Goal: Transaction & Acquisition: Obtain resource

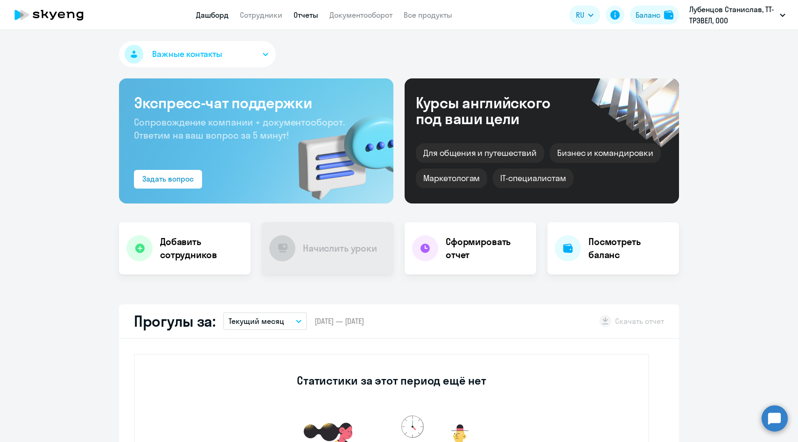
click at [307, 11] on link "Отчеты" at bounding box center [306, 14] width 25 height 9
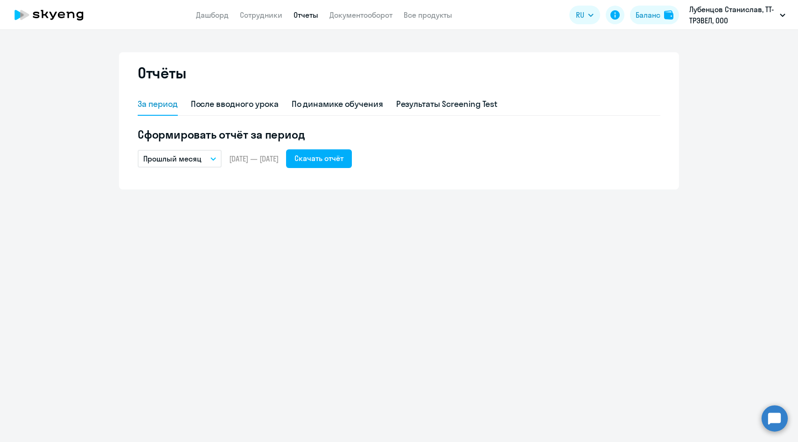
click at [185, 158] on p "Прошлый месяц" at bounding box center [172, 158] width 58 height 11
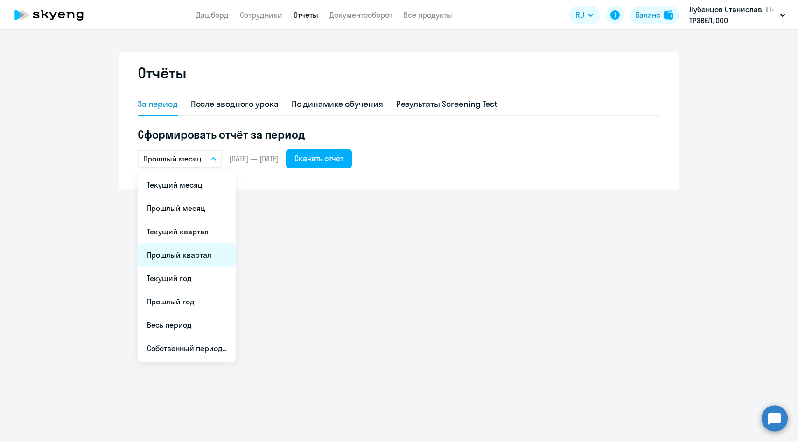
click at [179, 260] on li "Прошлый квартал" at bounding box center [187, 254] width 98 height 23
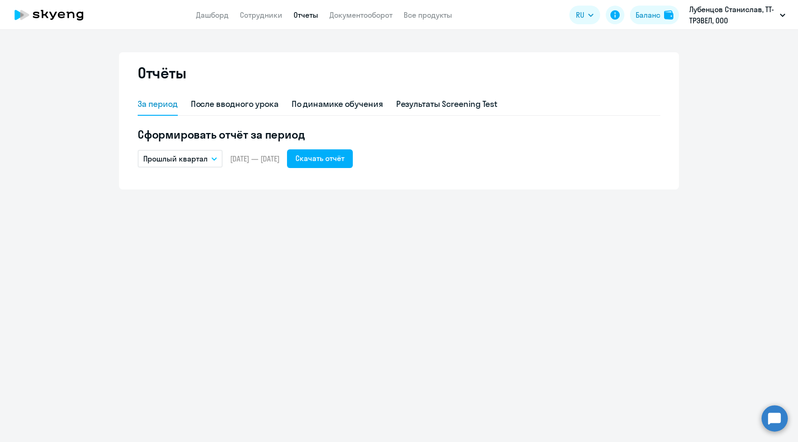
click at [181, 163] on p "Прошлый квартал" at bounding box center [175, 158] width 64 height 11
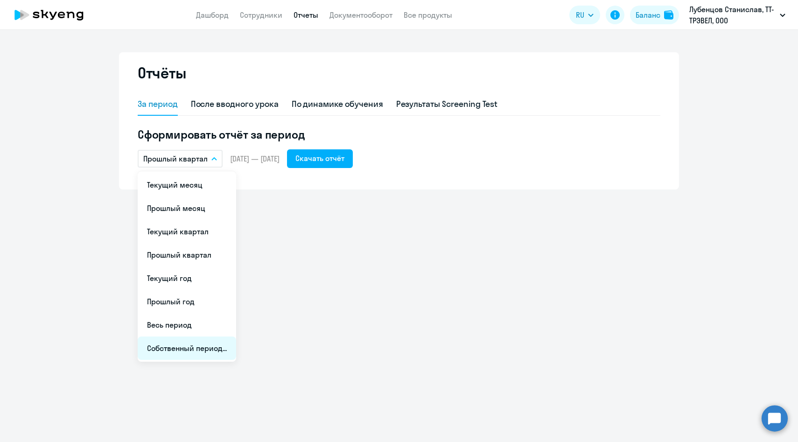
click at [166, 351] on li "Собственный период..." at bounding box center [187, 348] width 98 height 23
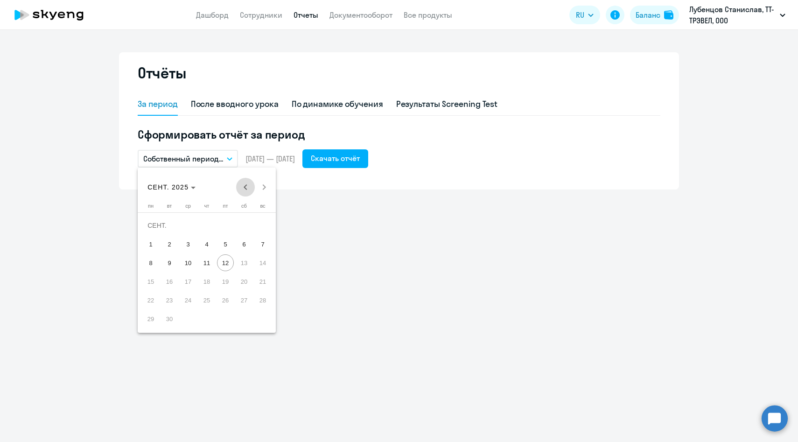
click at [246, 187] on span "Previous month" at bounding box center [245, 187] width 19 height 19
click at [264, 301] on span "31" at bounding box center [262, 300] width 17 height 17
click at [244, 189] on span "Previous month" at bounding box center [245, 187] width 19 height 19
click at [246, 187] on span "Previous month" at bounding box center [245, 187] width 19 height 19
click at [246, 190] on span "Previous month" at bounding box center [245, 187] width 19 height 19
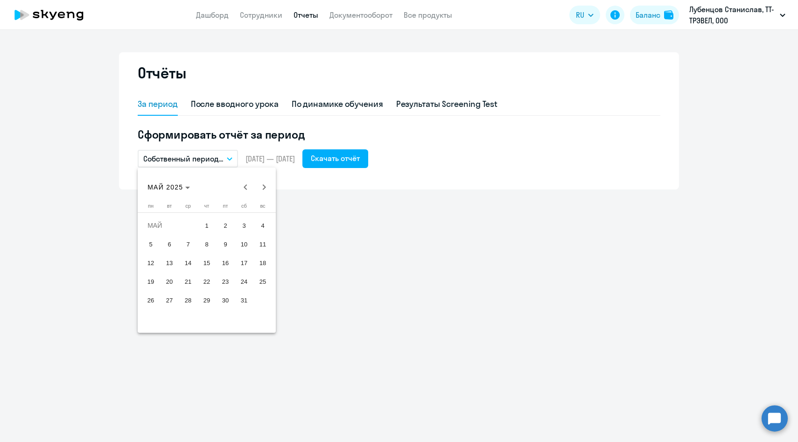
click at [211, 229] on span "1" at bounding box center [206, 225] width 17 height 17
click at [263, 190] on span "Next month" at bounding box center [264, 187] width 19 height 19
click at [266, 185] on span "Next month" at bounding box center [264, 187] width 19 height 19
click at [259, 297] on span "31" at bounding box center [262, 300] width 17 height 17
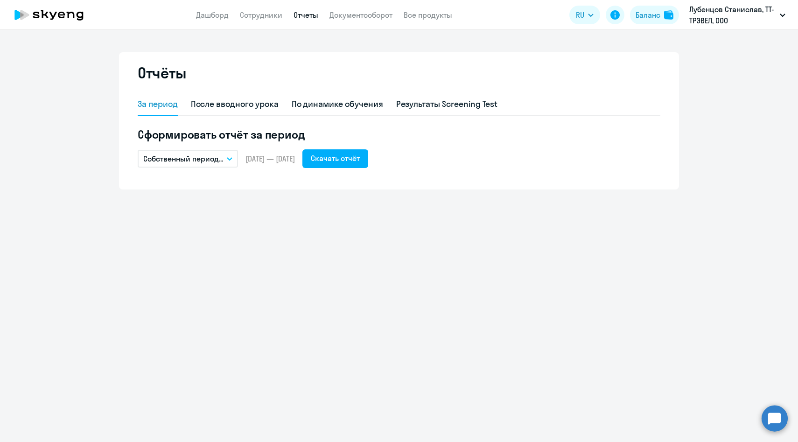
click at [214, 160] on p "Собственный период..." at bounding box center [183, 158] width 80 height 11
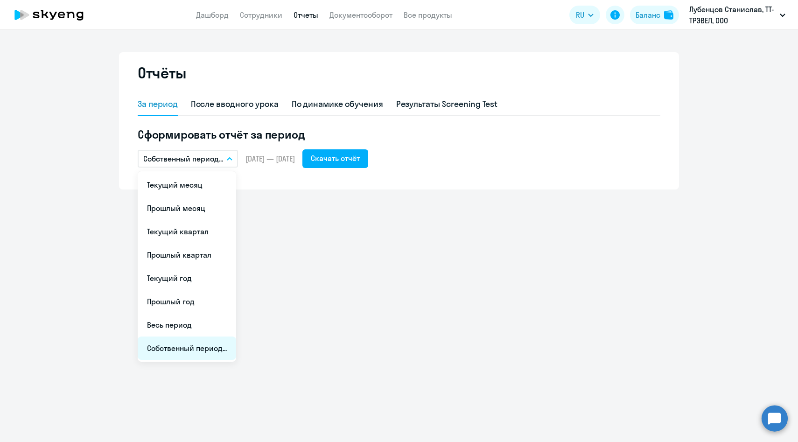
click at [181, 351] on li "Собственный период..." at bounding box center [187, 348] width 98 height 23
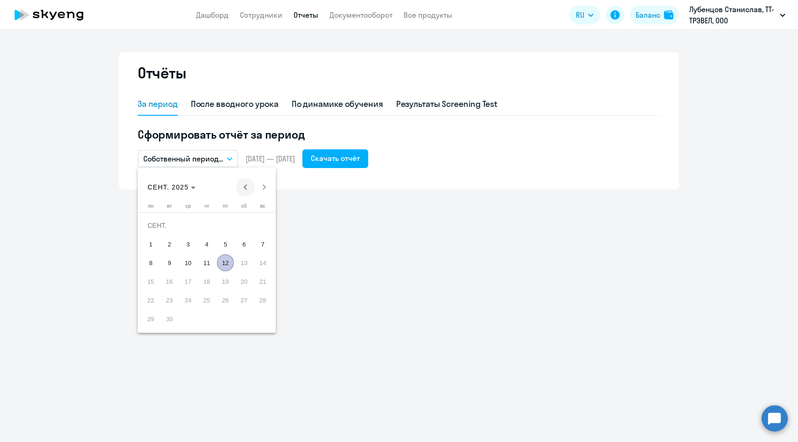
click at [245, 190] on span "Previous month" at bounding box center [245, 187] width 19 height 19
click at [259, 227] on span "1" at bounding box center [262, 225] width 17 height 17
click at [266, 187] on span "Next month" at bounding box center [264, 187] width 19 height 19
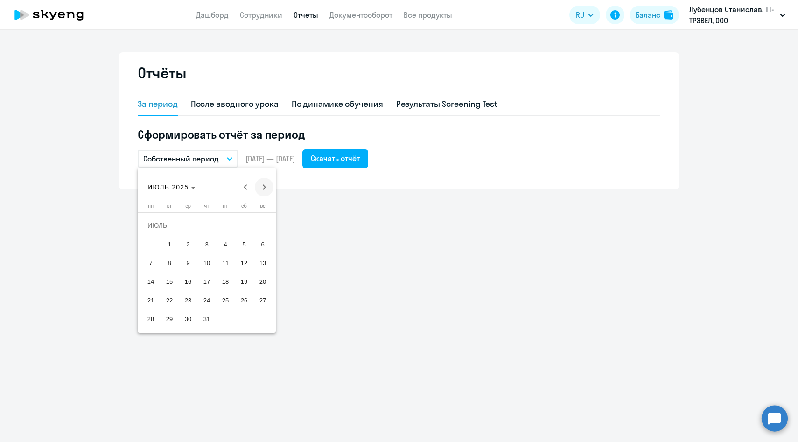
click at [266, 187] on span "Next month" at bounding box center [264, 187] width 19 height 19
click at [262, 299] on span "31" at bounding box center [262, 300] width 17 height 17
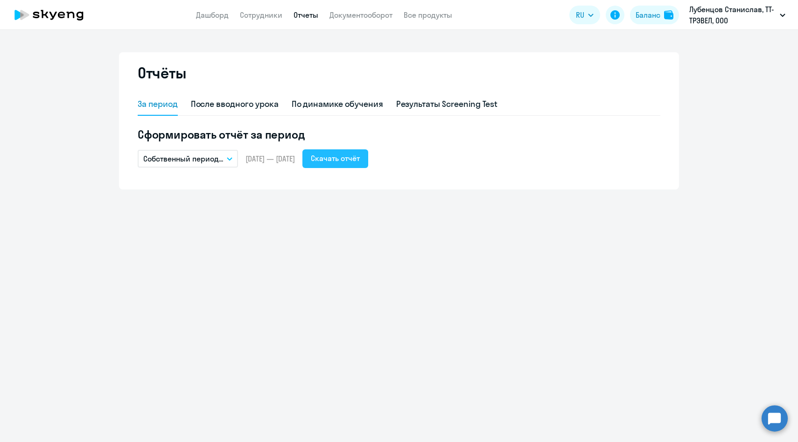
click at [351, 161] on div "Скачать отчёт" at bounding box center [335, 158] width 49 height 11
click at [226, 159] on button "Собственный период..." at bounding box center [188, 159] width 100 height 18
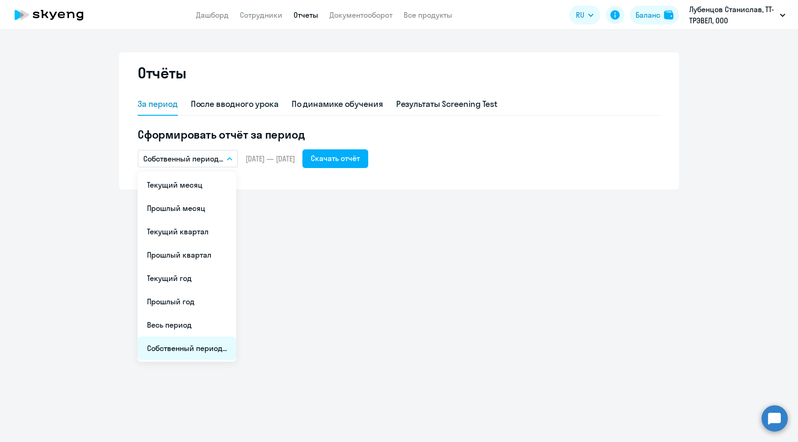
click at [187, 347] on li "Собственный период..." at bounding box center [187, 348] width 98 height 23
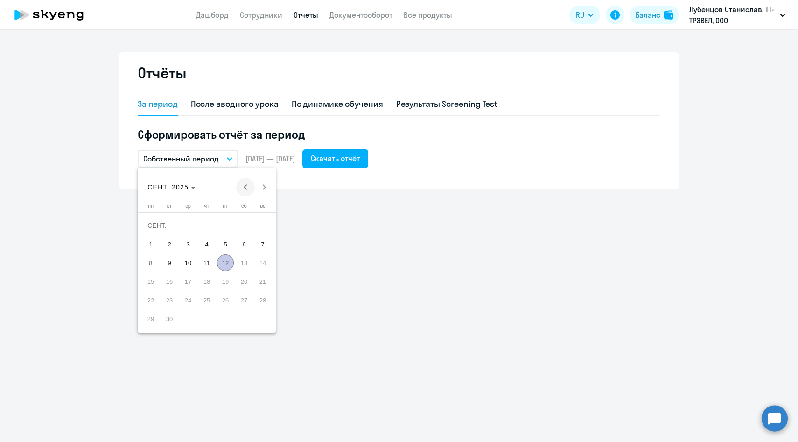
click at [244, 193] on span "Previous month" at bounding box center [245, 187] width 19 height 19
click at [262, 225] on span "1" at bounding box center [262, 225] width 17 height 17
click at [262, 191] on span "Next month" at bounding box center [264, 187] width 19 height 19
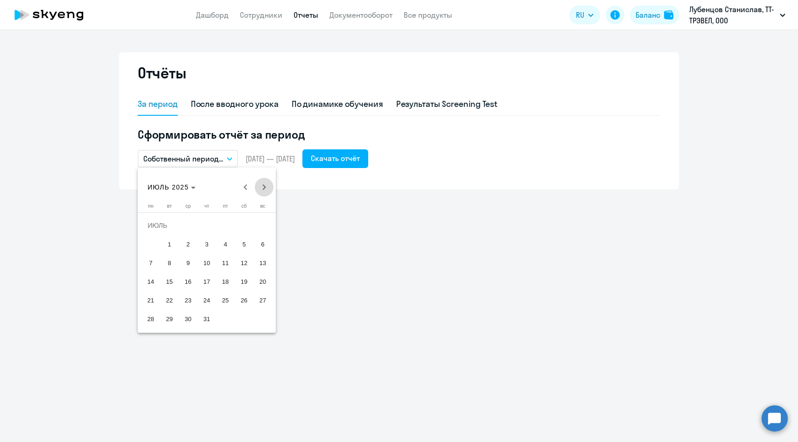
click at [262, 191] on span "Next month" at bounding box center [264, 187] width 19 height 19
click at [245, 190] on span "Previous month" at bounding box center [245, 187] width 19 height 19
click at [257, 297] on span "31" at bounding box center [262, 300] width 17 height 17
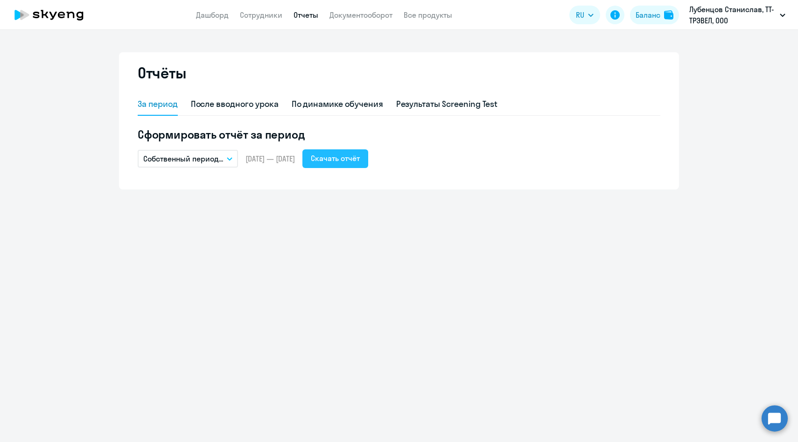
click at [355, 162] on div "Скачать отчёт" at bounding box center [335, 158] width 49 height 11
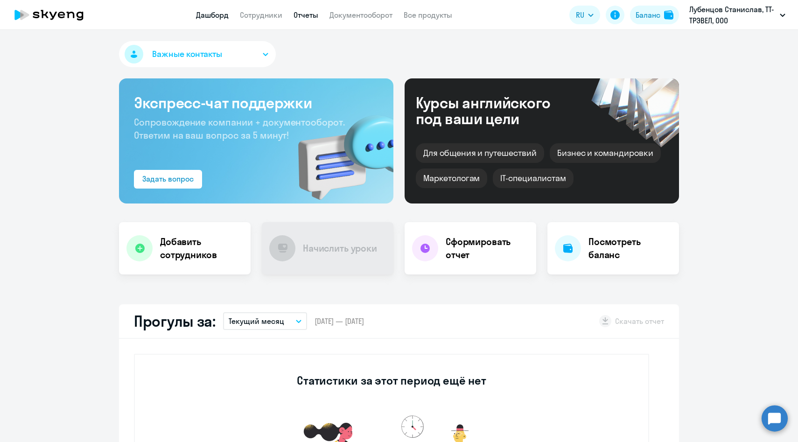
click at [302, 17] on link "Отчеты" at bounding box center [306, 14] width 25 height 9
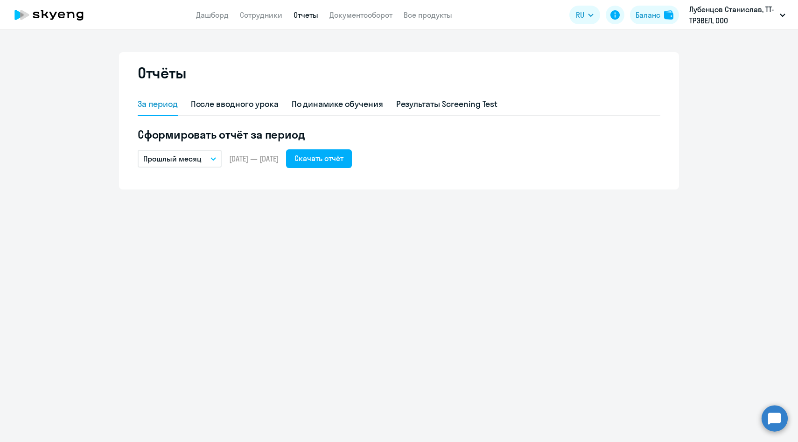
click at [199, 161] on p "Прошлый месяц" at bounding box center [172, 158] width 58 height 11
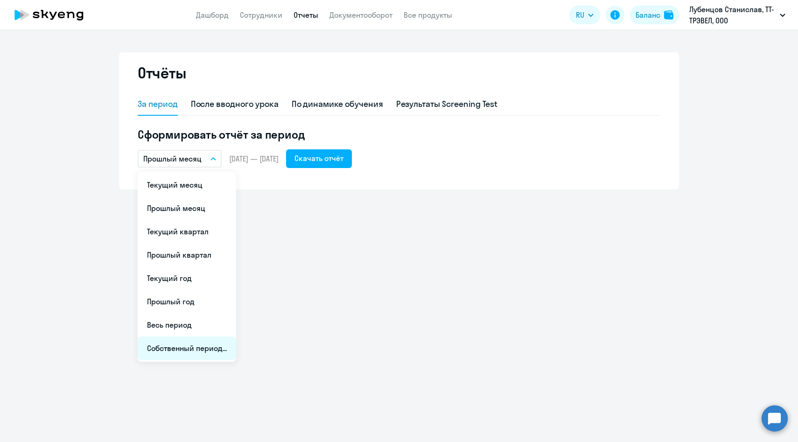
click at [195, 348] on li "Собственный период..." at bounding box center [187, 348] width 98 height 23
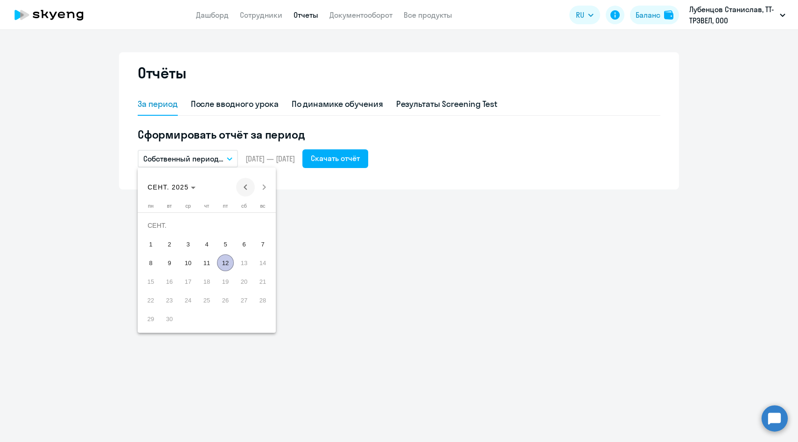
click at [246, 192] on span "Previous month" at bounding box center [245, 187] width 19 height 19
click at [261, 224] on span "1" at bounding box center [262, 225] width 17 height 17
click at [263, 191] on span "Next month" at bounding box center [264, 187] width 19 height 19
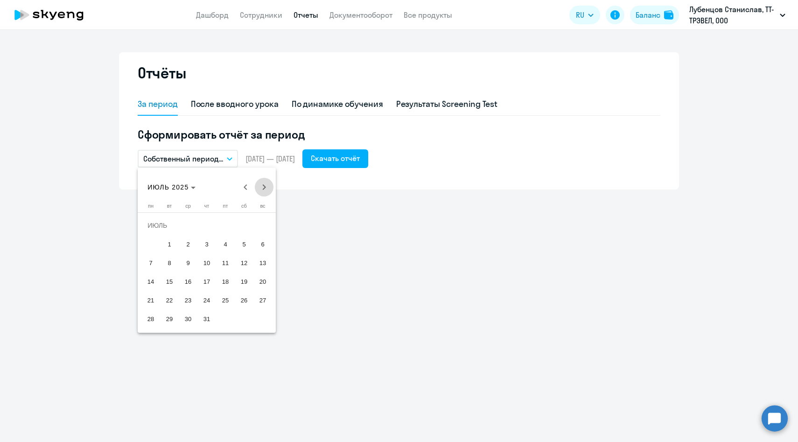
click at [263, 191] on span "Next month" at bounding box center [264, 187] width 19 height 19
click at [261, 300] on span "31" at bounding box center [262, 300] width 17 height 17
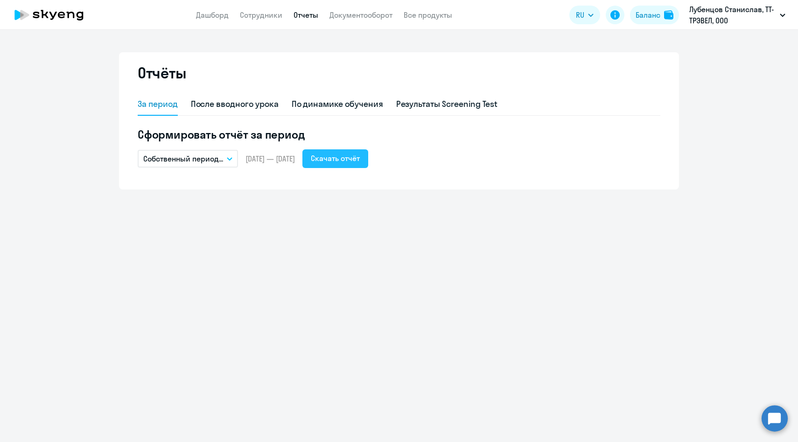
click at [368, 165] on button "Скачать отчёт" at bounding box center [335, 158] width 66 height 19
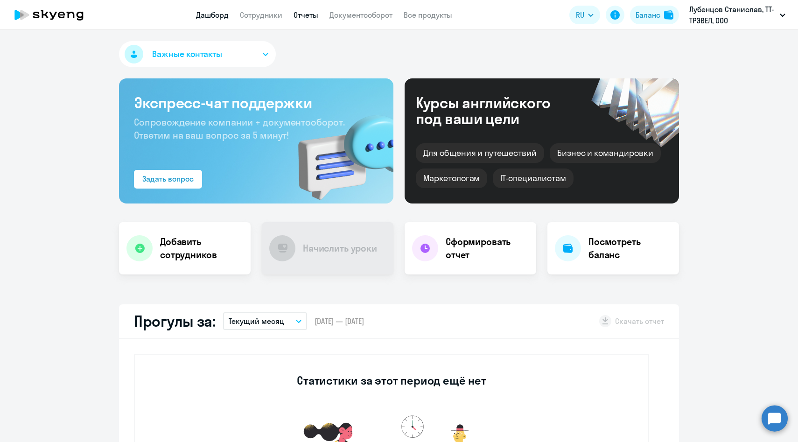
click at [307, 15] on link "Отчеты" at bounding box center [306, 14] width 25 height 9
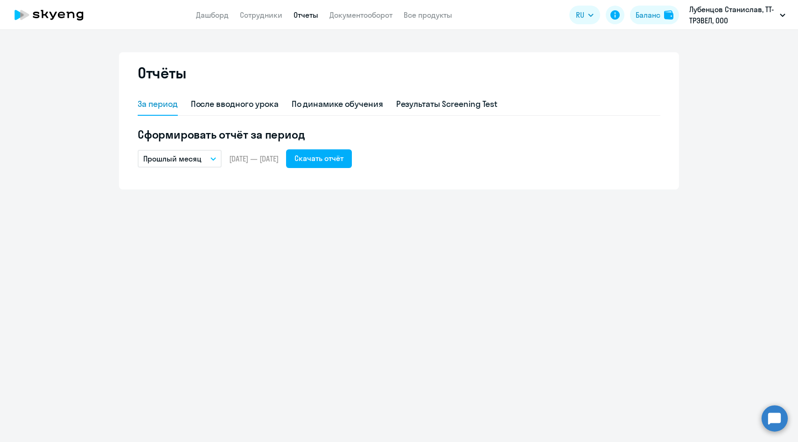
click at [195, 157] on p "Прошлый месяц" at bounding box center [172, 158] width 58 height 11
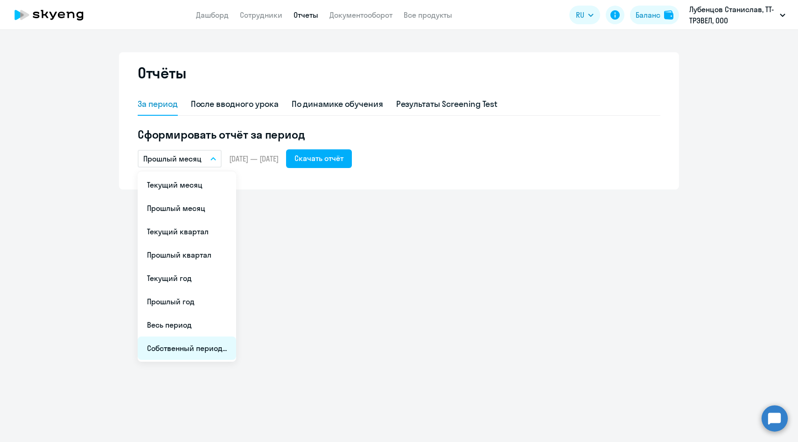
click at [203, 353] on li "Собственный период..." at bounding box center [187, 348] width 98 height 23
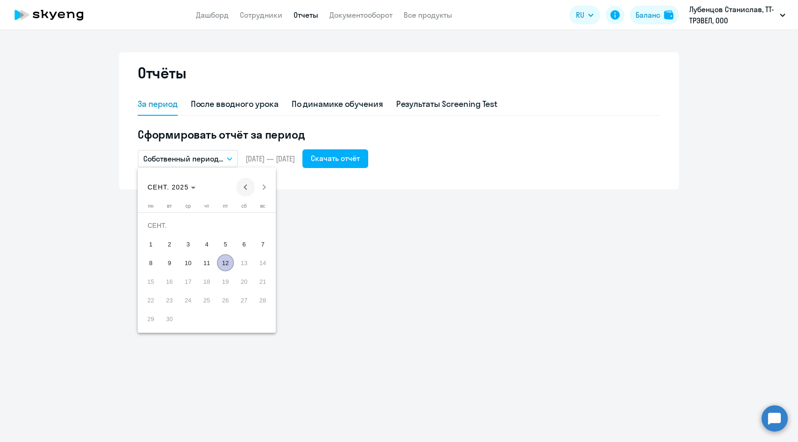
click at [241, 190] on span "Previous month" at bounding box center [245, 187] width 19 height 19
click at [262, 225] on span "1" at bounding box center [262, 225] width 17 height 17
click at [266, 189] on span "Next month" at bounding box center [264, 187] width 19 height 19
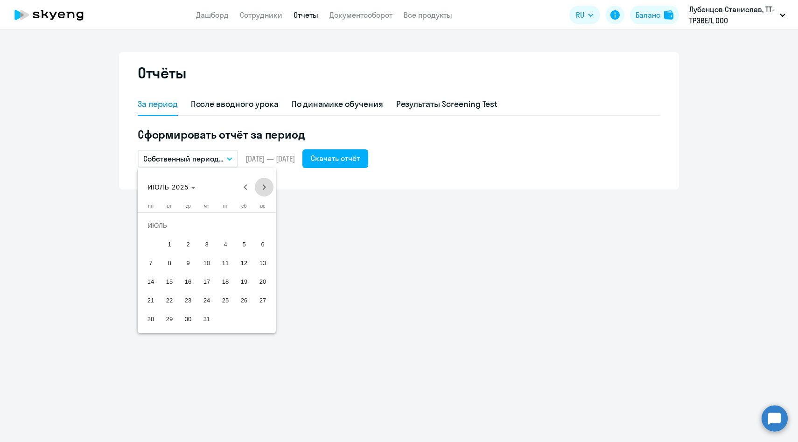
click at [266, 189] on span "Next month" at bounding box center [264, 187] width 19 height 19
click at [260, 300] on span "31" at bounding box center [262, 300] width 17 height 17
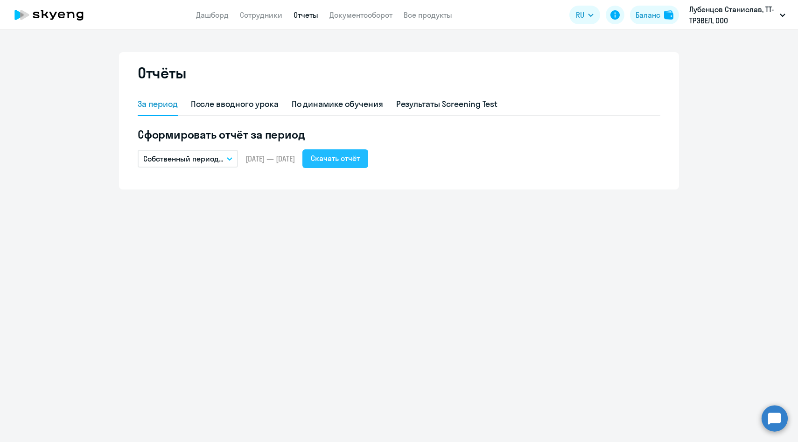
click at [360, 162] on div "Скачать отчёт" at bounding box center [335, 158] width 49 height 11
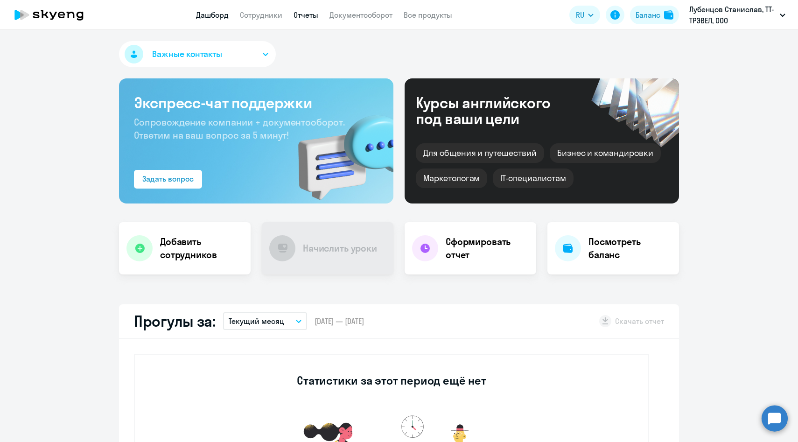
click at [307, 18] on link "Отчеты" at bounding box center [306, 14] width 25 height 9
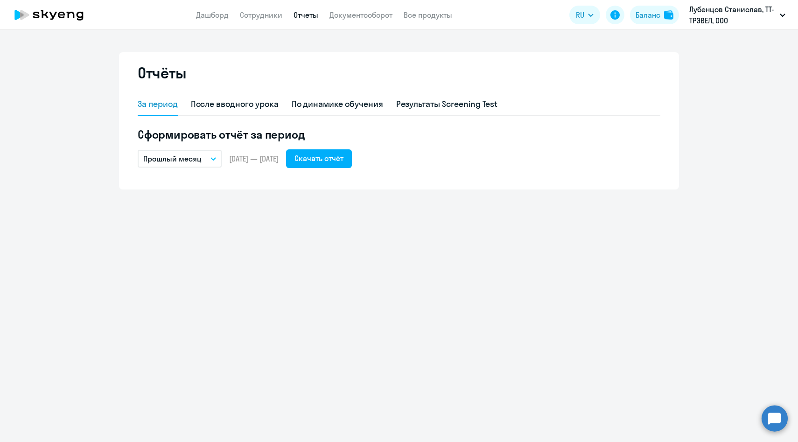
click at [195, 157] on p "Прошлый месяц" at bounding box center [172, 158] width 58 height 11
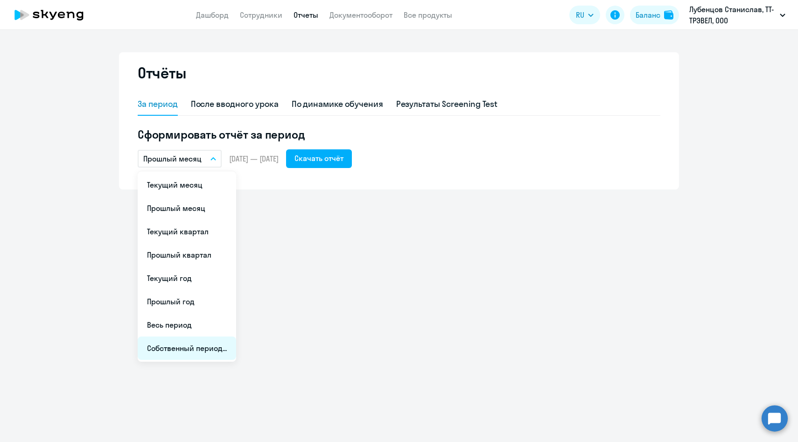
click at [204, 350] on li "Собственный период..." at bounding box center [187, 348] width 98 height 23
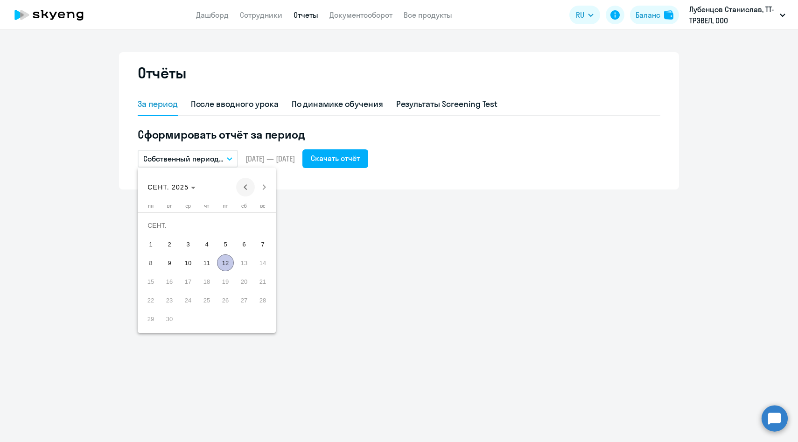
click at [249, 190] on span "Previous month" at bounding box center [245, 187] width 19 height 19
click at [260, 228] on span "1" at bounding box center [262, 225] width 17 height 17
click at [266, 190] on span "Next month" at bounding box center [264, 187] width 19 height 19
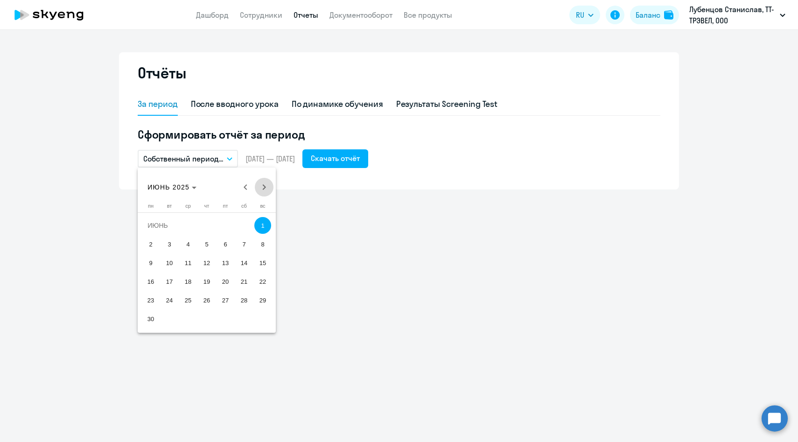
click at [266, 190] on span "Next month" at bounding box center [264, 187] width 19 height 19
click at [261, 298] on span "31" at bounding box center [262, 300] width 17 height 17
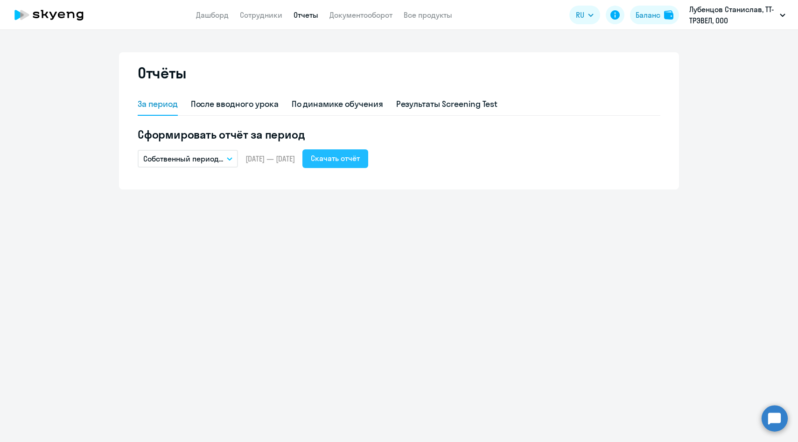
click at [360, 154] on div "Скачать отчёт" at bounding box center [335, 158] width 49 height 11
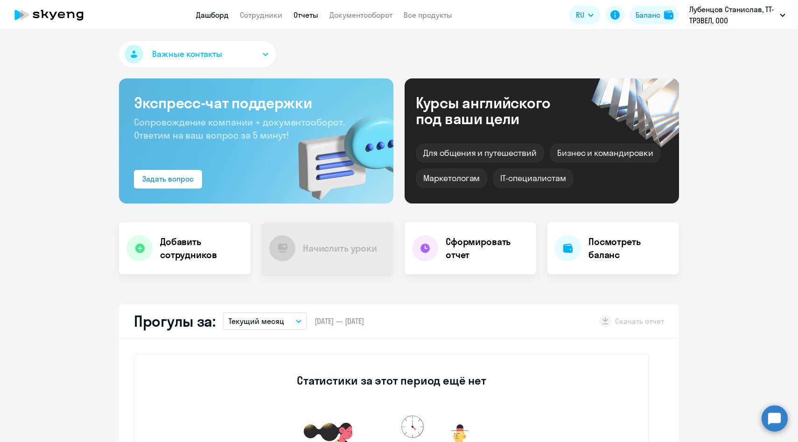
click at [305, 17] on link "Отчеты" at bounding box center [306, 14] width 25 height 9
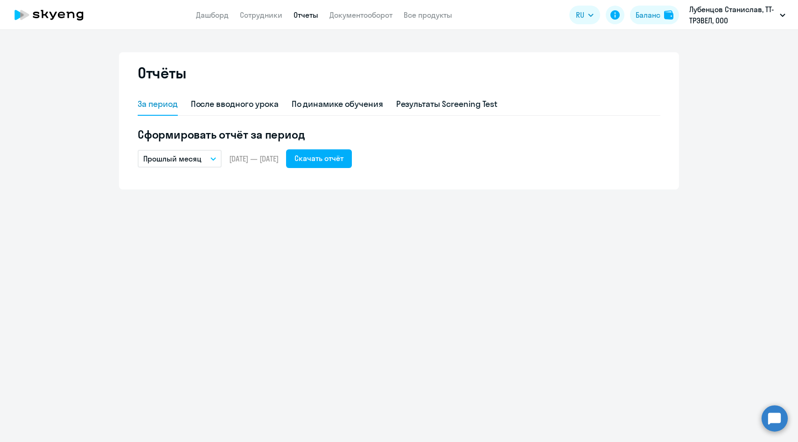
click at [192, 155] on p "Прошлый месяц" at bounding box center [172, 158] width 58 height 11
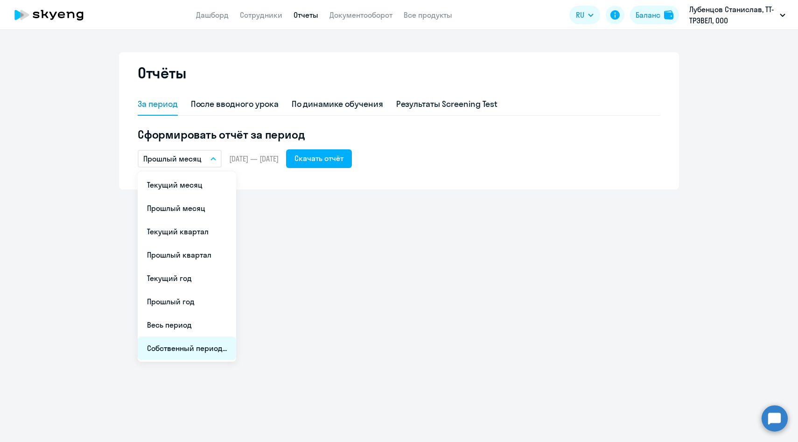
click at [196, 352] on li "Собственный период..." at bounding box center [187, 348] width 98 height 23
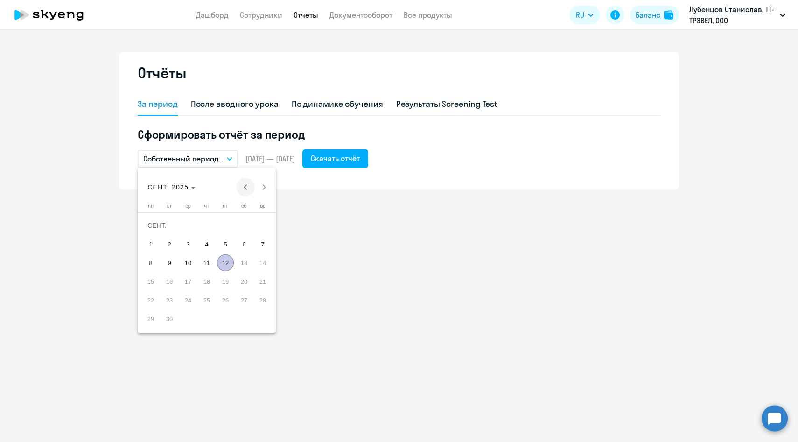
click at [244, 190] on span "Previous month" at bounding box center [245, 187] width 19 height 19
click at [260, 223] on span "1" at bounding box center [262, 225] width 17 height 17
click at [268, 184] on span "Next month" at bounding box center [264, 187] width 19 height 19
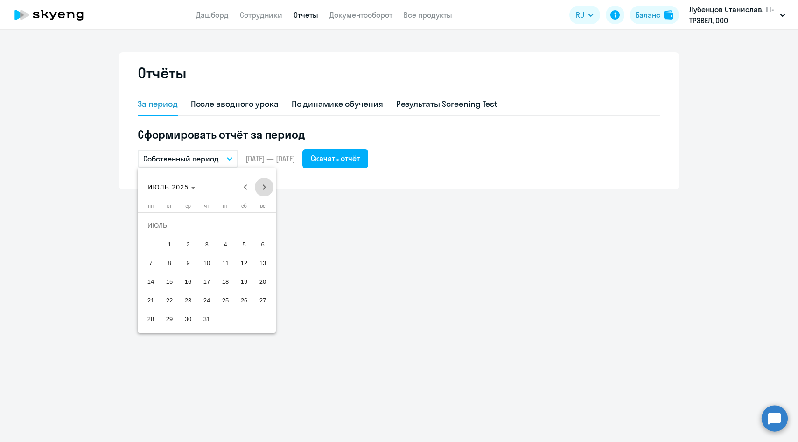
click at [268, 184] on span "Next month" at bounding box center [264, 187] width 19 height 19
click at [264, 298] on span "31" at bounding box center [262, 300] width 17 height 17
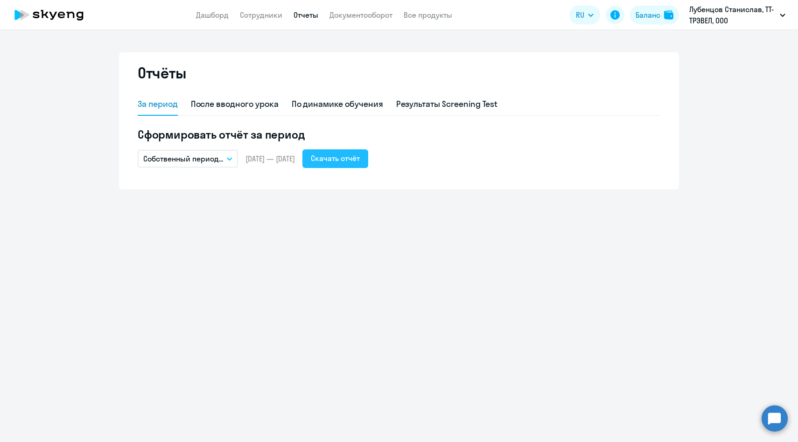
click at [360, 160] on div "Скачать отчёт" at bounding box center [335, 158] width 49 height 11
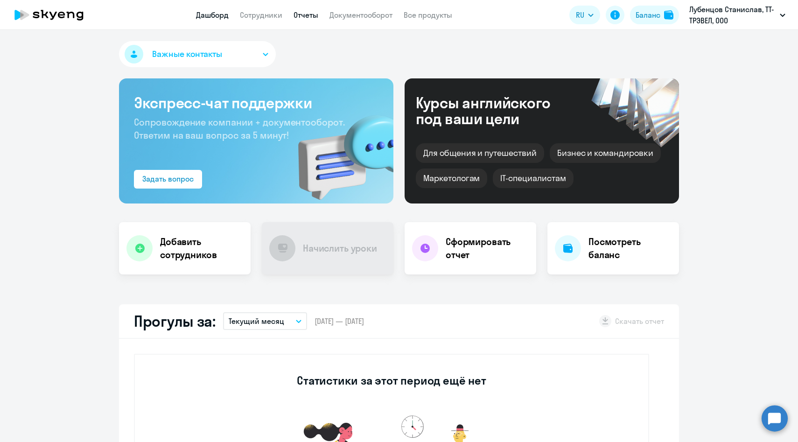
click at [306, 12] on link "Отчеты" at bounding box center [306, 14] width 25 height 9
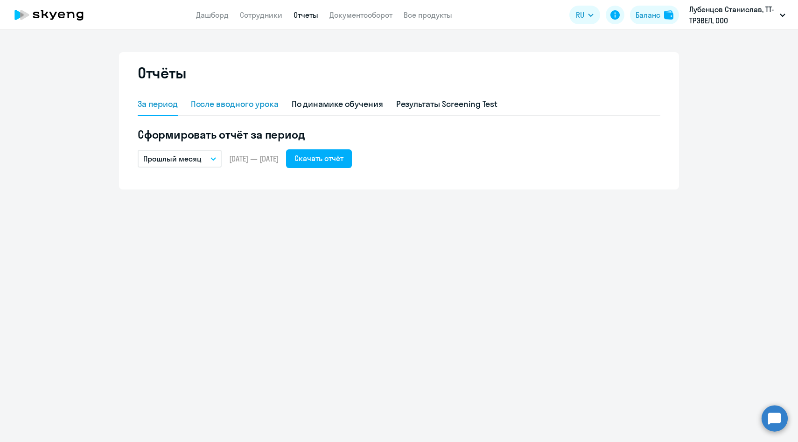
click at [235, 101] on div "После вводного урока" at bounding box center [235, 104] width 88 height 12
select select "10"
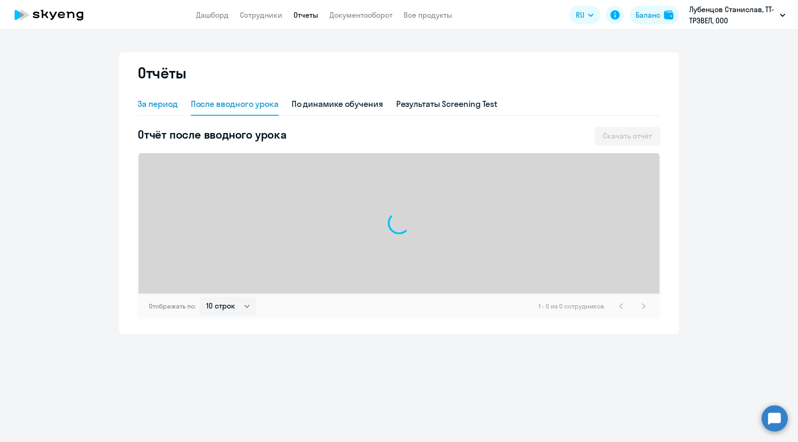
click at [167, 107] on div "За период" at bounding box center [158, 104] width 40 height 12
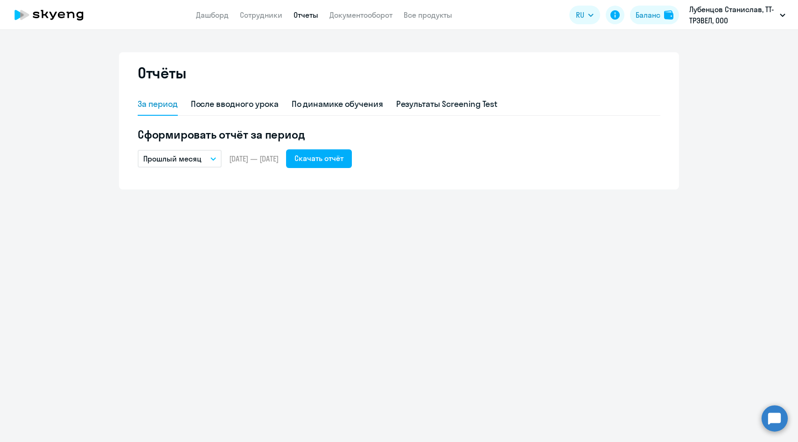
click at [200, 159] on p "Прошлый месяц" at bounding box center [172, 158] width 58 height 11
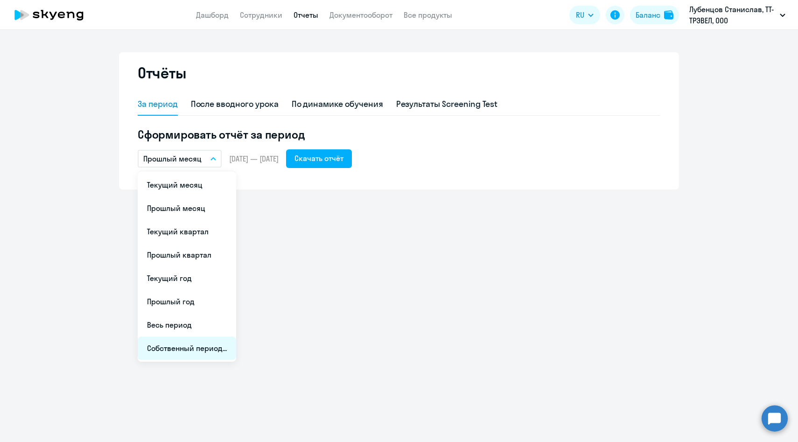
click at [195, 352] on li "Собственный период..." at bounding box center [187, 348] width 98 height 23
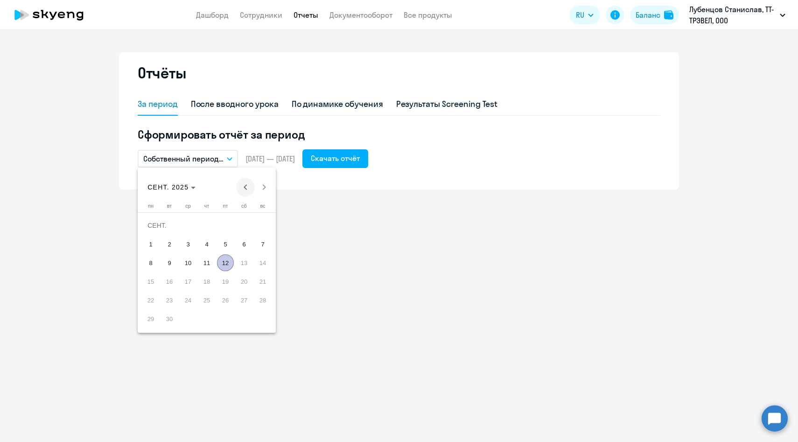
click at [248, 187] on span "Previous month" at bounding box center [245, 187] width 19 height 19
click at [261, 226] on span "1" at bounding box center [262, 225] width 17 height 17
click at [267, 187] on span "Next month" at bounding box center [264, 187] width 19 height 19
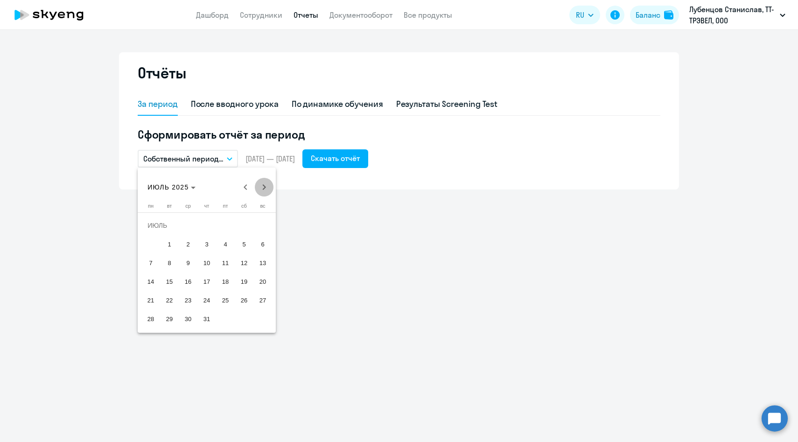
click at [267, 187] on span "Next month" at bounding box center [264, 187] width 19 height 19
click at [265, 297] on span "31" at bounding box center [262, 300] width 17 height 17
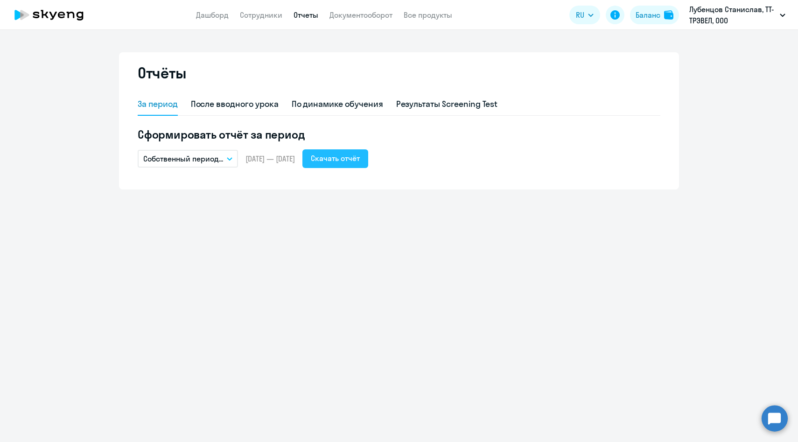
click at [360, 160] on div "Скачать отчёт" at bounding box center [335, 158] width 49 height 11
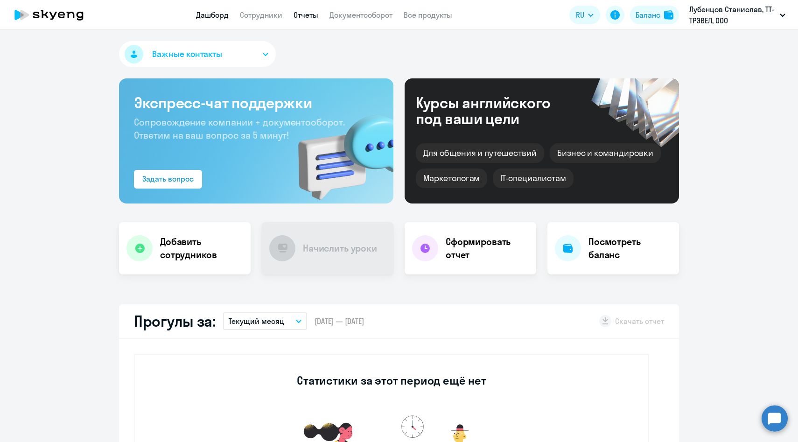
click at [307, 13] on link "Отчеты" at bounding box center [306, 14] width 25 height 9
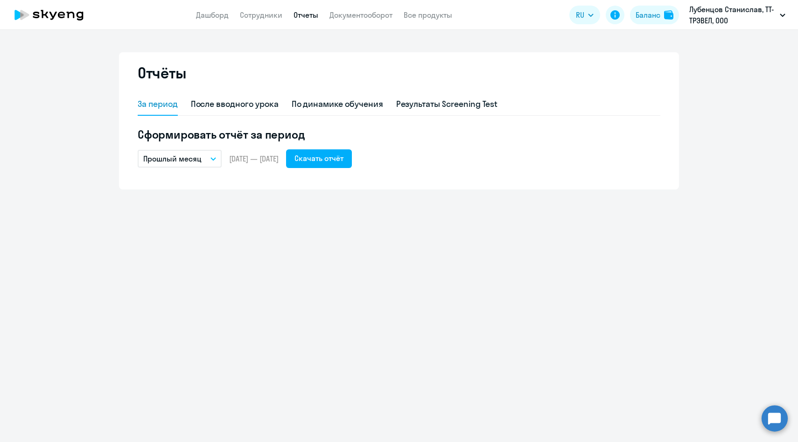
click at [190, 162] on p "Прошлый месяц" at bounding box center [172, 158] width 58 height 11
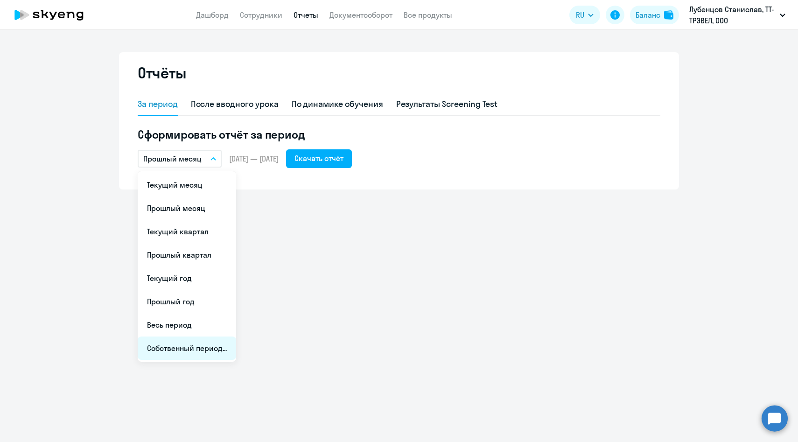
click at [187, 345] on li "Собственный период..." at bounding box center [187, 348] width 98 height 23
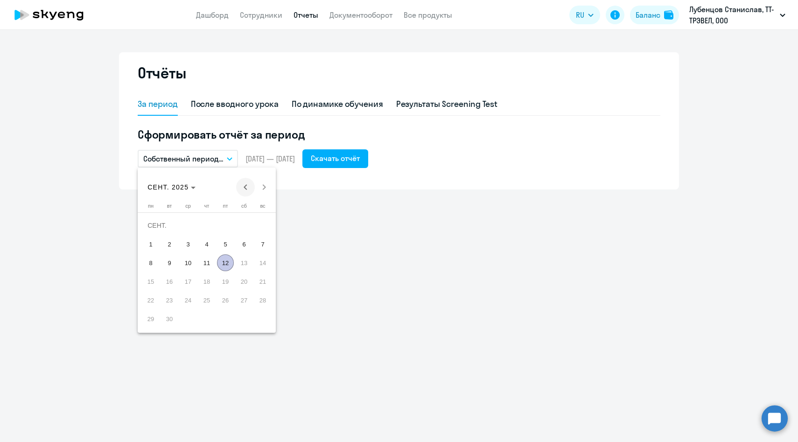
click at [243, 187] on span "Previous month" at bounding box center [245, 187] width 19 height 19
click at [260, 226] on span "1" at bounding box center [262, 225] width 17 height 17
click at [266, 190] on span "Next month" at bounding box center [264, 187] width 19 height 19
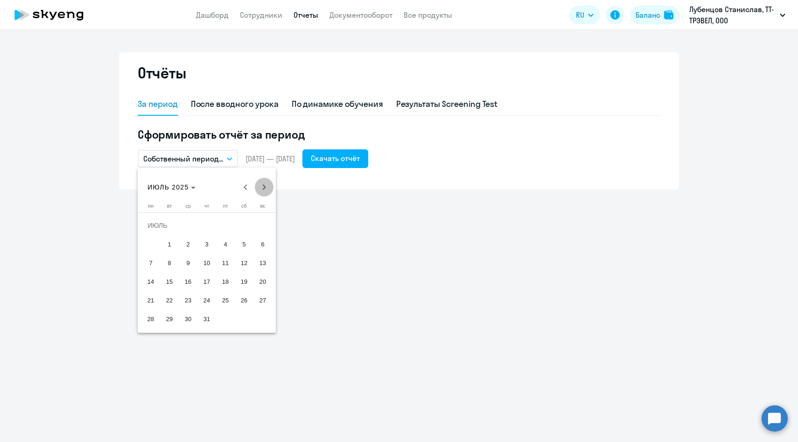
click at [266, 190] on span "Next month" at bounding box center [264, 187] width 19 height 19
click at [259, 301] on span "31" at bounding box center [262, 300] width 17 height 17
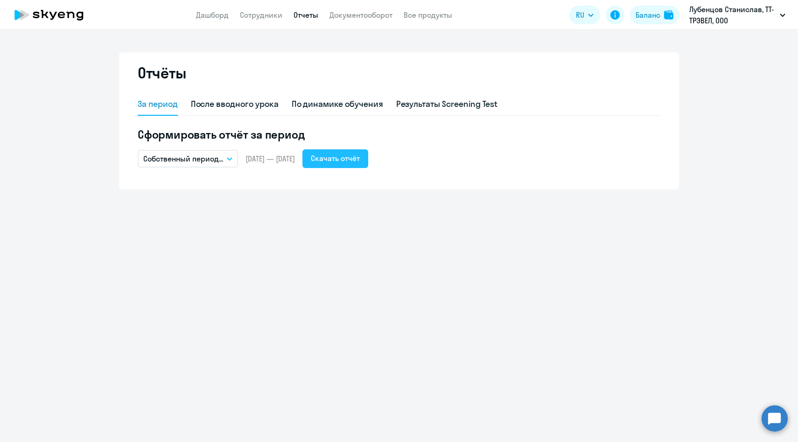
click at [358, 161] on div "Скачать отчёт" at bounding box center [335, 158] width 49 height 11
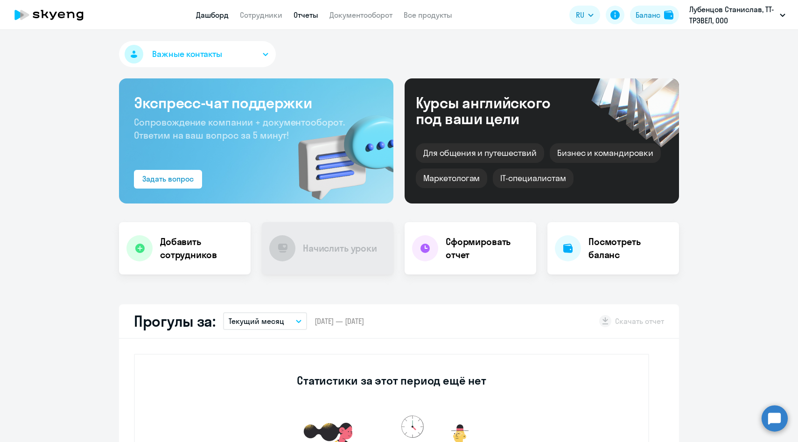
click at [312, 14] on link "Отчеты" at bounding box center [306, 14] width 25 height 9
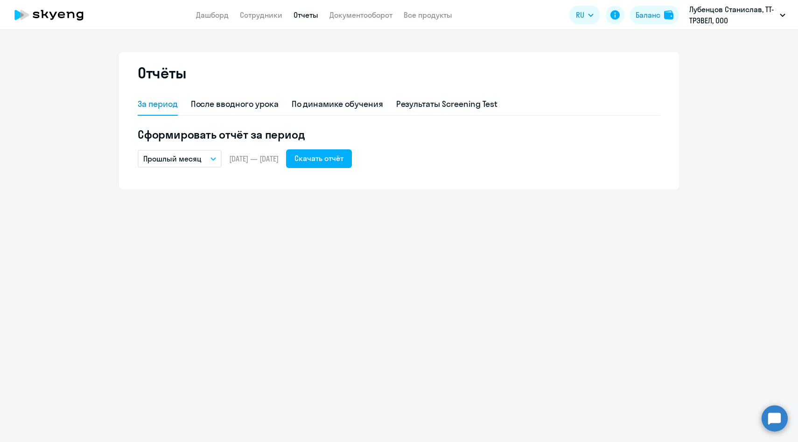
click at [200, 159] on p "Прошлый месяц" at bounding box center [172, 158] width 58 height 11
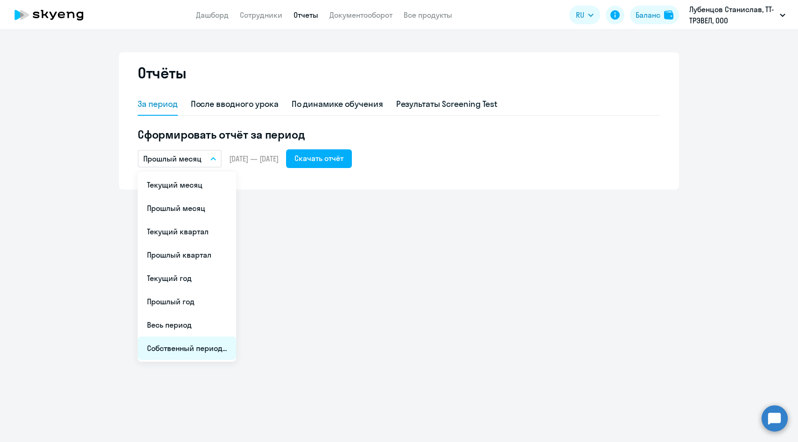
click at [195, 348] on li "Собственный период..." at bounding box center [187, 348] width 98 height 23
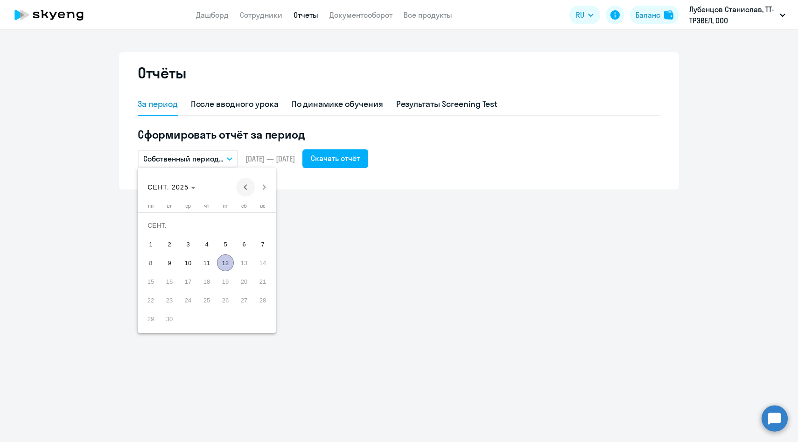
click at [246, 190] on span "Previous month" at bounding box center [245, 187] width 19 height 19
click at [257, 227] on span "1" at bounding box center [262, 225] width 17 height 17
click at [261, 189] on span "Next month" at bounding box center [264, 187] width 19 height 19
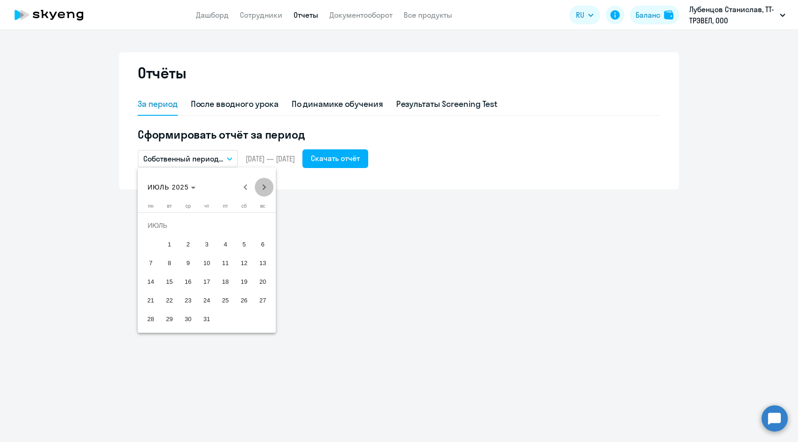
click at [261, 189] on span "Next month" at bounding box center [264, 187] width 19 height 19
click at [262, 301] on span "31" at bounding box center [262, 300] width 17 height 17
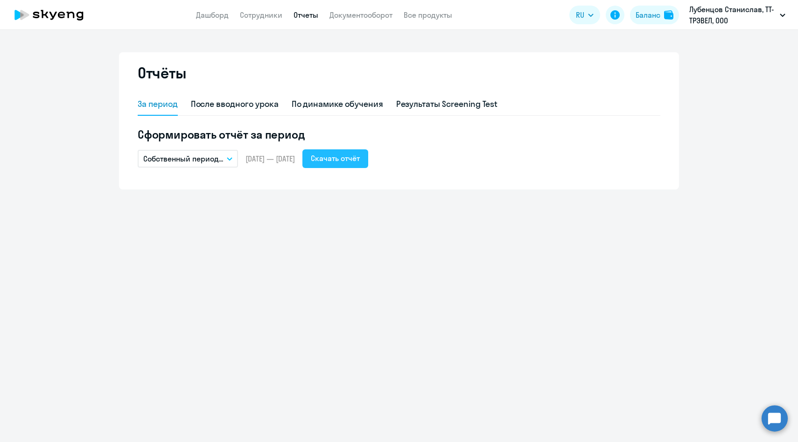
click at [360, 160] on div "Скачать отчёт" at bounding box center [335, 158] width 49 height 11
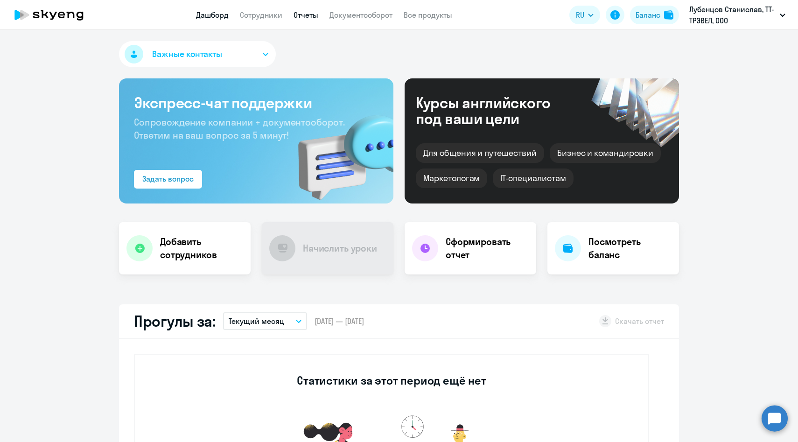
click at [311, 14] on link "Отчеты" at bounding box center [306, 14] width 25 height 9
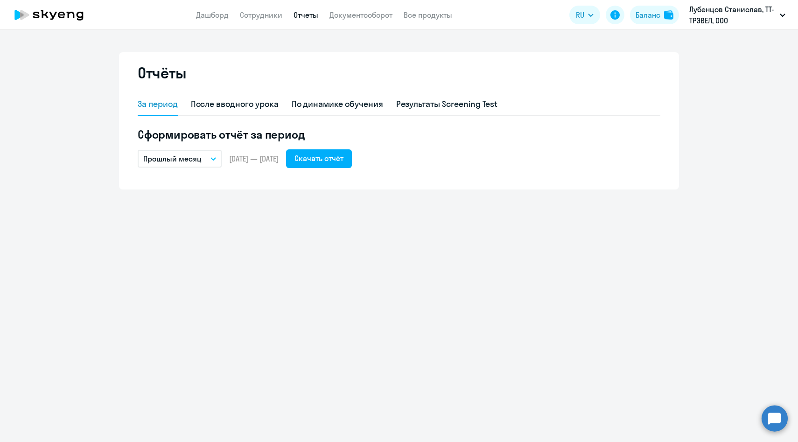
click at [190, 156] on p "Прошлый месяц" at bounding box center [172, 158] width 58 height 11
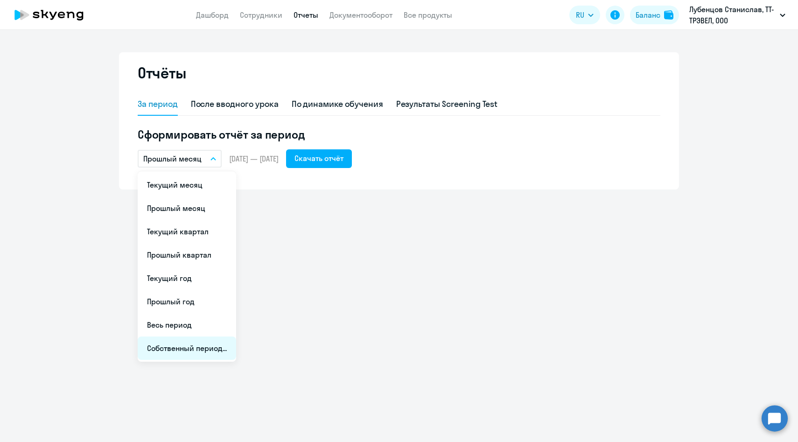
click at [188, 346] on li "Собственный период..." at bounding box center [187, 348] width 98 height 23
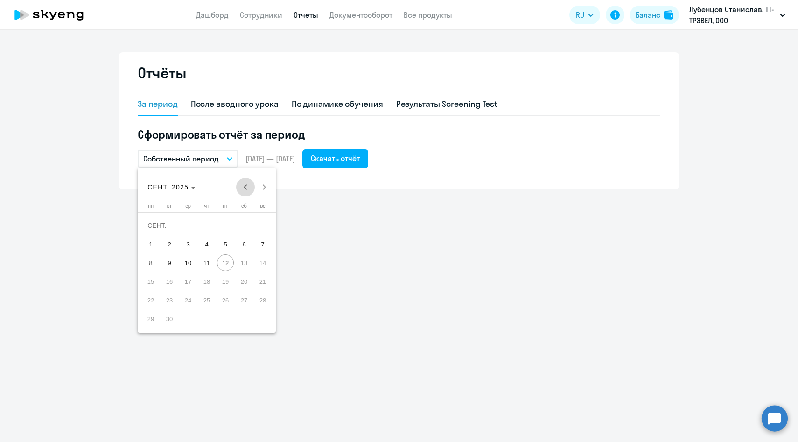
click at [246, 189] on span "Previous month" at bounding box center [245, 187] width 19 height 19
click at [259, 227] on span "1" at bounding box center [262, 225] width 17 height 17
click at [265, 184] on span "Next month" at bounding box center [264, 187] width 19 height 19
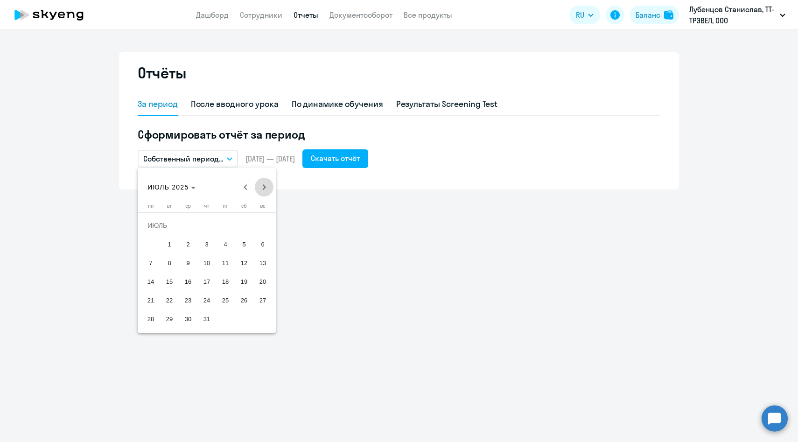
click at [265, 184] on span "Next month" at bounding box center [264, 187] width 19 height 19
click at [264, 299] on span "31" at bounding box center [262, 300] width 17 height 17
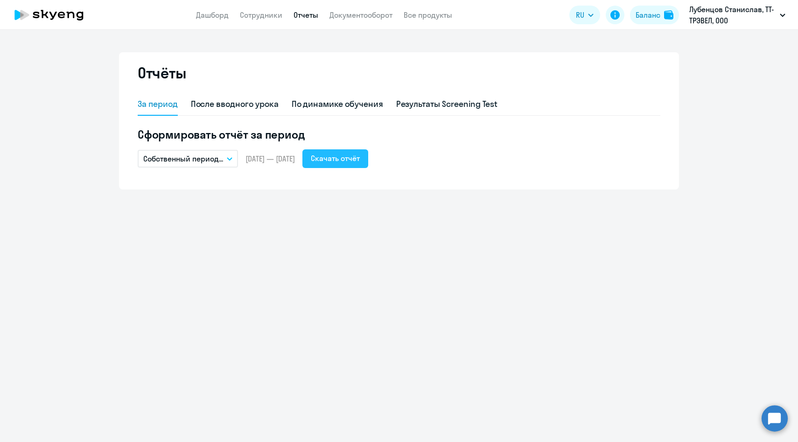
click at [360, 163] on div "Скачать отчёт" at bounding box center [335, 158] width 49 height 11
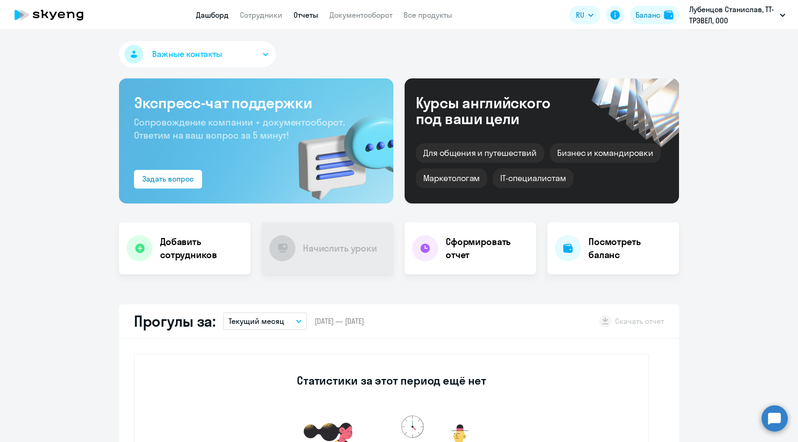
click at [308, 16] on link "Отчеты" at bounding box center [306, 14] width 25 height 9
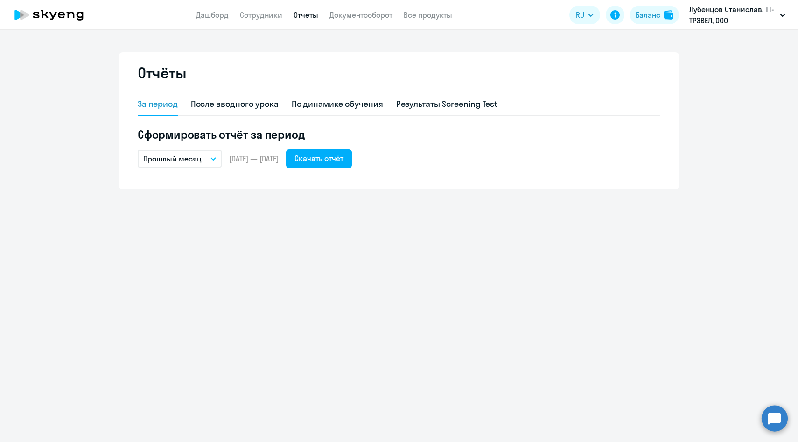
click at [193, 158] on p "Прошлый месяц" at bounding box center [172, 158] width 58 height 11
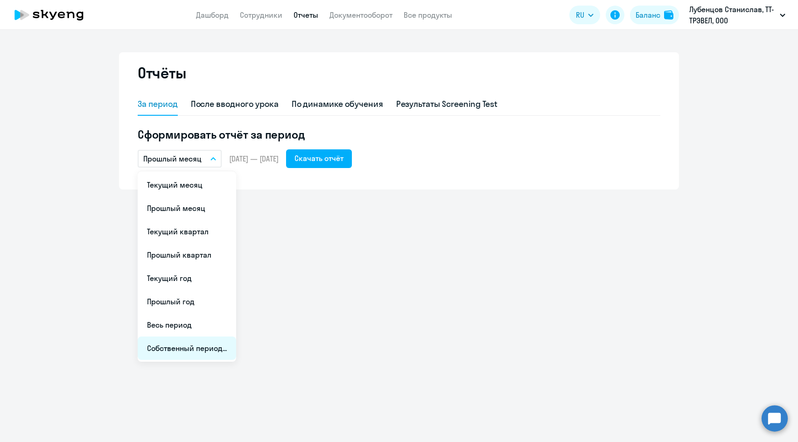
click at [192, 350] on li "Собственный период..." at bounding box center [187, 348] width 98 height 23
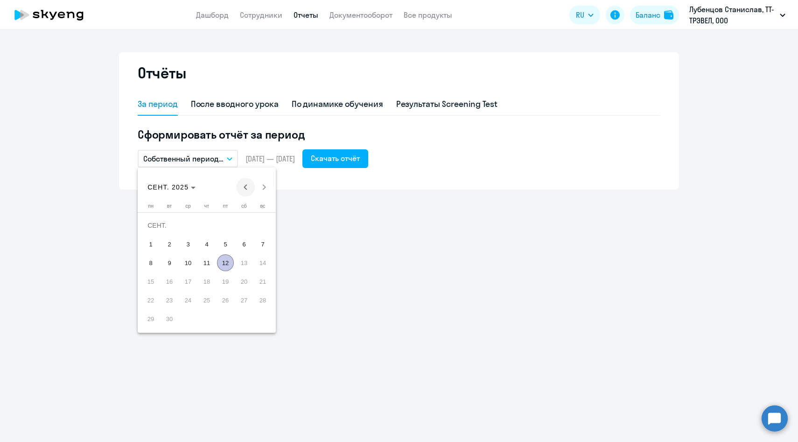
click at [245, 184] on span "Previous month" at bounding box center [245, 187] width 19 height 19
click at [256, 227] on span "1" at bounding box center [262, 225] width 17 height 17
click at [266, 181] on span "Next month" at bounding box center [264, 187] width 19 height 19
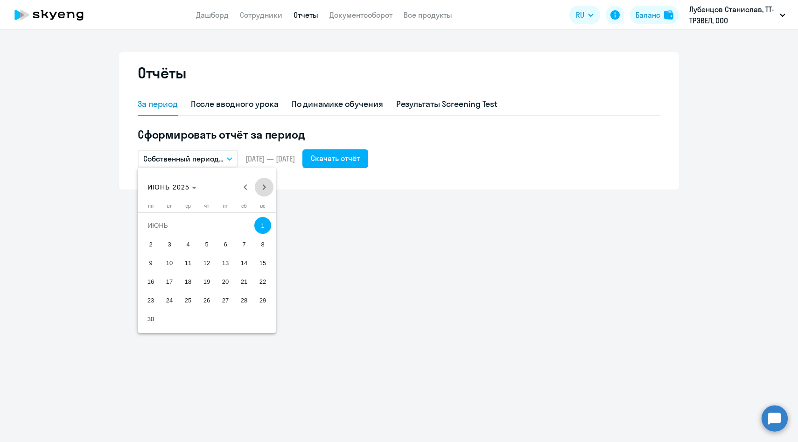
click at [266, 181] on span "Next month" at bounding box center [264, 187] width 19 height 19
click at [261, 295] on span "31" at bounding box center [262, 300] width 17 height 17
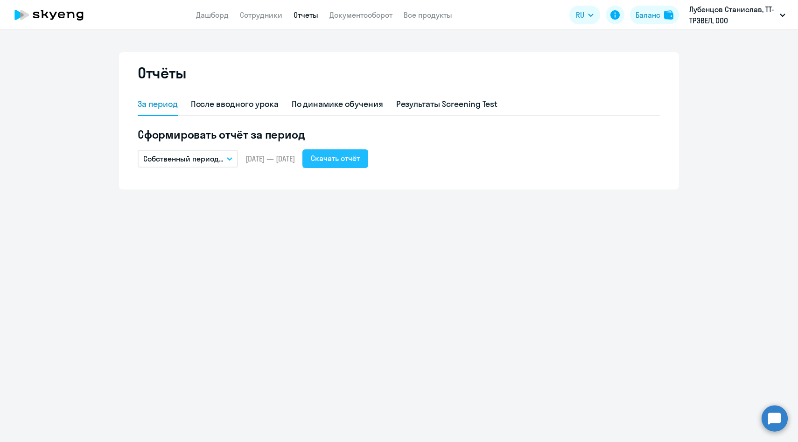
click at [358, 163] on div "Скачать отчёт" at bounding box center [335, 158] width 49 height 11
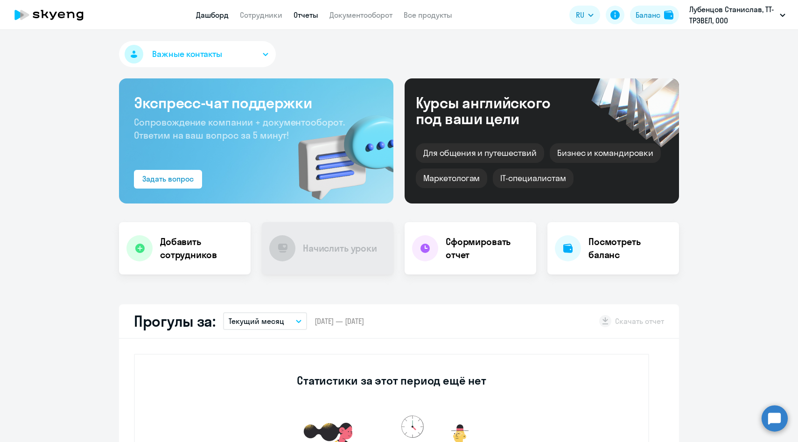
click at [298, 17] on link "Отчеты" at bounding box center [306, 14] width 25 height 9
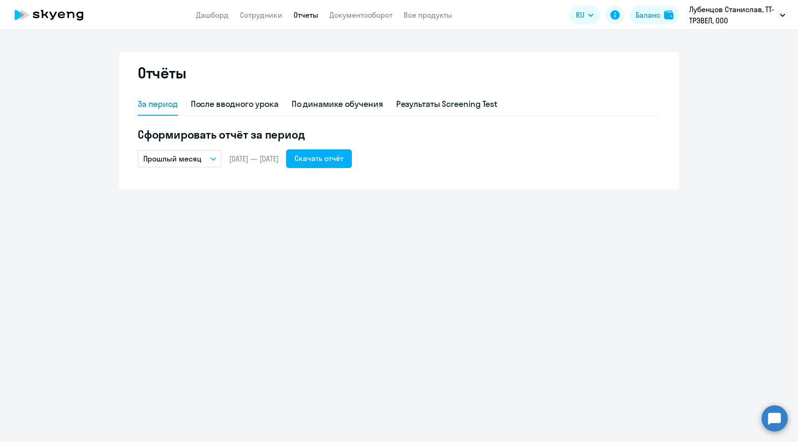
click at [198, 162] on p "Прошлый месяц" at bounding box center [172, 158] width 58 height 11
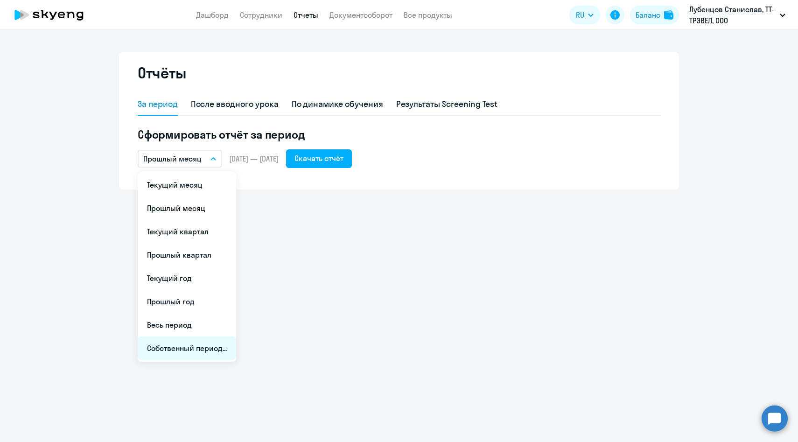
click at [198, 342] on li "Собственный период..." at bounding box center [187, 348] width 98 height 23
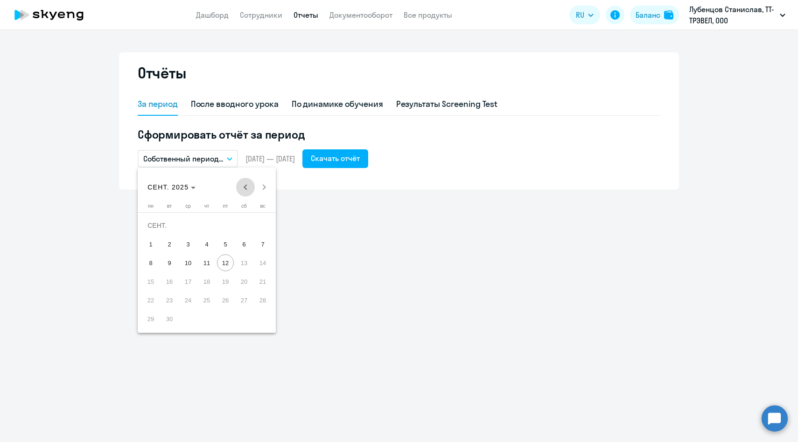
click at [244, 185] on span "Previous month" at bounding box center [245, 187] width 19 height 19
click at [267, 226] on span "1" at bounding box center [262, 225] width 17 height 17
click at [266, 179] on span "Next month" at bounding box center [264, 187] width 19 height 19
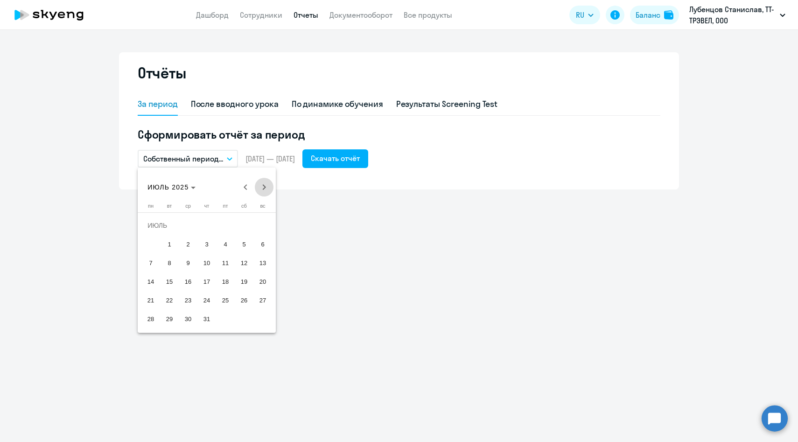
click at [266, 179] on span "Next month" at bounding box center [264, 187] width 19 height 19
click at [265, 298] on span "31" at bounding box center [262, 300] width 17 height 17
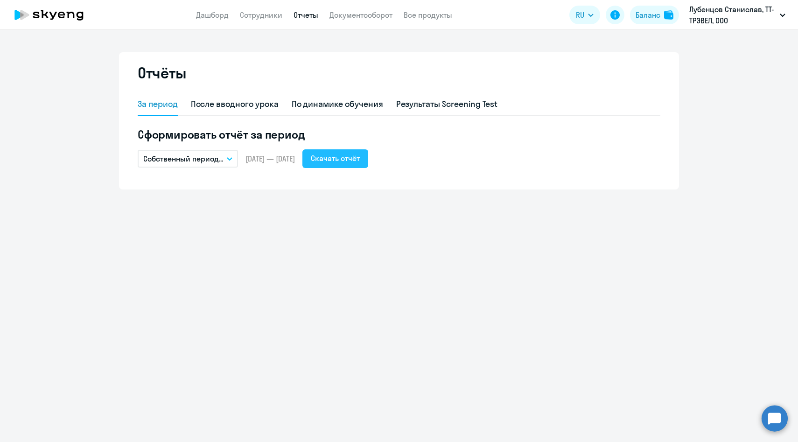
click at [360, 161] on div "Скачать отчёт" at bounding box center [335, 158] width 49 height 11
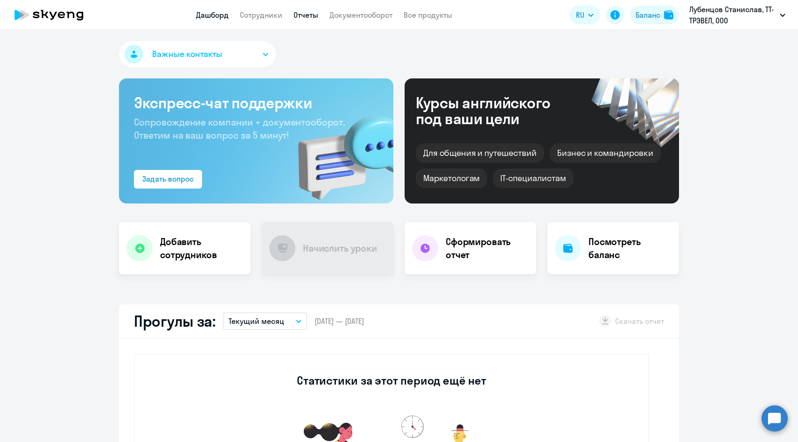
click at [302, 14] on link "Отчеты" at bounding box center [306, 14] width 25 height 9
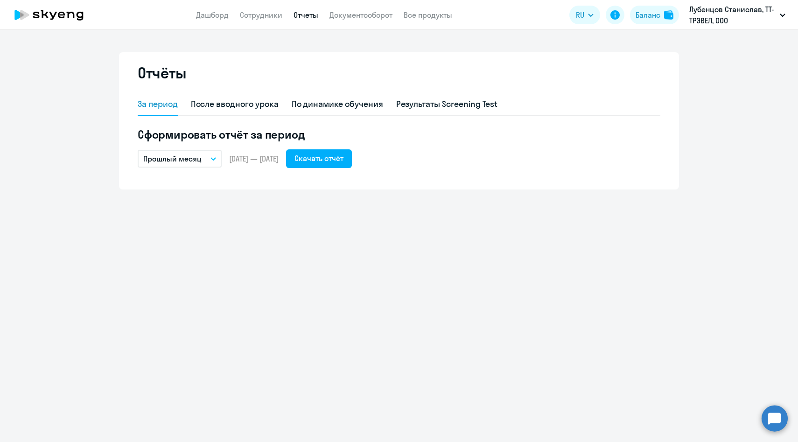
click at [193, 159] on p "Прошлый месяц" at bounding box center [172, 158] width 58 height 11
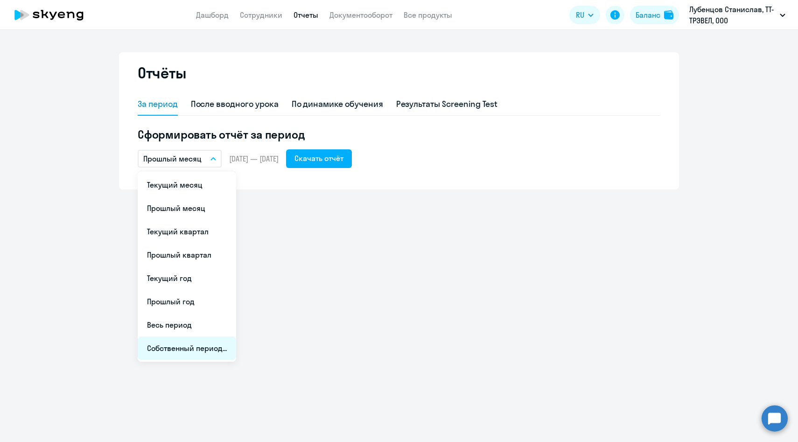
click at [178, 354] on li "Собственный период..." at bounding box center [187, 348] width 98 height 23
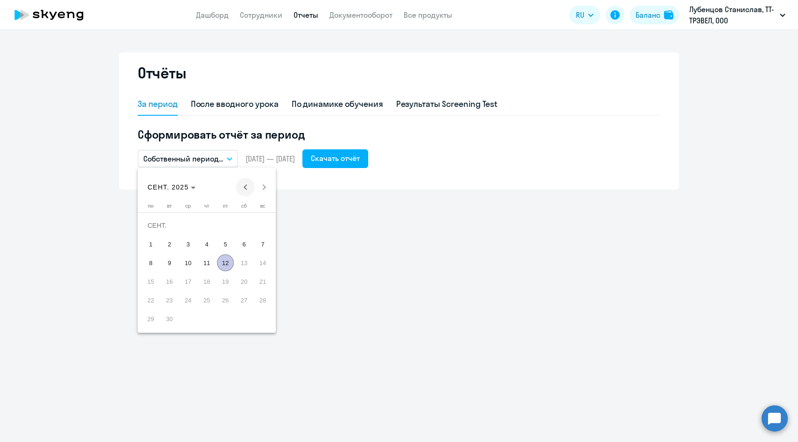
click at [242, 189] on span "Previous month" at bounding box center [245, 187] width 19 height 19
click at [266, 223] on span "1" at bounding box center [262, 225] width 17 height 17
click at [267, 188] on span "Next month" at bounding box center [264, 187] width 19 height 19
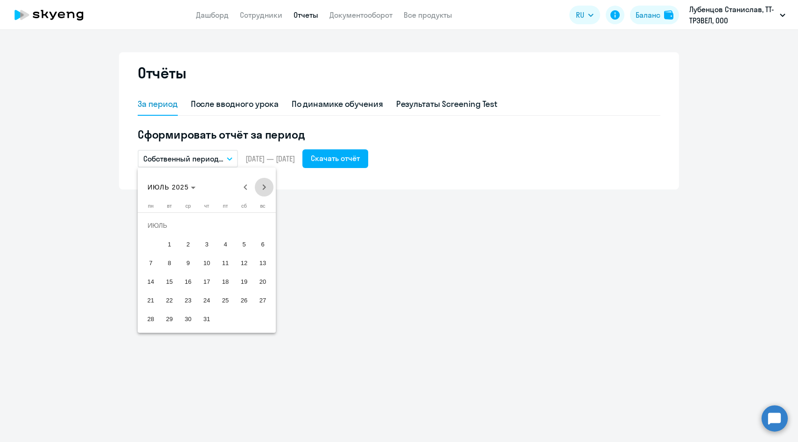
click at [267, 188] on span "Next month" at bounding box center [264, 187] width 19 height 19
click at [245, 189] on span "Previous month" at bounding box center [245, 187] width 19 height 19
click at [261, 301] on span "31" at bounding box center [262, 300] width 17 height 17
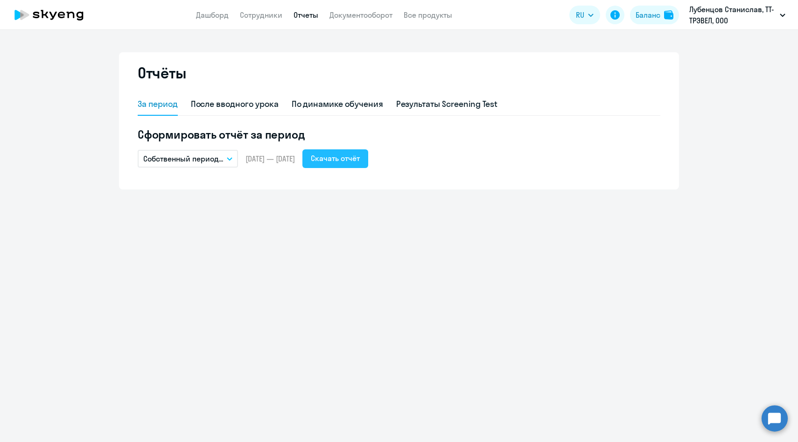
click at [362, 164] on button "Скачать отчёт" at bounding box center [335, 158] width 66 height 19
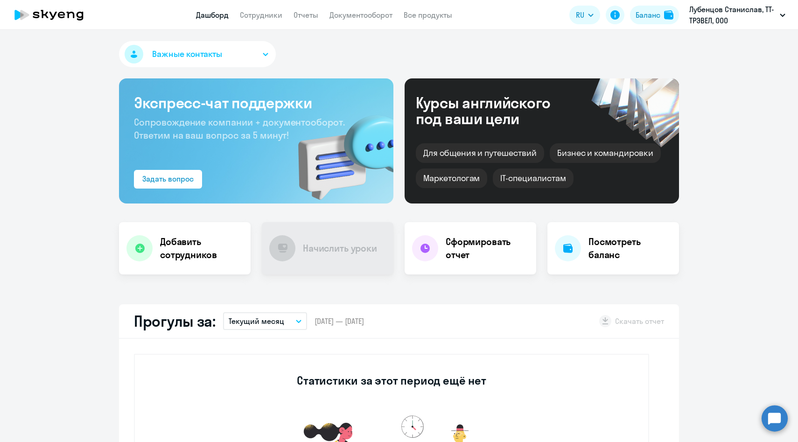
click at [267, 20] on app-menu-item-link "Сотрудники" at bounding box center [261, 15] width 42 height 12
click at [307, 17] on link "Отчеты" at bounding box center [306, 14] width 25 height 9
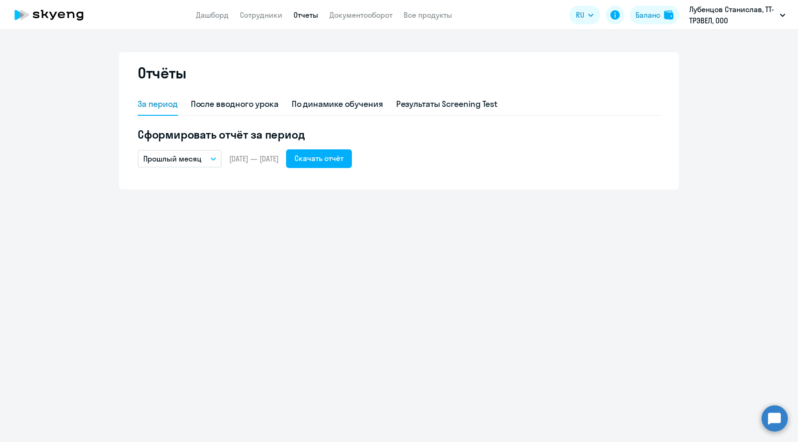
click at [187, 159] on p "Прошлый месяц" at bounding box center [172, 158] width 58 height 11
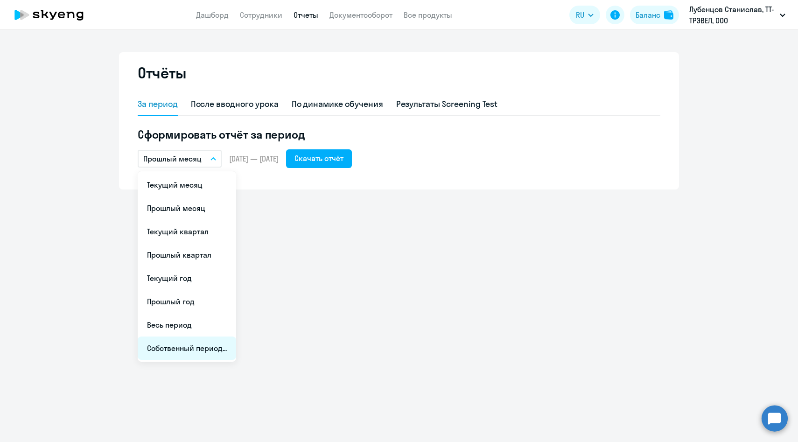
click at [187, 344] on li "Собственный период..." at bounding box center [187, 348] width 98 height 23
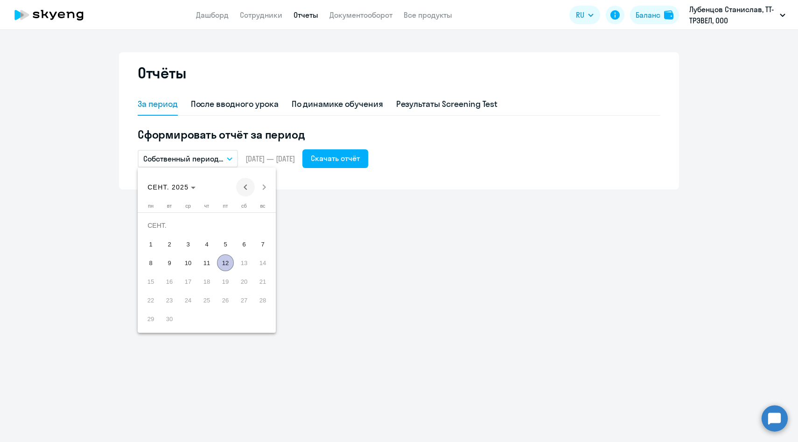
click at [244, 187] on span "Previous month" at bounding box center [245, 187] width 19 height 19
click at [258, 225] on span "1" at bounding box center [262, 225] width 17 height 17
click at [260, 192] on span "Next month" at bounding box center [264, 187] width 19 height 19
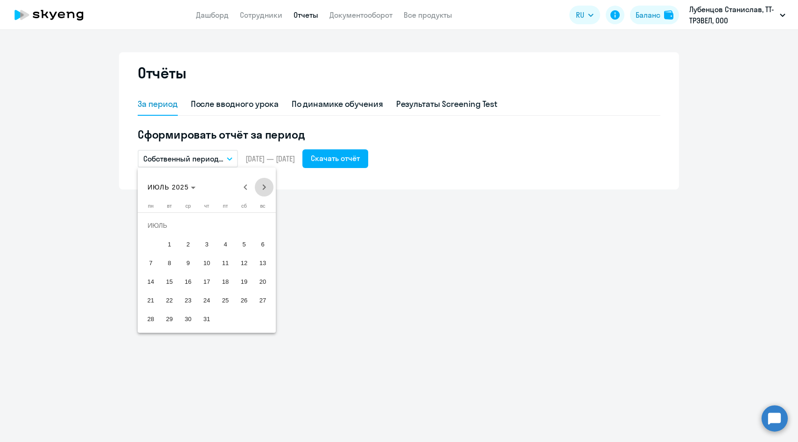
click at [260, 192] on span "Next month" at bounding box center [264, 187] width 19 height 19
click at [265, 296] on span "31" at bounding box center [262, 300] width 17 height 17
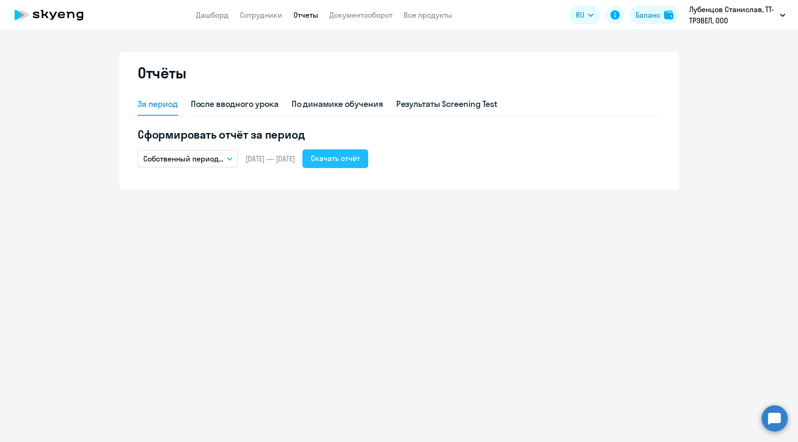
click at [358, 161] on div "Скачать отчёт" at bounding box center [335, 158] width 49 height 11
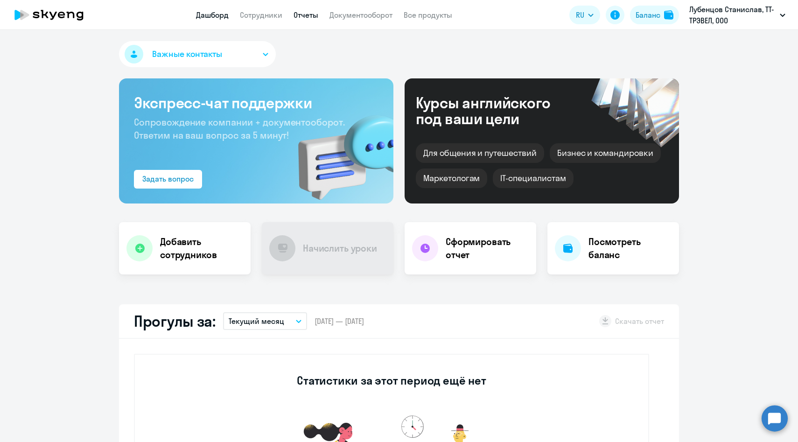
click at [308, 15] on link "Отчеты" at bounding box center [306, 14] width 25 height 9
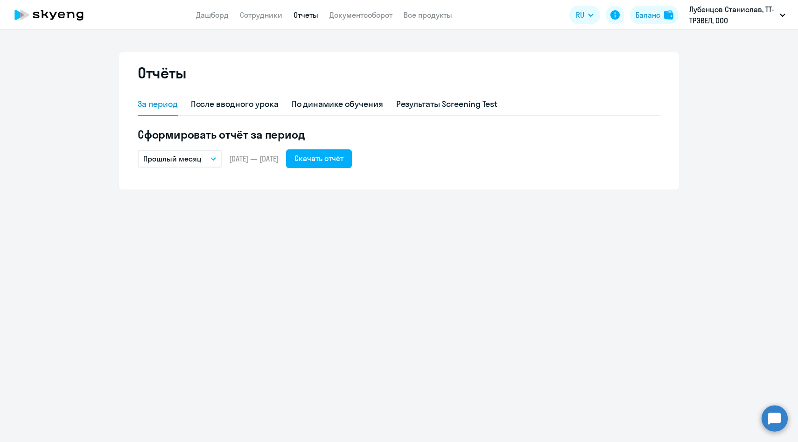
click at [196, 162] on p "Прошлый месяц" at bounding box center [172, 158] width 58 height 11
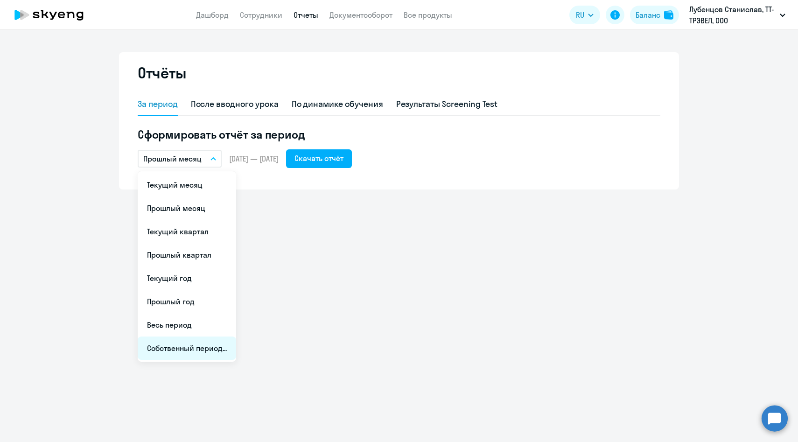
click at [189, 343] on li "Собственный период..." at bounding box center [187, 348] width 98 height 23
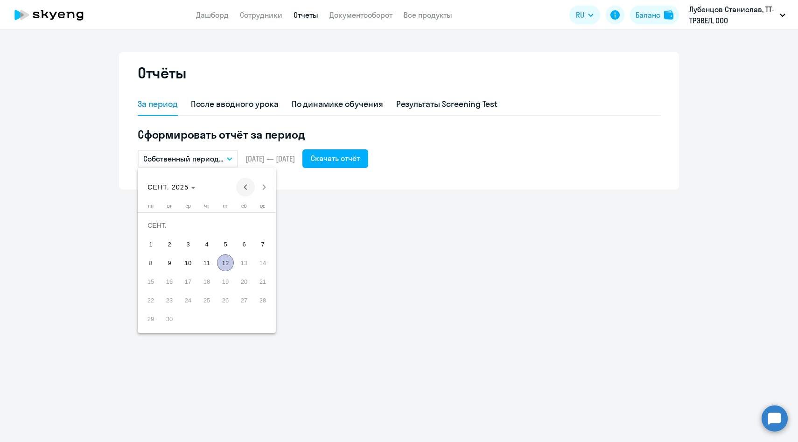
click at [247, 186] on span "Previous month" at bounding box center [245, 187] width 19 height 19
click at [260, 223] on span "1" at bounding box center [262, 225] width 17 height 17
click at [265, 191] on span "Next month" at bounding box center [264, 187] width 19 height 19
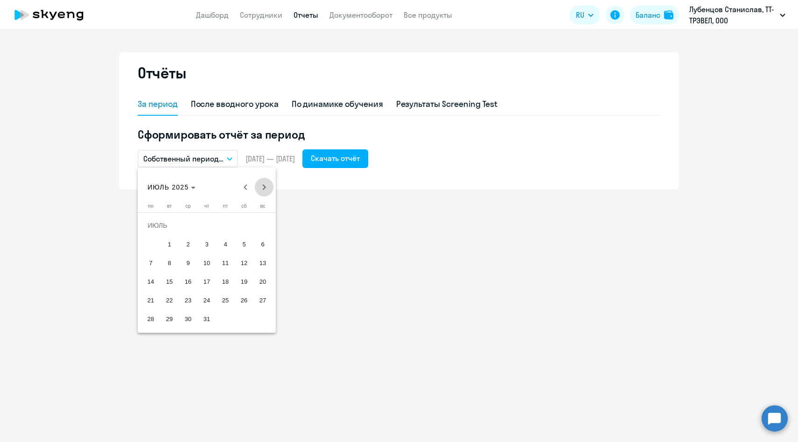
click at [265, 191] on span "Next month" at bounding box center [264, 187] width 19 height 19
click at [260, 297] on span "31" at bounding box center [262, 300] width 17 height 17
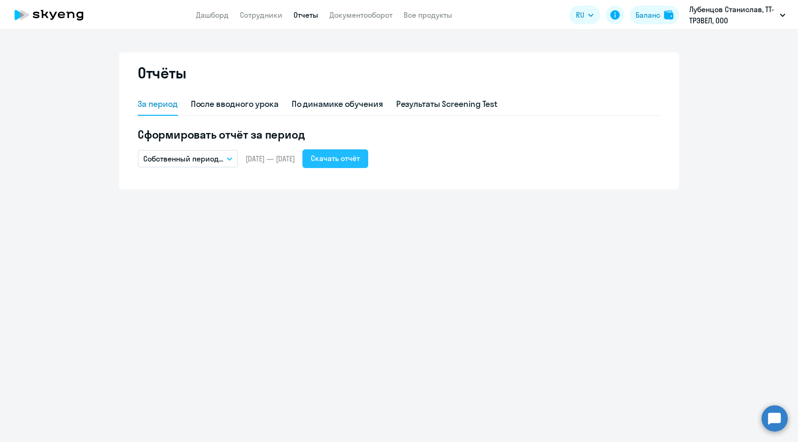
click at [360, 160] on div "Скачать отчёт" at bounding box center [335, 158] width 49 height 11
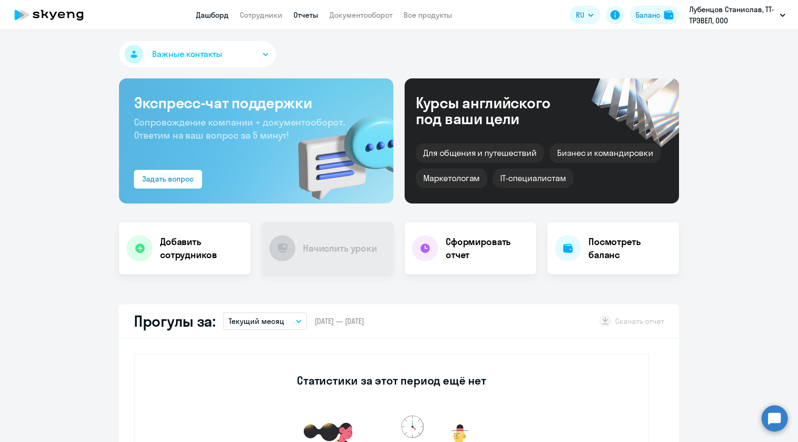
click at [296, 18] on link "Отчеты" at bounding box center [306, 14] width 25 height 9
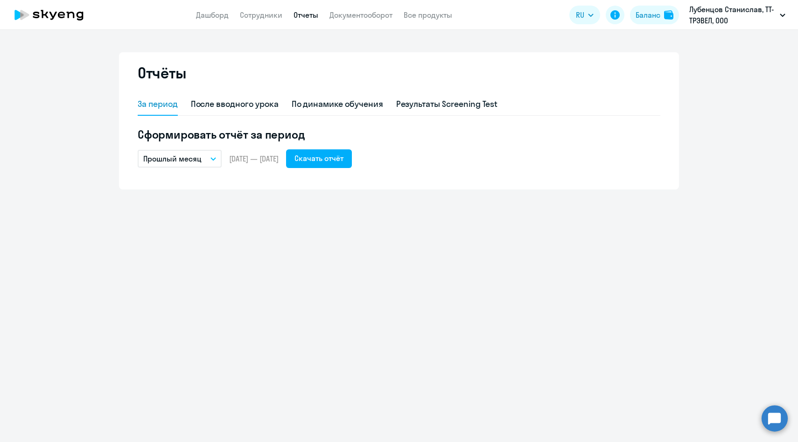
click at [189, 159] on p "Прошлый месяц" at bounding box center [172, 158] width 58 height 11
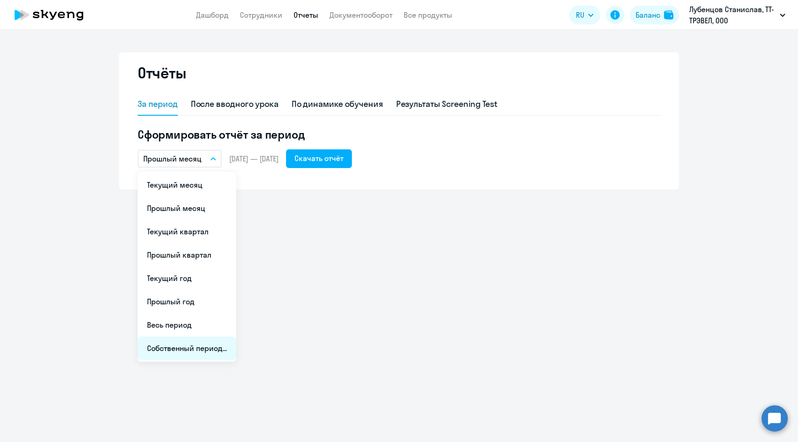
click at [186, 350] on li "Собственный период..." at bounding box center [187, 348] width 98 height 23
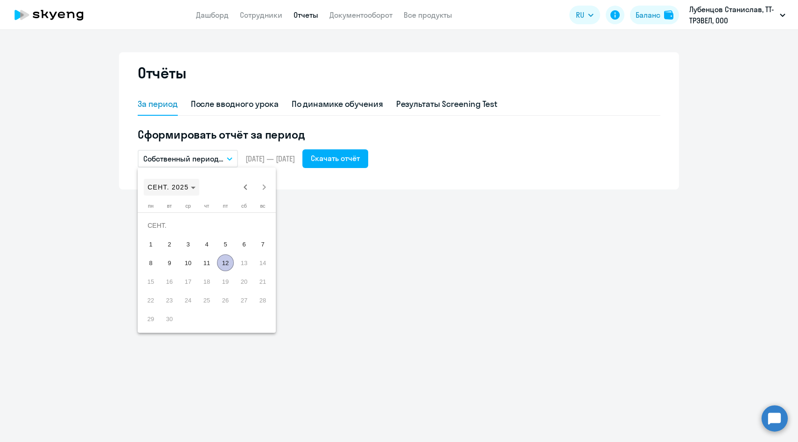
click at [183, 189] on span "СЕНТ. 2025" at bounding box center [168, 186] width 41 height 7
click at [249, 308] on span "2025" at bounding box center [255, 309] width 29 height 17
click at [249, 308] on mat-calendar "2025 2025 2025 ЯНВ. ФЕВР. МАРТ АПР. МАЙ ИЮНЬ ИЮЛЬ АВГ. СЕНТ. ОКТ. НОЯБ. ДЕК. Co…" at bounding box center [207, 250] width 138 height 165
click at [166, 242] on span "ЯНВ." at bounding box center [157, 234] width 29 height 17
click at [190, 243] on span "1" at bounding box center [188, 244] width 17 height 17
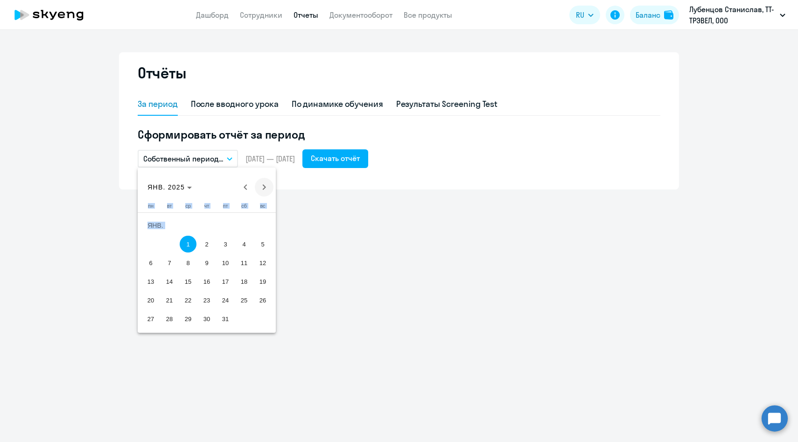
click at [262, 183] on span "Next month" at bounding box center [264, 187] width 19 height 19
click at [263, 193] on span "Next month" at bounding box center [264, 187] width 19 height 19
click at [151, 319] on span "31" at bounding box center [150, 318] width 17 height 17
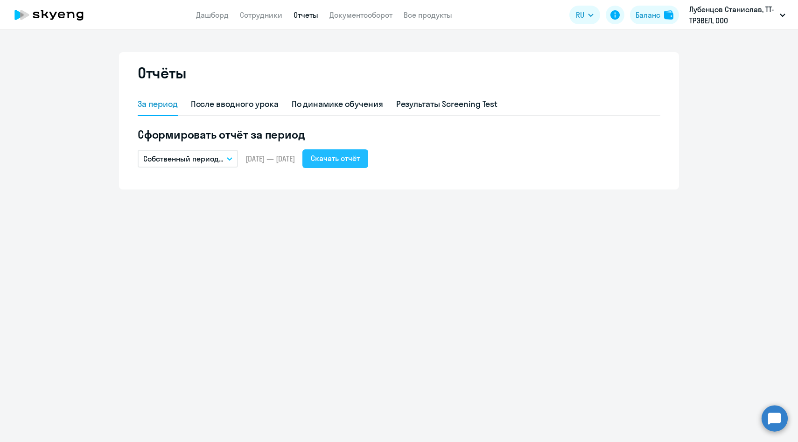
click at [366, 149] on button "Скачать отчёт" at bounding box center [335, 158] width 66 height 19
click at [225, 157] on button "Собственный период..." at bounding box center [188, 159] width 100 height 18
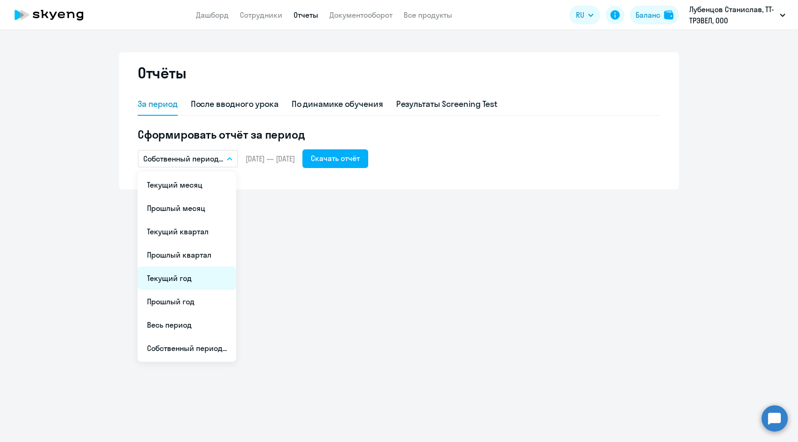
click at [191, 275] on li "Текущий год" at bounding box center [187, 278] width 98 height 23
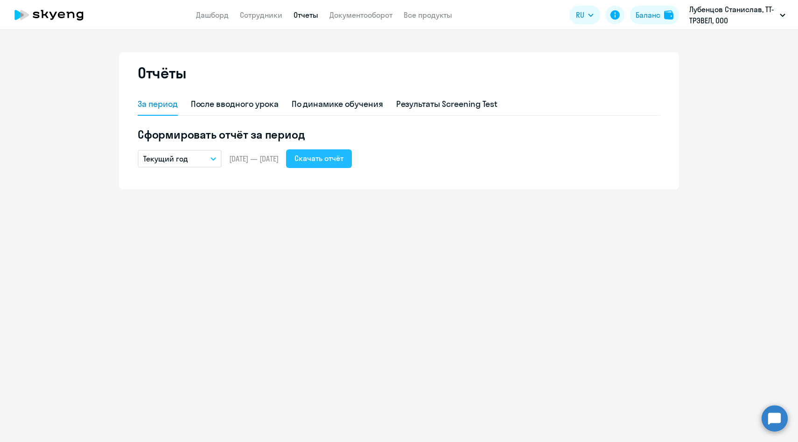
click at [344, 159] on div "Скачать отчёт" at bounding box center [319, 158] width 49 height 11
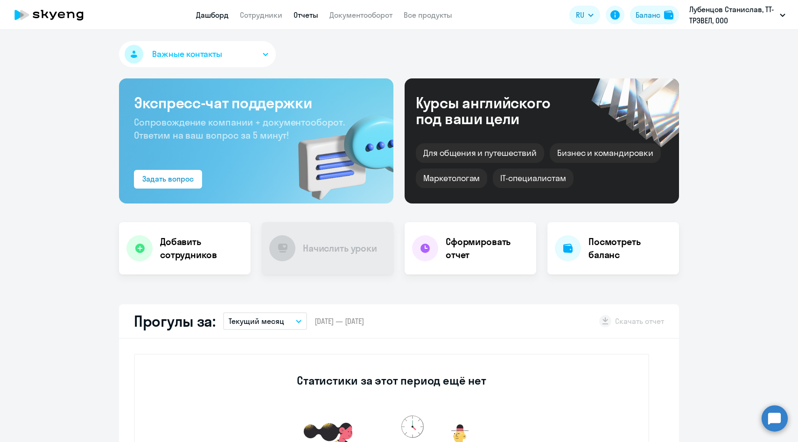
click at [312, 18] on link "Отчеты" at bounding box center [306, 14] width 25 height 9
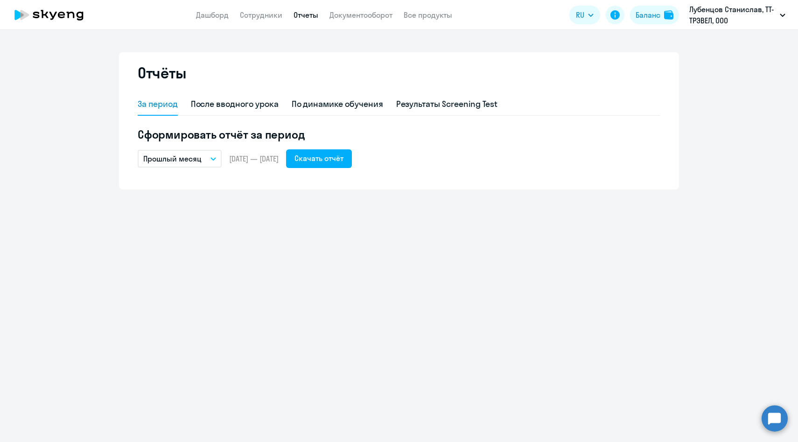
click at [215, 158] on icon "button" at bounding box center [213, 159] width 5 height 2
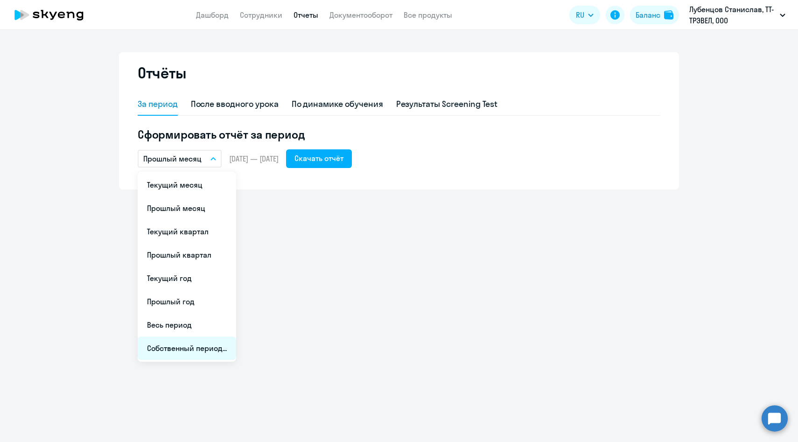
click at [191, 347] on li "Собственный период..." at bounding box center [187, 348] width 98 height 23
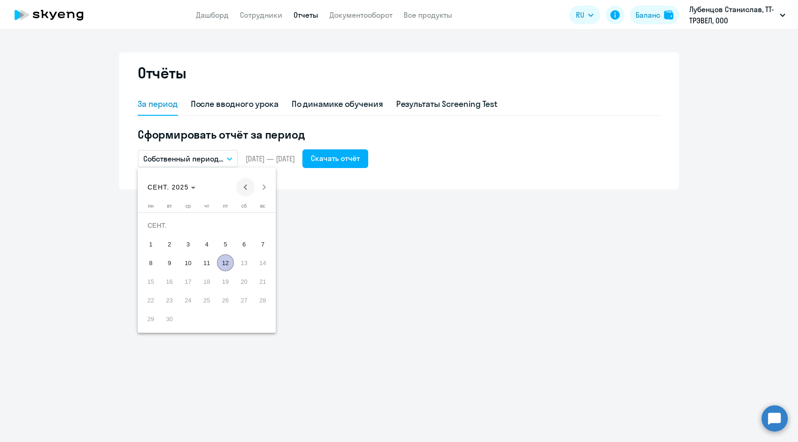
click at [245, 191] on span "Previous month" at bounding box center [245, 187] width 19 height 19
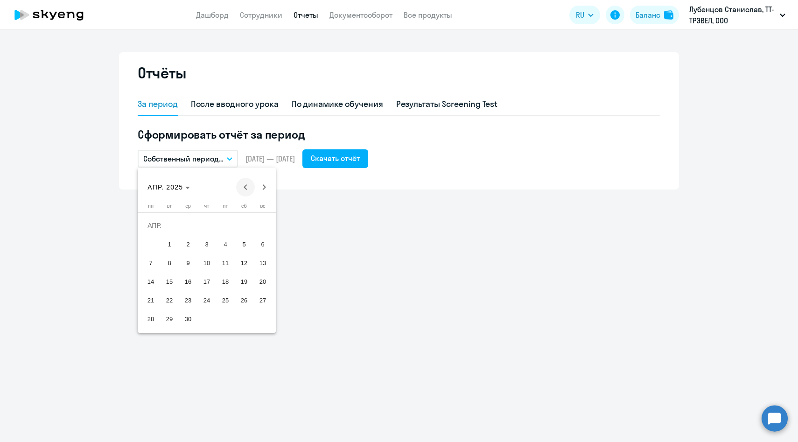
click at [245, 191] on span "Previous month" at bounding box center [245, 187] width 19 height 19
click at [193, 239] on span "1" at bounding box center [188, 244] width 17 height 17
click at [270, 184] on span "Next month" at bounding box center [264, 187] width 19 height 19
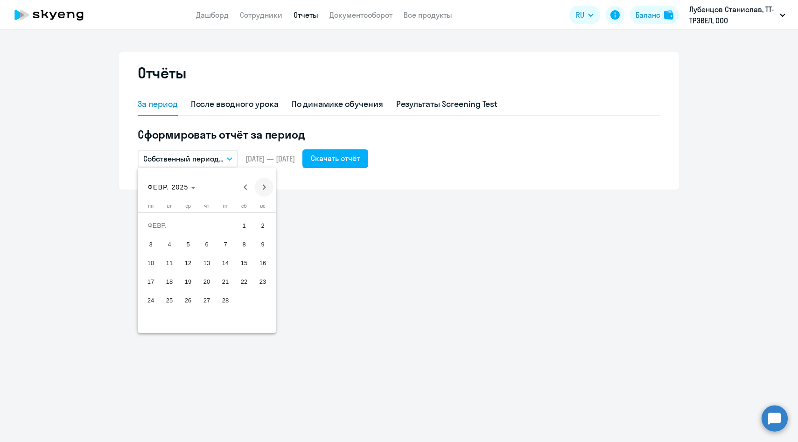
click at [270, 184] on span "Next month" at bounding box center [264, 187] width 19 height 19
click at [151, 317] on span "31" at bounding box center [150, 318] width 17 height 17
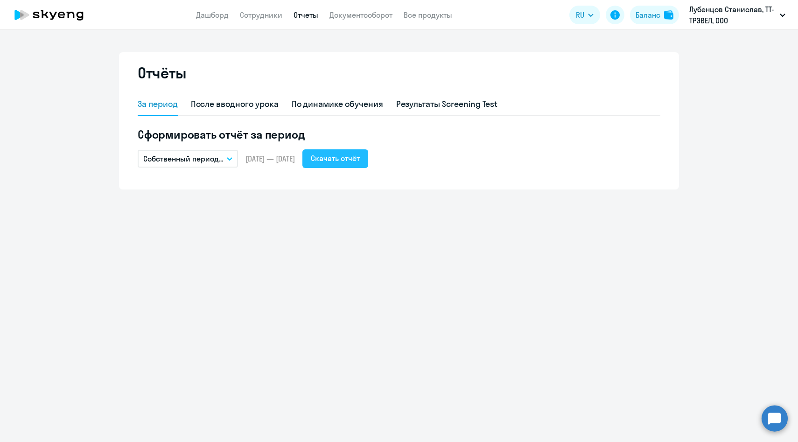
click at [350, 160] on div "Скачать отчёт" at bounding box center [335, 158] width 49 height 11
click at [228, 152] on button "Собственный период..." at bounding box center [188, 159] width 100 height 18
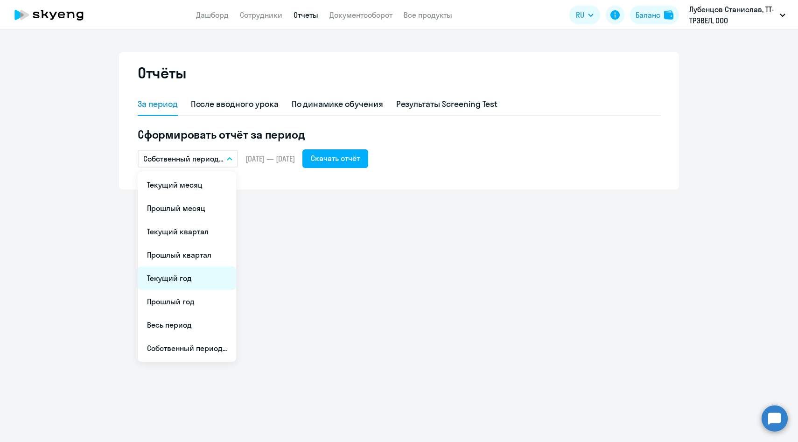
click at [182, 281] on li "Текущий год" at bounding box center [187, 278] width 98 height 23
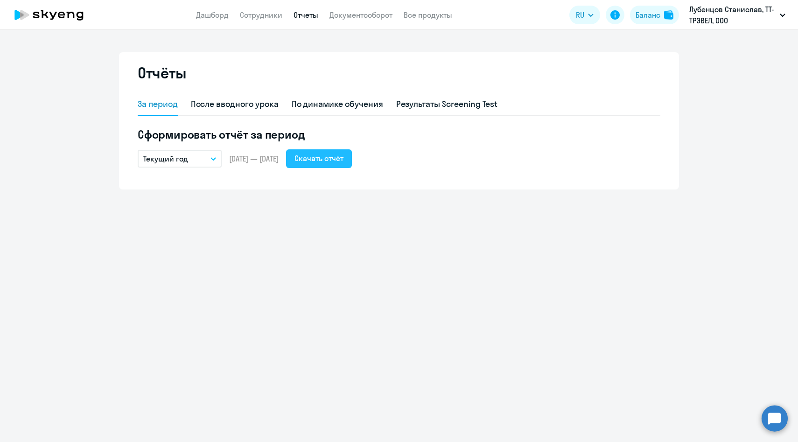
click at [352, 152] on button "Скачать отчёт" at bounding box center [319, 158] width 66 height 19
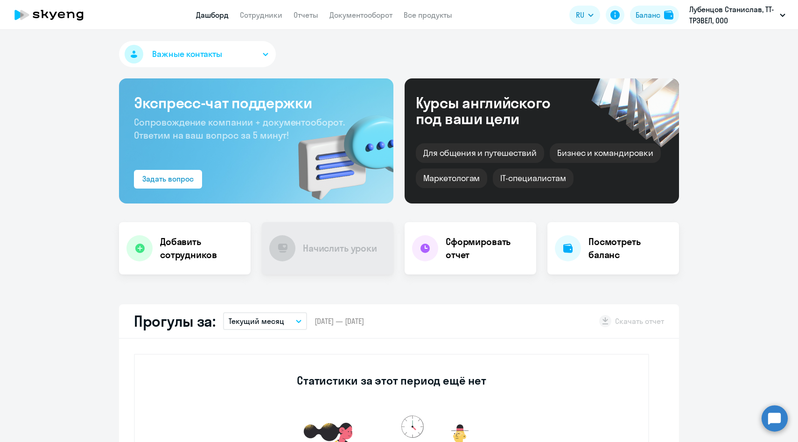
click at [298, 20] on app-menu-item-link "Отчеты" at bounding box center [306, 15] width 25 height 12
click at [299, 19] on link "Отчеты" at bounding box center [306, 14] width 25 height 9
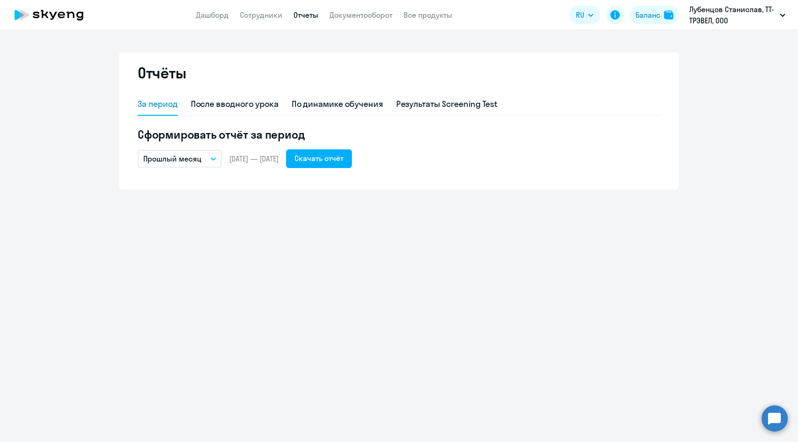
click at [190, 159] on p "Прошлый месяц" at bounding box center [172, 158] width 58 height 11
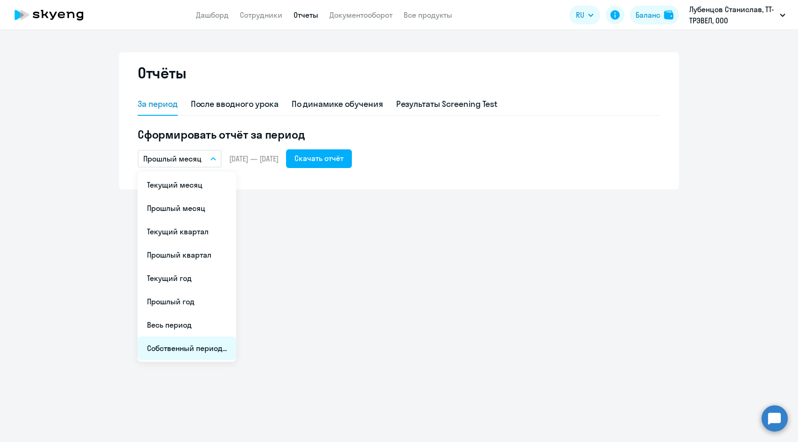
click at [184, 350] on li "Собственный период..." at bounding box center [187, 348] width 98 height 23
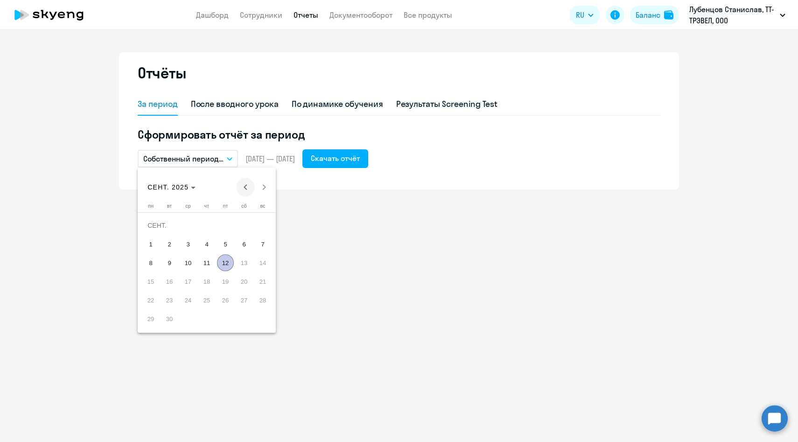
click at [246, 188] on span "Previous month" at bounding box center [245, 187] width 19 height 19
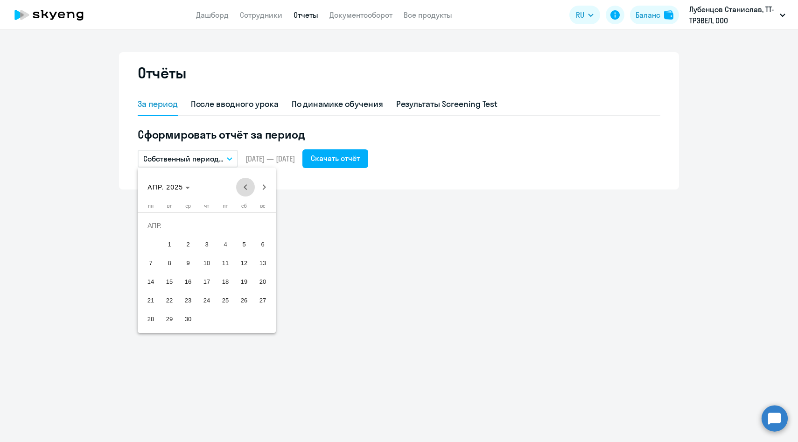
click at [246, 188] on span "Previous month" at bounding box center [245, 187] width 19 height 19
click at [190, 242] on span "1" at bounding box center [188, 244] width 17 height 17
click at [263, 186] on span "Next month" at bounding box center [264, 187] width 19 height 19
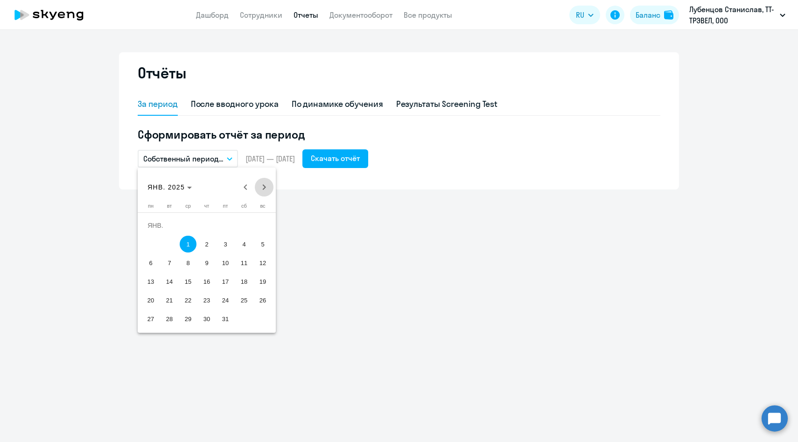
click at [263, 186] on span "Next month" at bounding box center [264, 187] width 19 height 19
click at [151, 318] on span "31" at bounding box center [150, 318] width 17 height 17
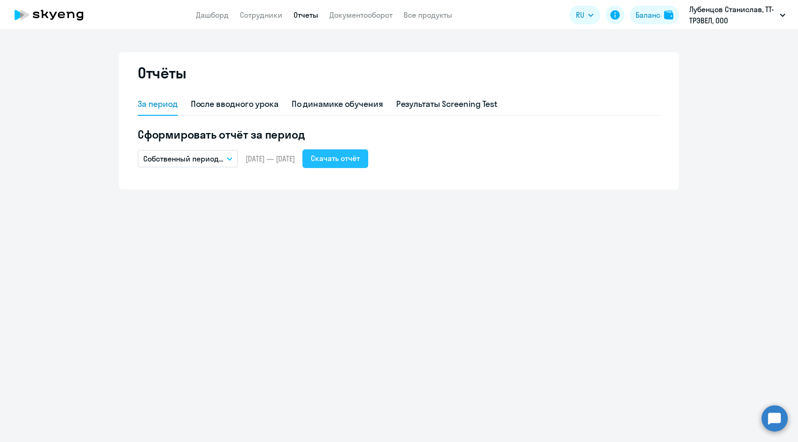
click at [354, 161] on div "Скачать отчёт" at bounding box center [335, 158] width 49 height 11
click at [216, 165] on button "Собственный период..." at bounding box center [188, 159] width 100 height 18
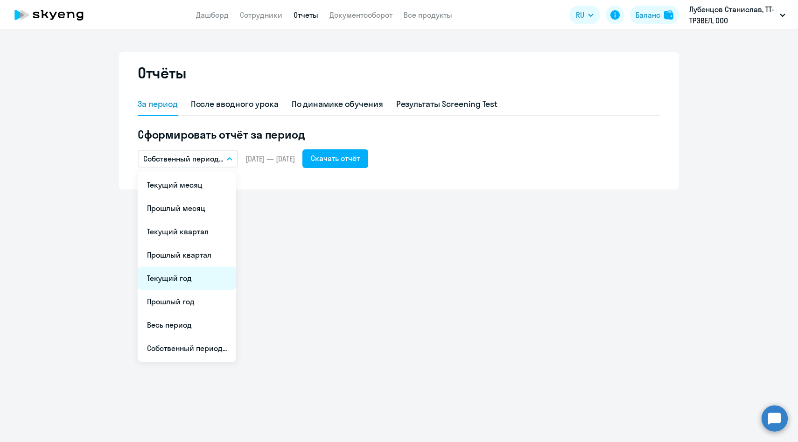
click at [191, 284] on li "Текущий год" at bounding box center [187, 278] width 98 height 23
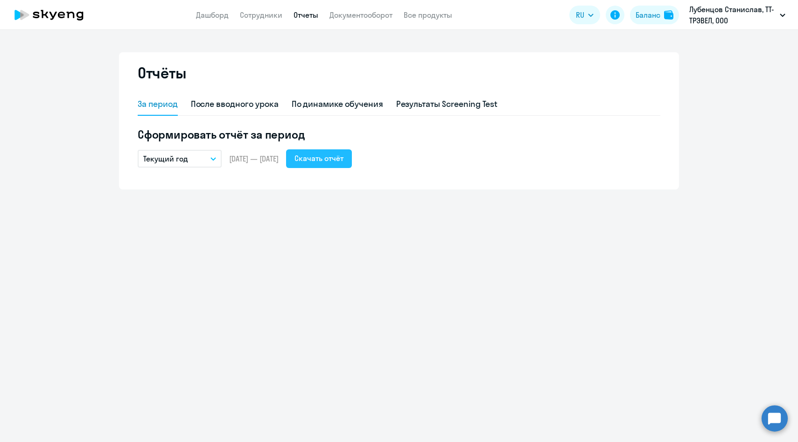
click at [338, 153] on div "Скачать отчёт" at bounding box center [319, 158] width 49 height 11
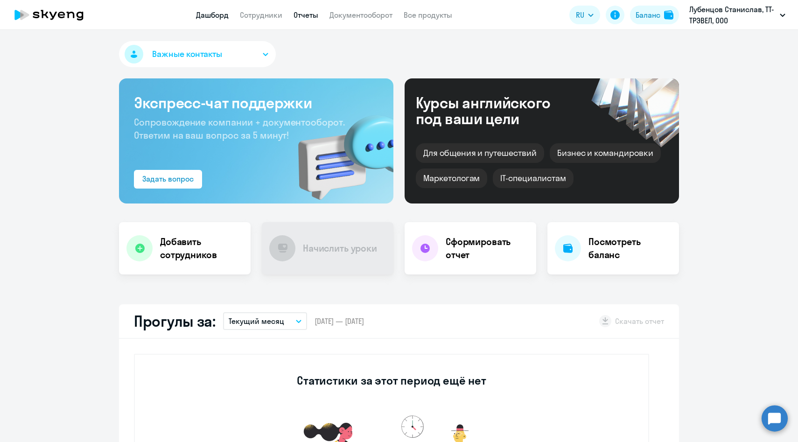
click at [300, 14] on link "Отчеты" at bounding box center [306, 14] width 25 height 9
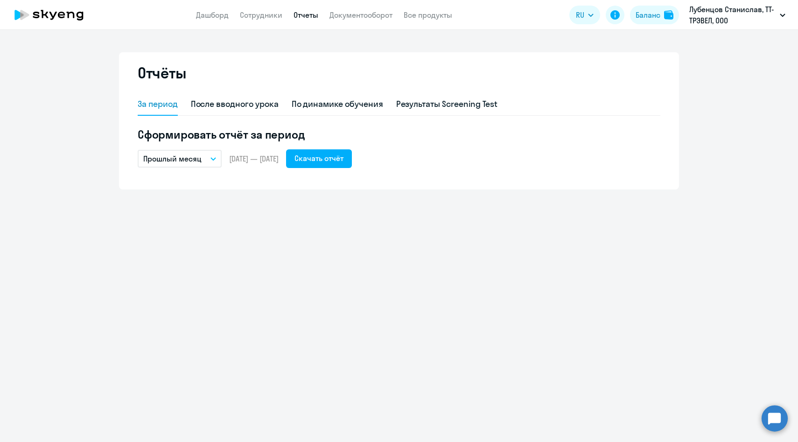
click at [193, 162] on p "Прошлый месяц" at bounding box center [172, 158] width 58 height 11
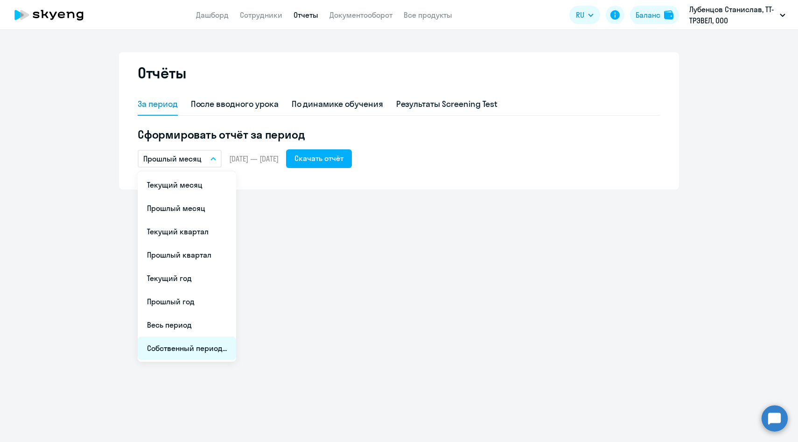
click at [176, 345] on li "Собственный период..." at bounding box center [187, 348] width 98 height 23
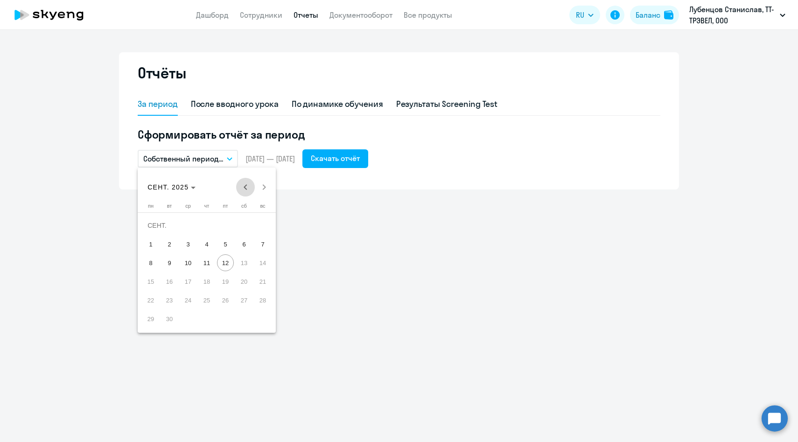
click at [243, 185] on span "Previous month" at bounding box center [245, 187] width 19 height 19
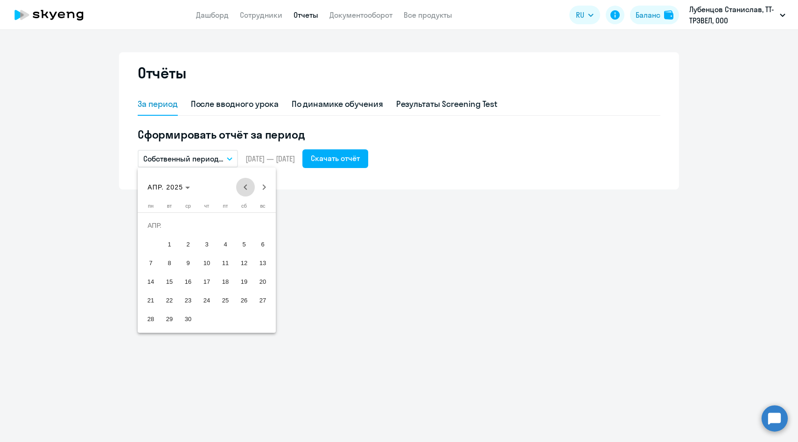
click at [243, 185] on span "Previous month" at bounding box center [245, 187] width 19 height 19
click at [191, 242] on span "1" at bounding box center [188, 244] width 17 height 17
click at [264, 187] on span "Next month" at bounding box center [264, 187] width 19 height 19
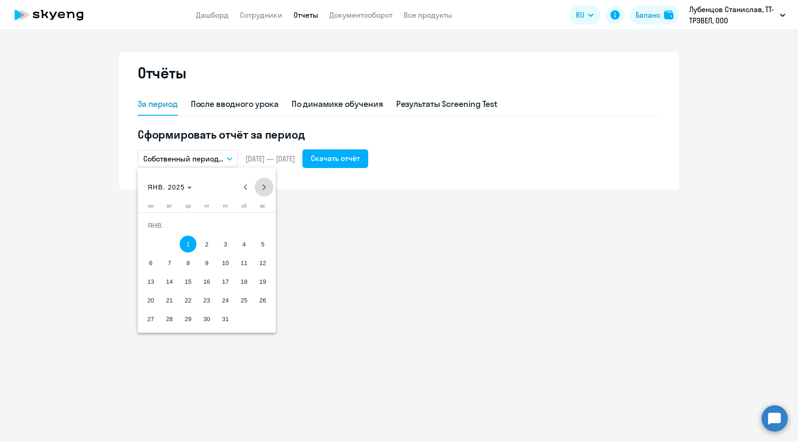
click at [264, 187] on span "Next month" at bounding box center [264, 187] width 19 height 19
click at [148, 318] on span "31" at bounding box center [150, 318] width 17 height 17
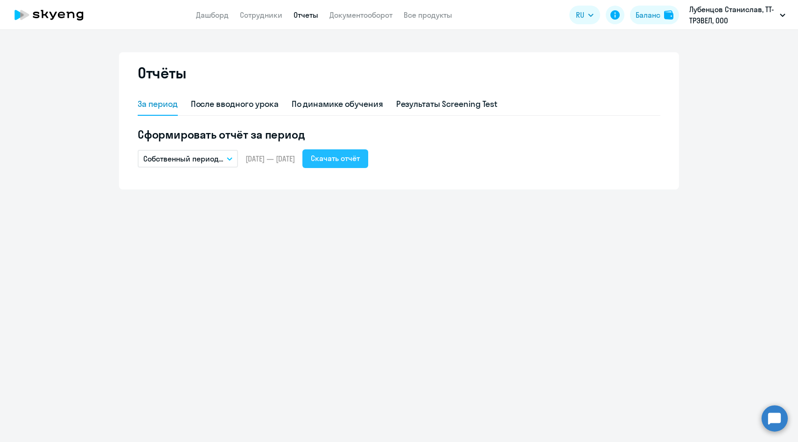
click at [344, 164] on button "Скачать отчёт" at bounding box center [335, 158] width 66 height 19
click at [219, 159] on p "Собственный период..." at bounding box center [183, 158] width 80 height 11
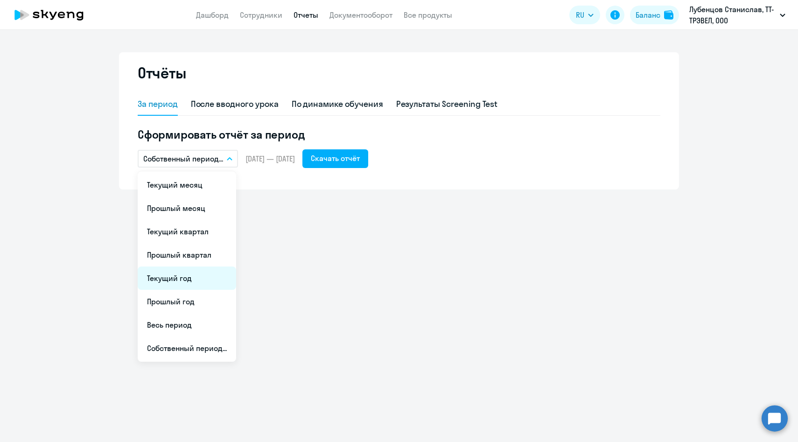
click at [177, 282] on li "Текущий год" at bounding box center [187, 278] width 98 height 23
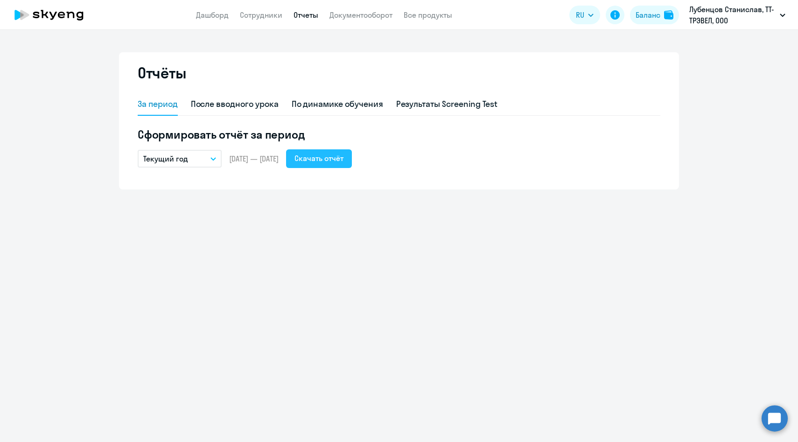
click at [342, 152] on button "Скачать отчёт" at bounding box center [319, 158] width 66 height 19
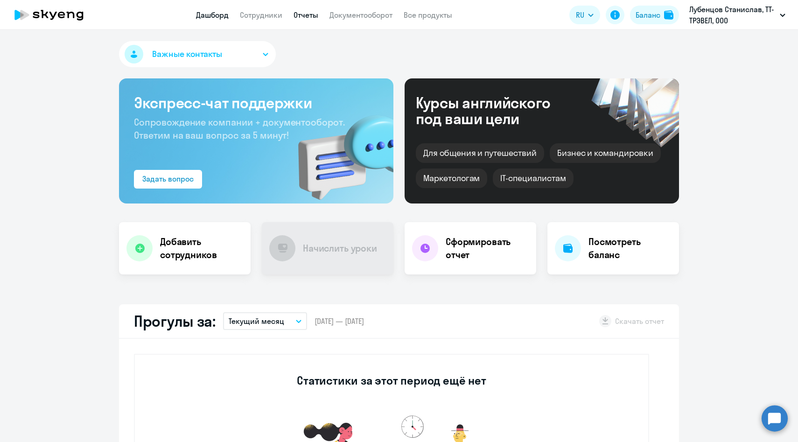
click at [306, 17] on link "Отчеты" at bounding box center [306, 14] width 25 height 9
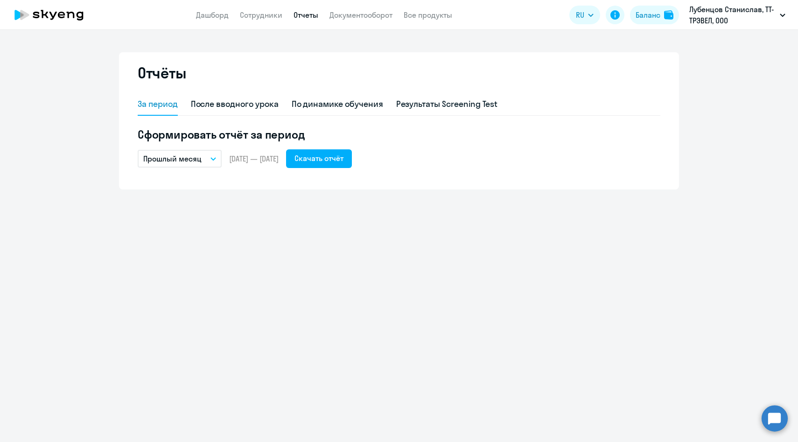
click at [185, 163] on p "Прошлый месяц" at bounding box center [172, 158] width 58 height 11
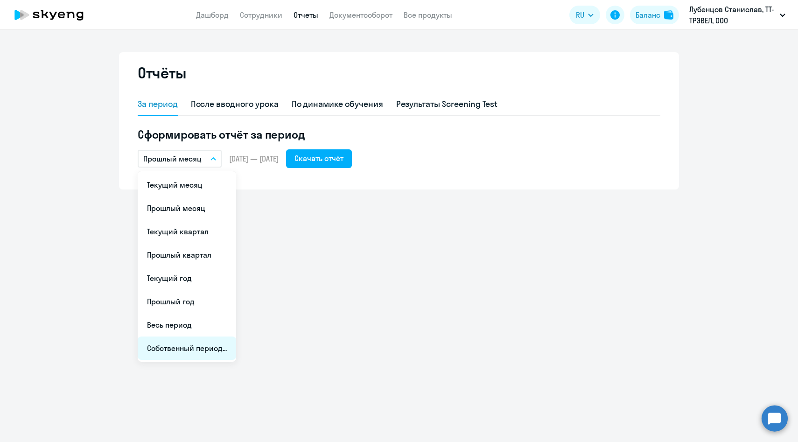
click at [182, 351] on li "Собственный период..." at bounding box center [187, 348] width 98 height 23
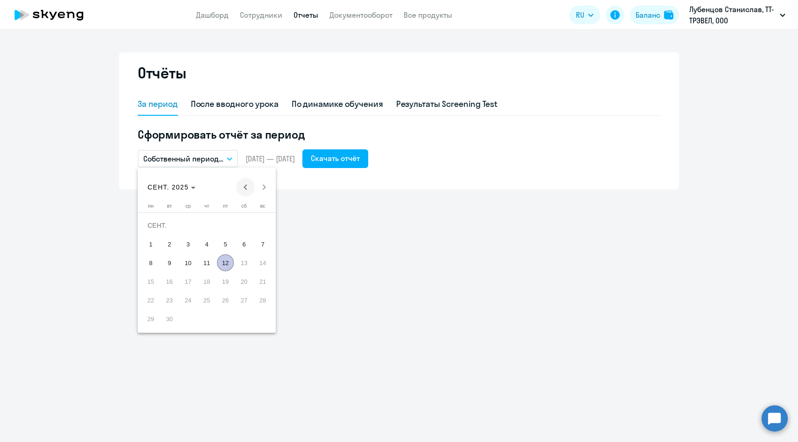
click at [245, 187] on span "Previous month" at bounding box center [245, 187] width 19 height 19
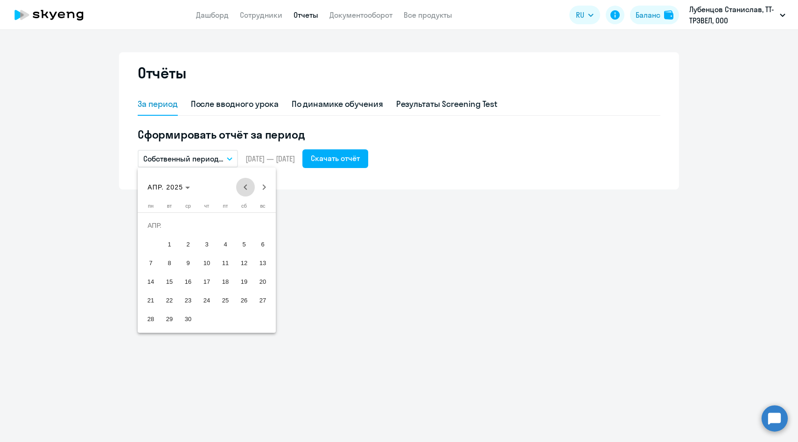
click at [245, 187] on span "Previous month" at bounding box center [245, 187] width 19 height 19
click at [193, 240] on span "1" at bounding box center [188, 244] width 17 height 17
click at [263, 183] on span "Next month" at bounding box center [264, 187] width 19 height 19
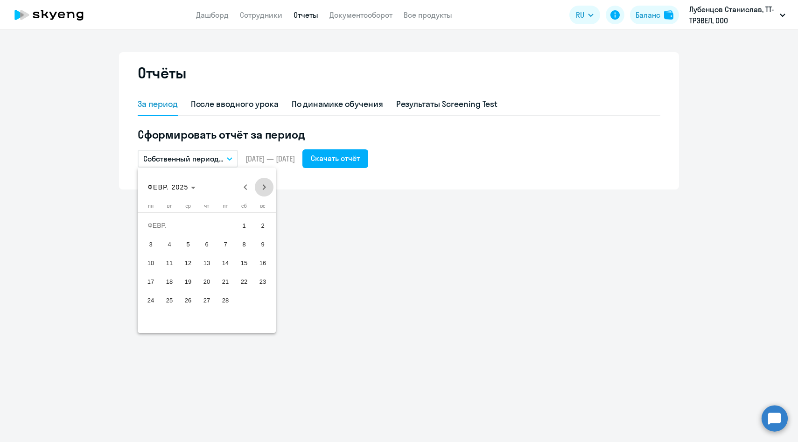
click at [263, 183] on span "Next month" at bounding box center [264, 187] width 19 height 19
click at [152, 319] on span "31" at bounding box center [150, 318] width 17 height 17
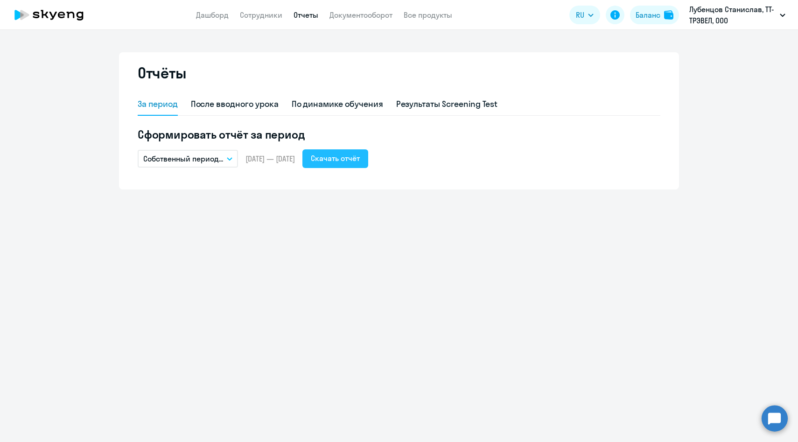
click at [350, 162] on div "Скачать отчёт" at bounding box center [335, 158] width 49 height 11
click at [219, 167] on button "Собственный период..." at bounding box center [188, 159] width 100 height 18
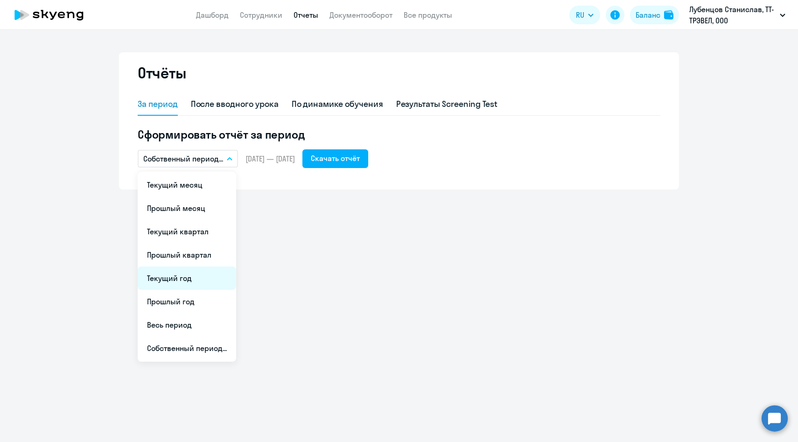
click at [189, 279] on li "Текущий год" at bounding box center [187, 278] width 98 height 23
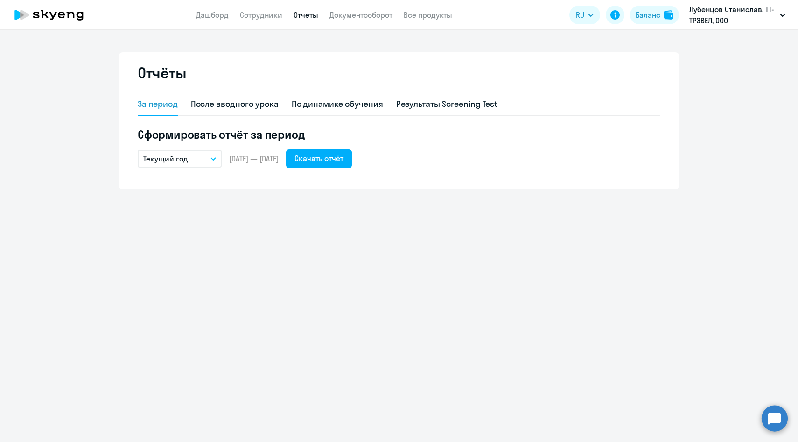
click at [355, 147] on div "Сформировать отчёт за период Текущий год Текущий месяц Прошлый месяц Текущий кв…" at bounding box center [399, 147] width 523 height 41
click at [344, 161] on div "Скачать отчёт" at bounding box center [319, 158] width 49 height 11
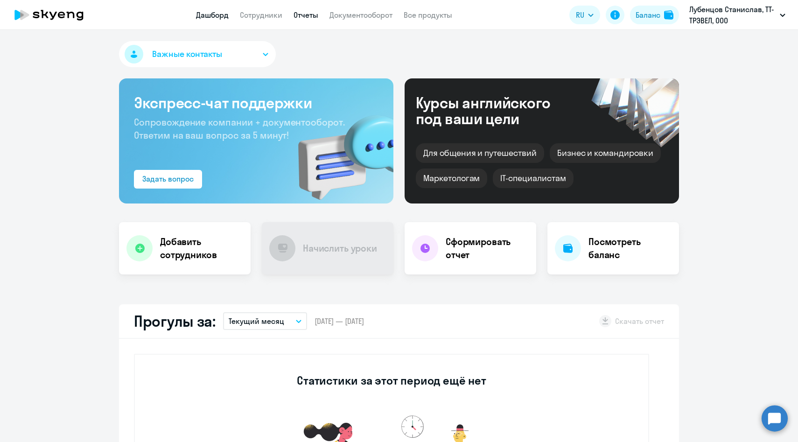
click at [306, 17] on link "Отчеты" at bounding box center [306, 14] width 25 height 9
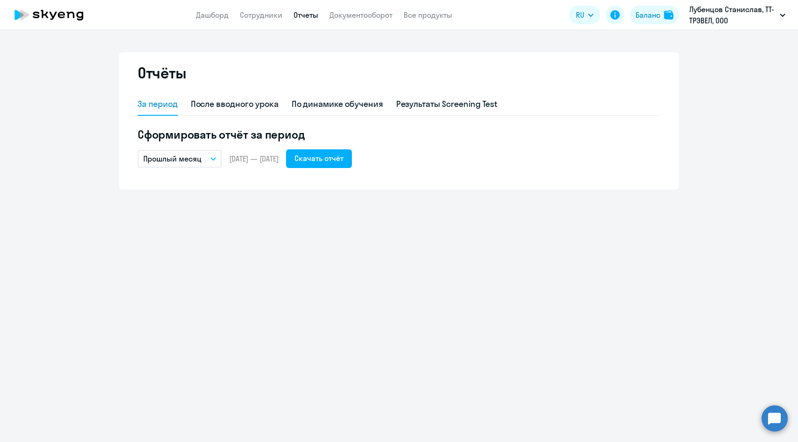
click at [187, 158] on p "Прошлый месяц" at bounding box center [172, 158] width 58 height 11
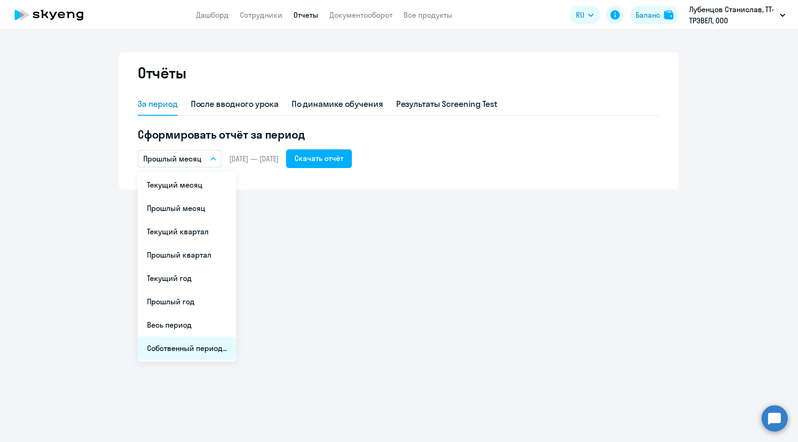
click at [175, 340] on li "Собственный период..." at bounding box center [187, 348] width 98 height 23
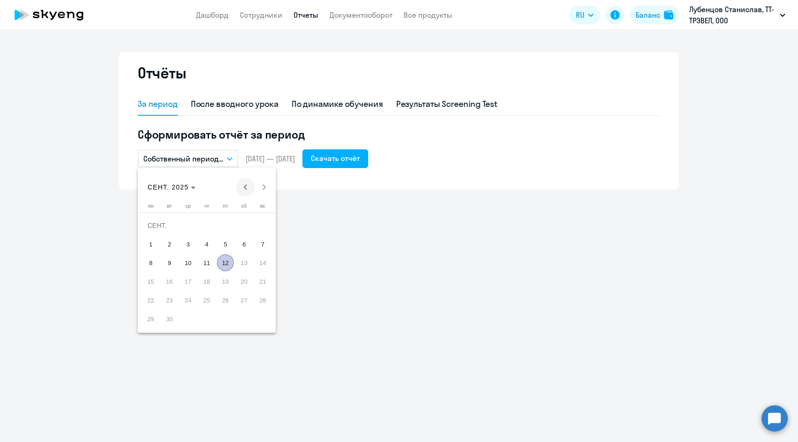
click at [246, 187] on span "Previous month" at bounding box center [245, 187] width 19 height 19
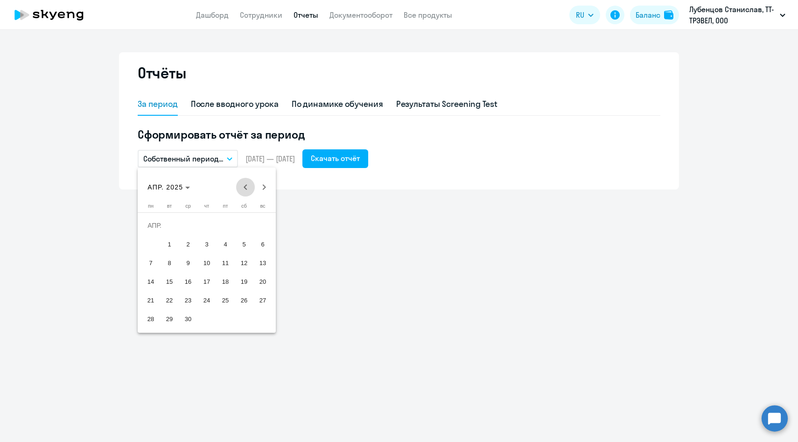
click at [246, 187] on span "Previous month" at bounding box center [245, 187] width 19 height 19
click at [248, 187] on span "Previous month" at bounding box center [245, 187] width 19 height 19
click at [186, 242] on span "1" at bounding box center [188, 244] width 17 height 17
click at [267, 189] on span "Next month" at bounding box center [264, 187] width 19 height 19
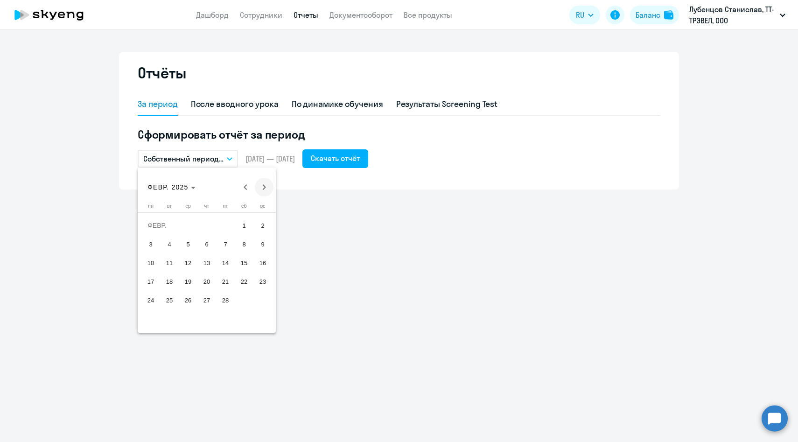
click at [267, 189] on span "Next month" at bounding box center [264, 187] width 19 height 19
click at [150, 313] on span "31" at bounding box center [150, 318] width 17 height 17
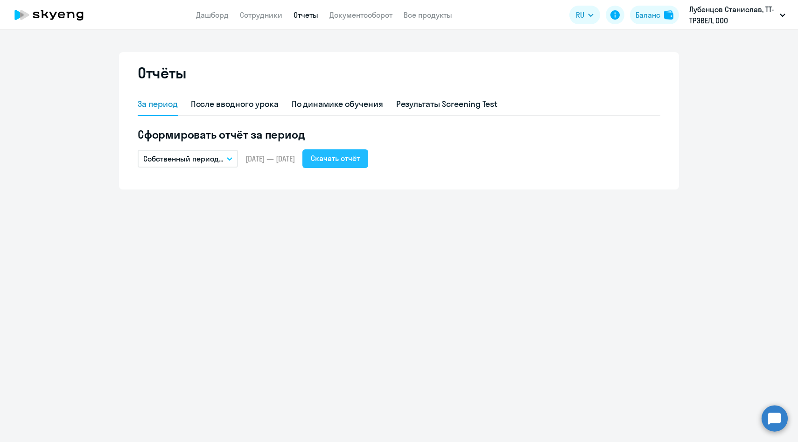
click at [354, 159] on div "Скачать отчёт" at bounding box center [335, 158] width 49 height 11
click at [221, 164] on p "Собственный период..." at bounding box center [183, 158] width 80 height 11
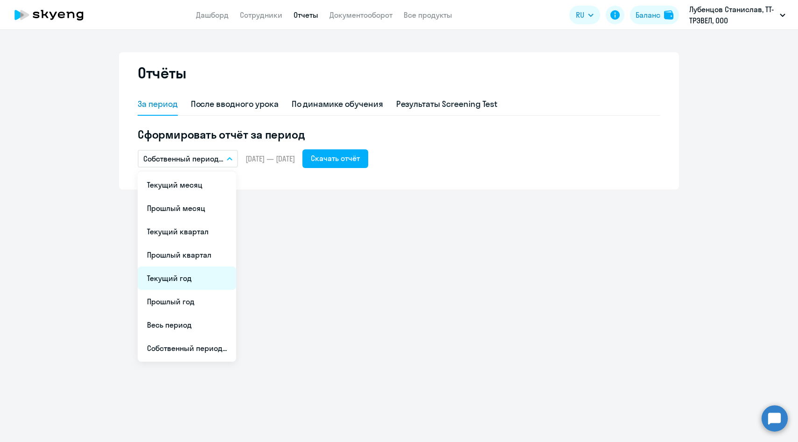
click at [183, 277] on li "Текущий год" at bounding box center [187, 278] width 98 height 23
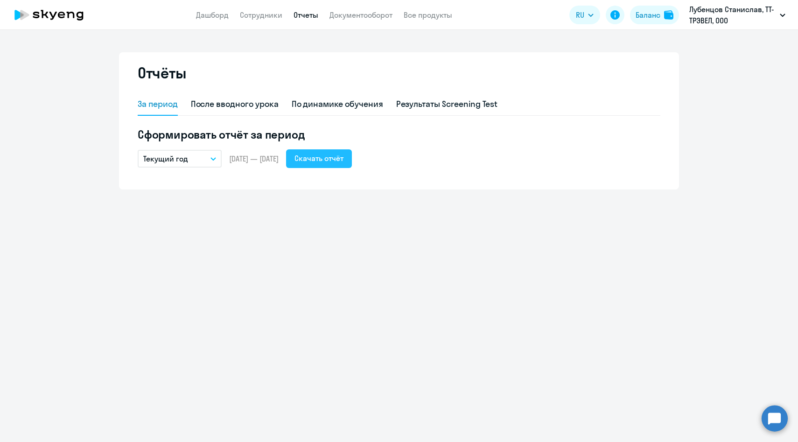
click at [344, 155] on div "Скачать отчёт" at bounding box center [319, 158] width 49 height 11
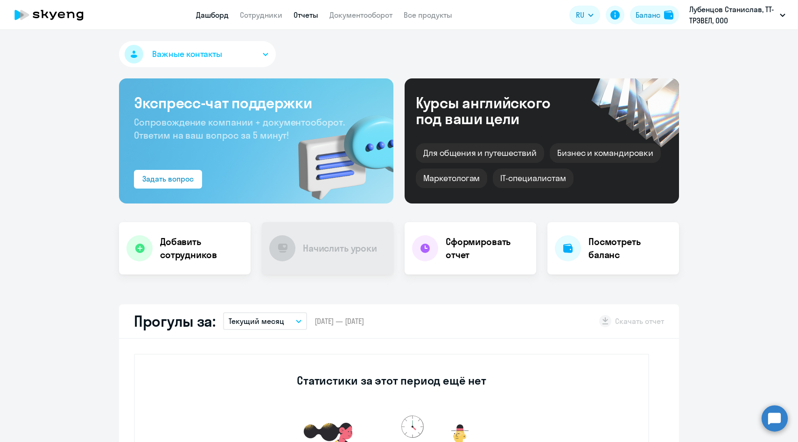
click at [302, 14] on link "Отчеты" at bounding box center [306, 14] width 25 height 9
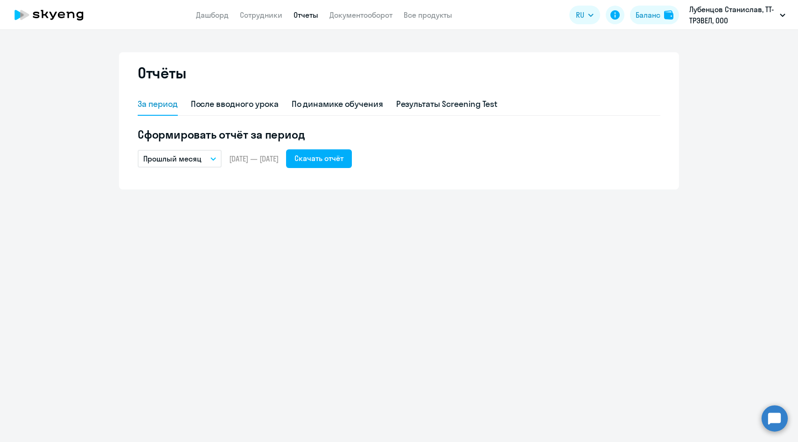
click at [203, 162] on button "Прошлый месяц" at bounding box center [180, 159] width 84 height 18
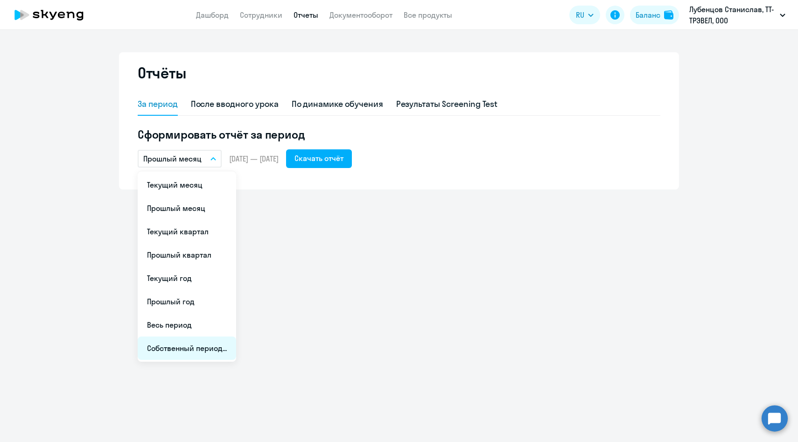
click at [185, 354] on li "Собственный период..." at bounding box center [187, 348] width 98 height 23
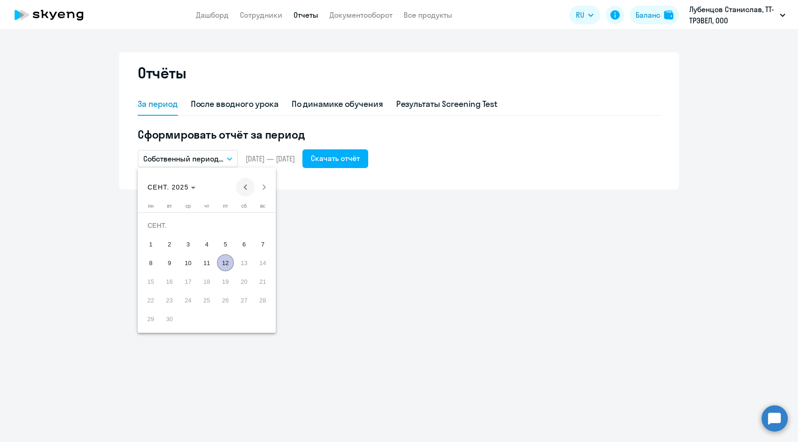
click at [249, 187] on span "Previous month" at bounding box center [245, 187] width 19 height 19
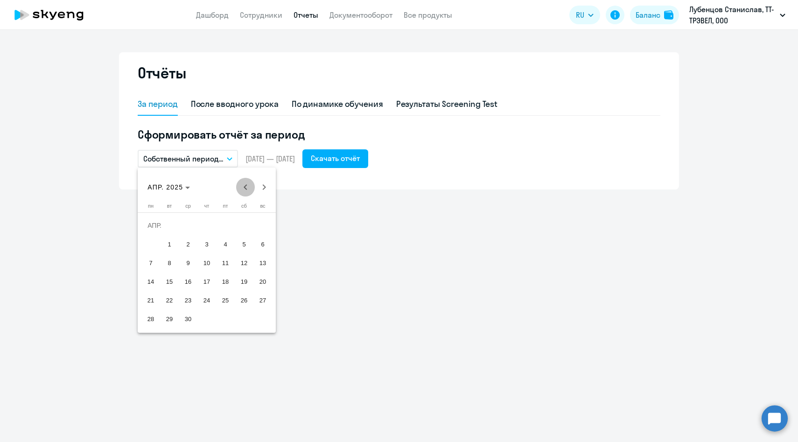
click at [249, 187] on span "Previous month" at bounding box center [245, 187] width 19 height 19
click at [186, 245] on span "1" at bounding box center [188, 244] width 17 height 17
click at [261, 188] on span "Next month" at bounding box center [264, 187] width 19 height 19
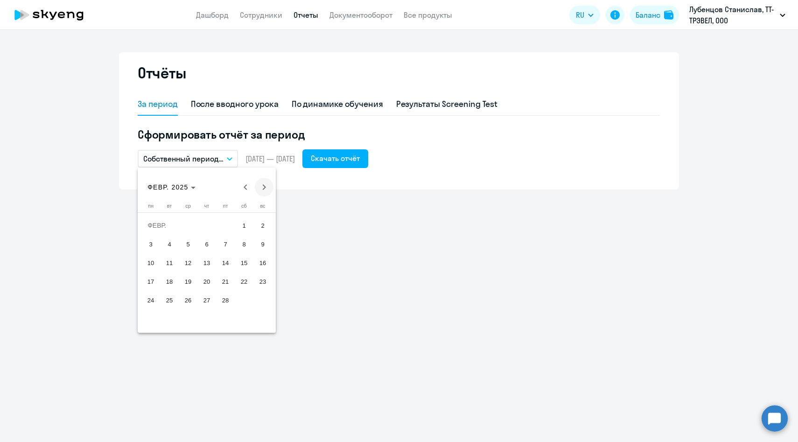
click at [261, 188] on span "Next month" at bounding box center [264, 187] width 19 height 19
click at [154, 318] on span "31" at bounding box center [150, 318] width 17 height 17
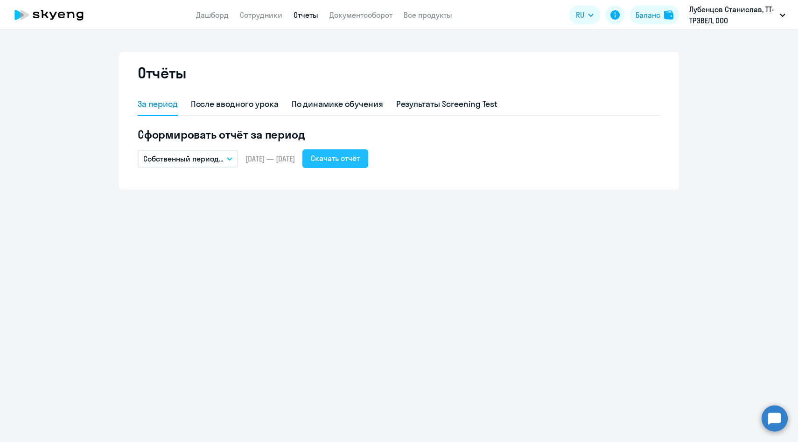
click at [344, 163] on div "Скачать отчёт" at bounding box center [335, 158] width 49 height 11
click at [217, 162] on p "Собственный период..." at bounding box center [183, 158] width 80 height 11
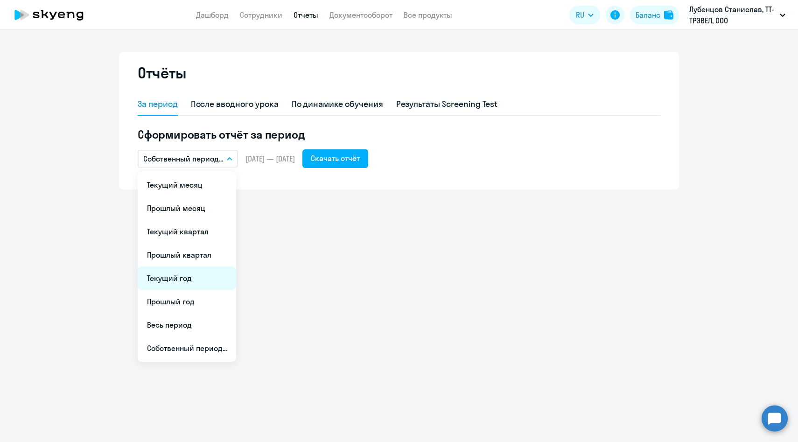
click at [194, 286] on li "Текущий год" at bounding box center [187, 278] width 98 height 23
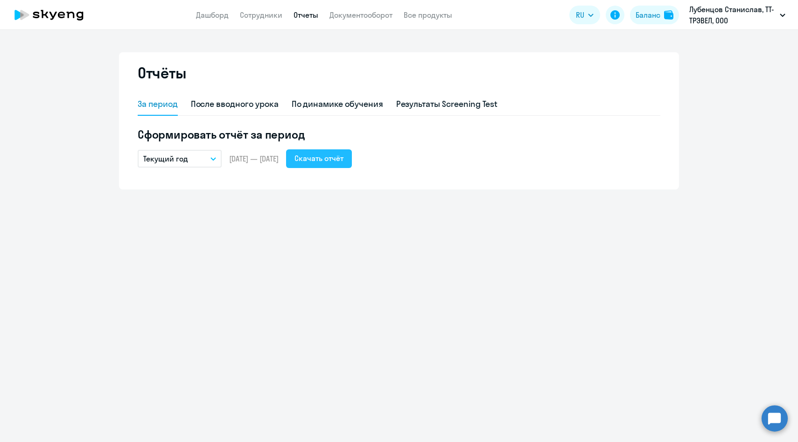
click at [344, 154] on div "Скачать отчёт" at bounding box center [319, 158] width 49 height 11
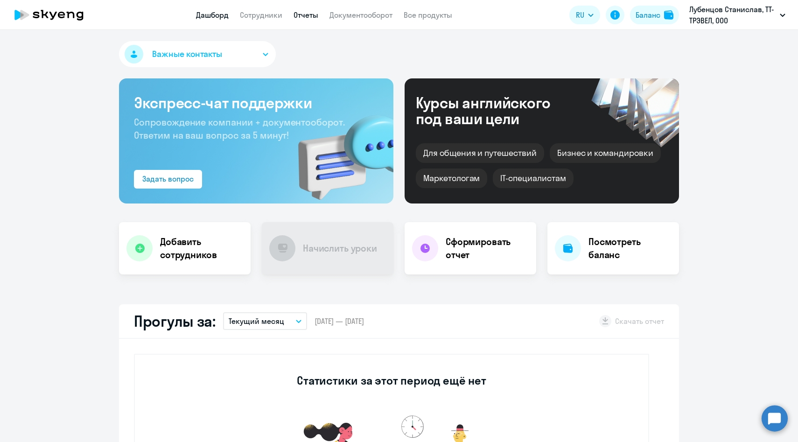
click at [310, 16] on link "Отчеты" at bounding box center [306, 14] width 25 height 9
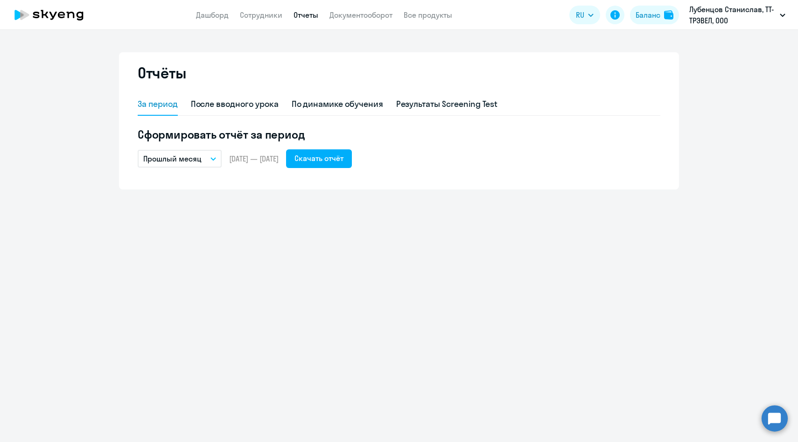
click at [192, 157] on p "Прошлый месяц" at bounding box center [172, 158] width 58 height 11
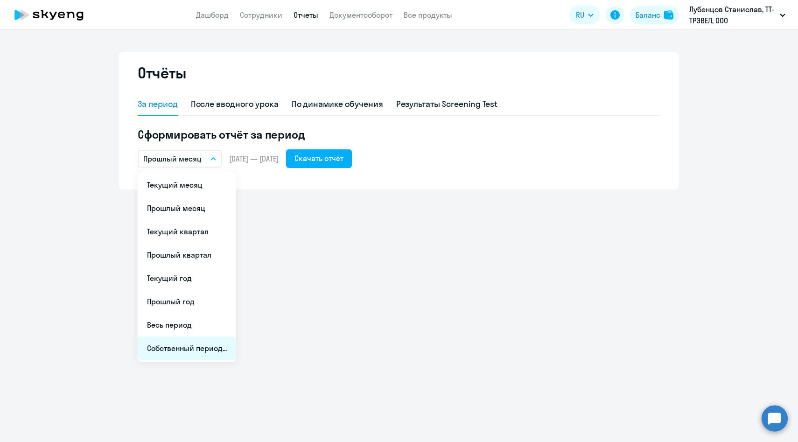
click at [184, 351] on li "Собственный период..." at bounding box center [187, 348] width 98 height 23
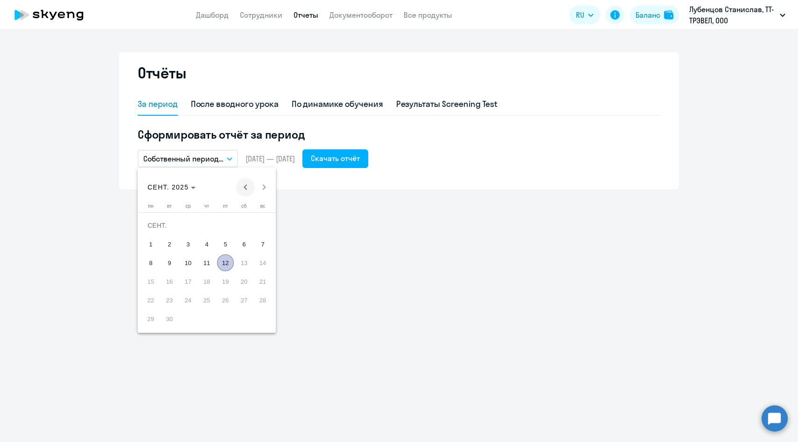
click at [251, 188] on span "Previous month" at bounding box center [245, 187] width 19 height 19
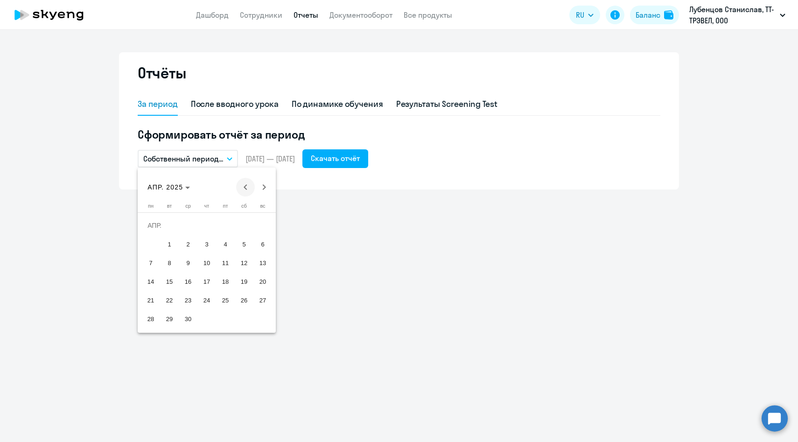
click at [251, 188] on span "Previous month" at bounding box center [245, 187] width 19 height 19
click at [189, 239] on span "1" at bounding box center [188, 244] width 17 height 17
click at [263, 192] on span "Next month" at bounding box center [264, 187] width 19 height 19
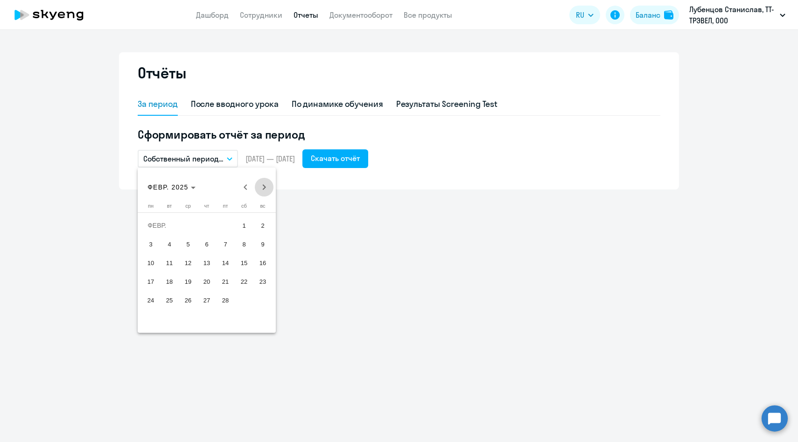
click at [263, 192] on span "Next month" at bounding box center [264, 187] width 19 height 19
click at [150, 312] on span "31" at bounding box center [150, 318] width 17 height 17
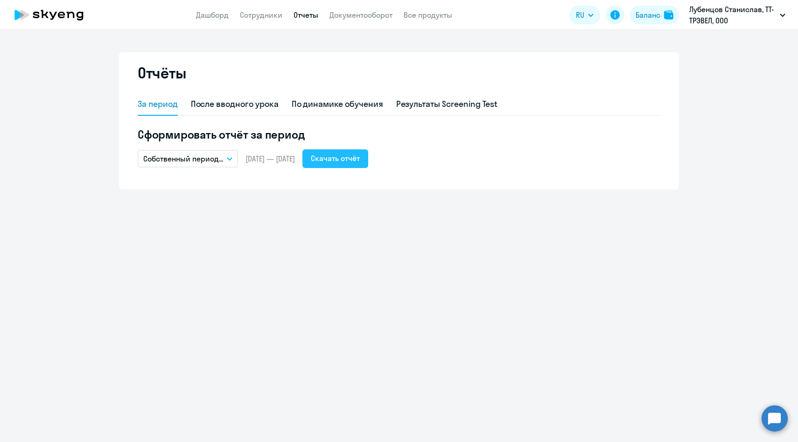
click at [341, 161] on div "Скачать отчёт" at bounding box center [335, 158] width 49 height 11
click at [212, 161] on p "Собственный период..." at bounding box center [183, 158] width 80 height 11
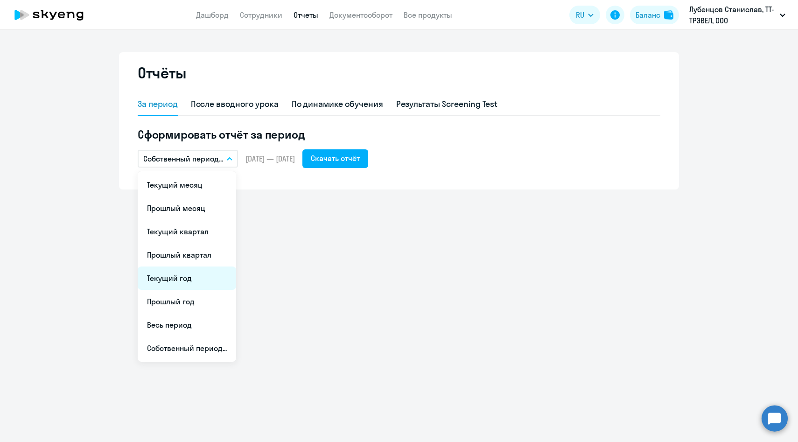
click at [179, 285] on li "Текущий год" at bounding box center [187, 278] width 98 height 23
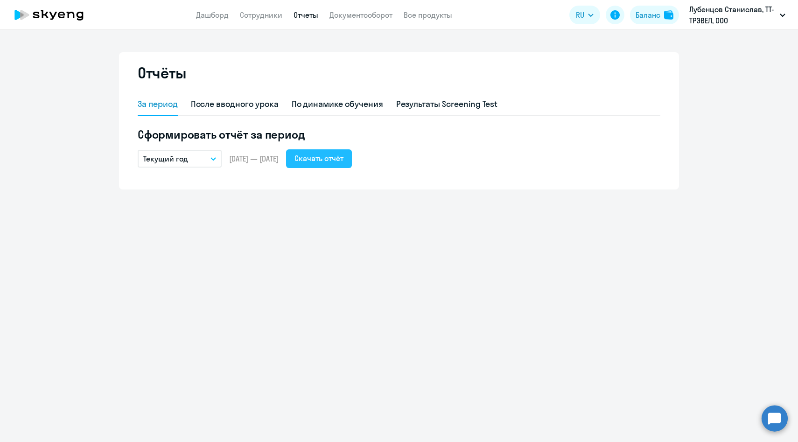
click at [325, 163] on div "Скачать отчёт" at bounding box center [319, 158] width 49 height 11
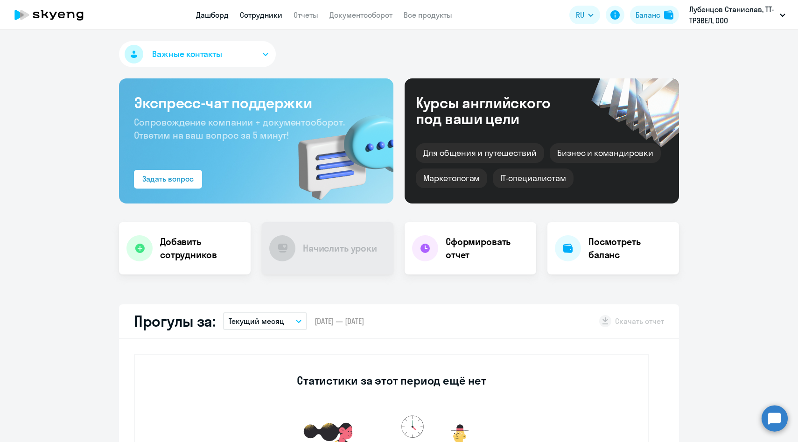
click at [265, 18] on link "Сотрудники" at bounding box center [261, 14] width 42 height 9
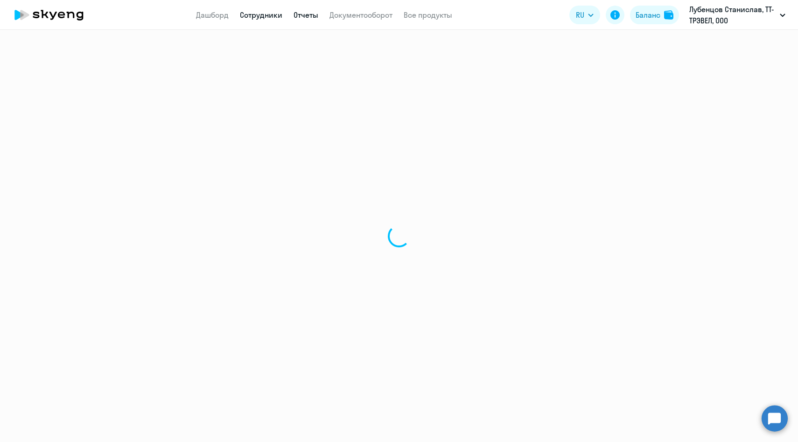
click at [301, 18] on link "Отчеты" at bounding box center [306, 14] width 25 height 9
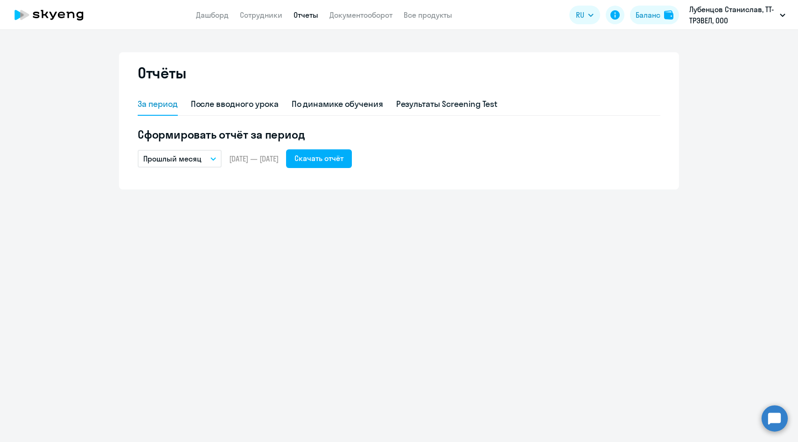
click at [188, 156] on p "Прошлый месяц" at bounding box center [172, 158] width 58 height 11
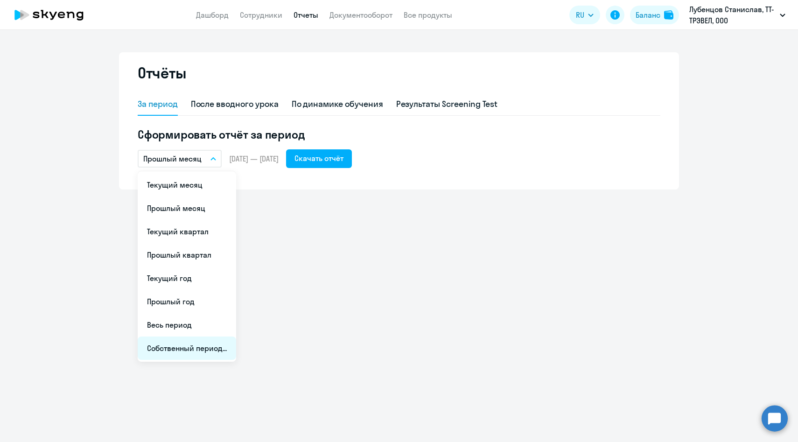
click at [174, 354] on li "Собственный период..." at bounding box center [187, 348] width 98 height 23
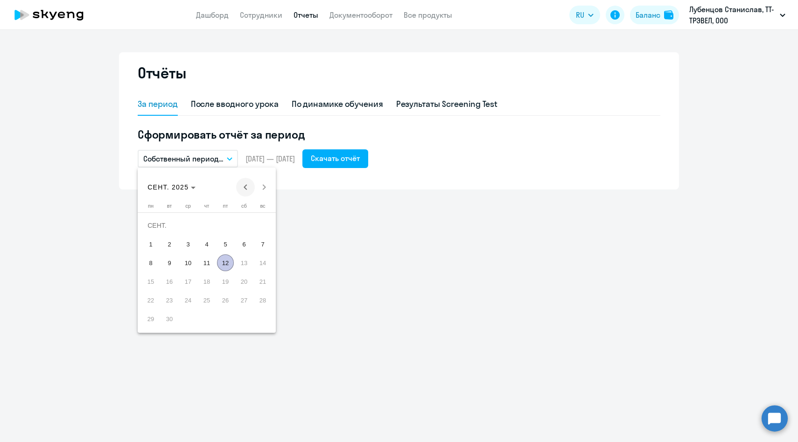
click at [250, 189] on span "Previous month" at bounding box center [245, 187] width 19 height 19
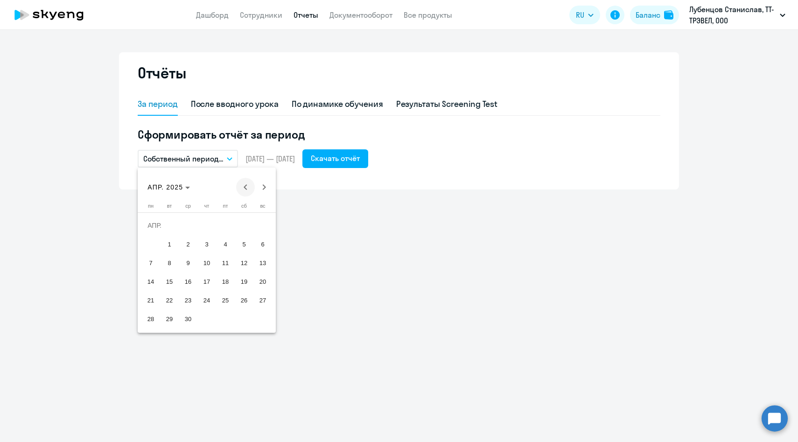
click at [250, 189] on span "Previous month" at bounding box center [245, 187] width 19 height 19
click at [189, 241] on span "1" at bounding box center [188, 244] width 17 height 17
click at [264, 187] on span "Next month" at bounding box center [264, 187] width 19 height 19
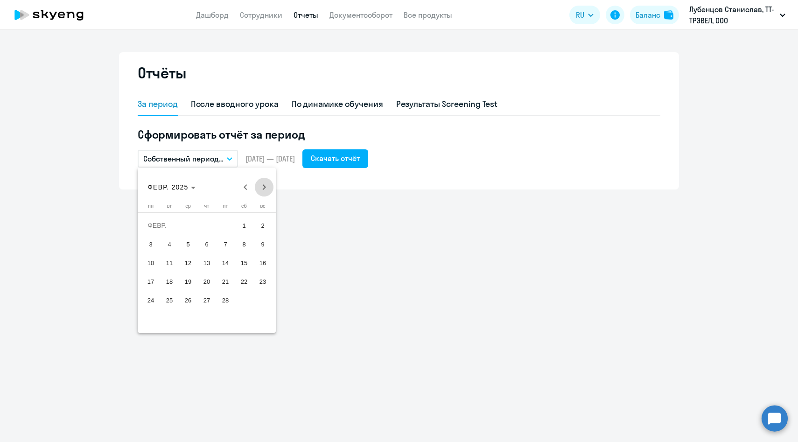
click at [264, 187] on span "Next month" at bounding box center [264, 187] width 19 height 19
click at [153, 316] on span "31" at bounding box center [150, 318] width 17 height 17
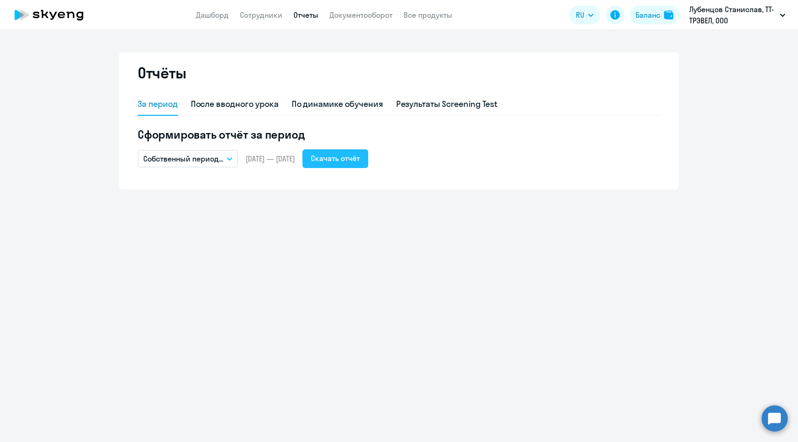
click at [360, 156] on div "Скачать отчёт" at bounding box center [335, 158] width 49 height 11
click at [210, 159] on p "Собственный период..." at bounding box center [183, 158] width 80 height 11
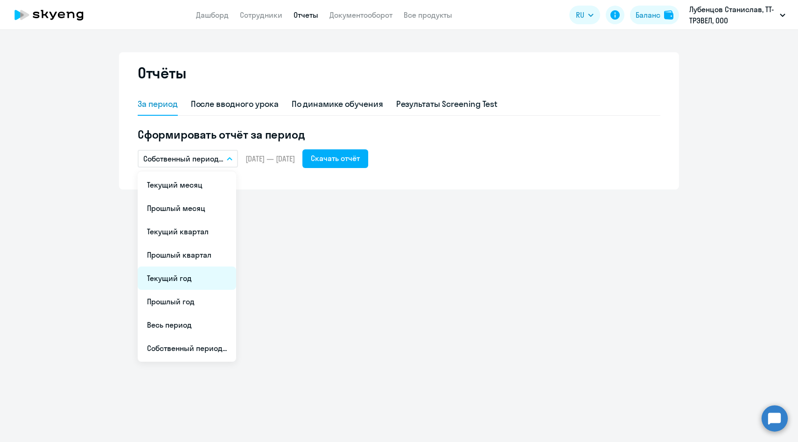
click at [176, 282] on li "Текущий год" at bounding box center [187, 278] width 98 height 23
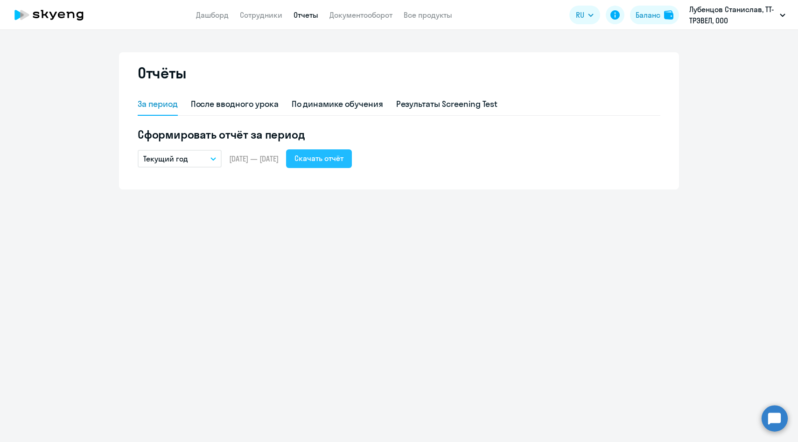
click at [335, 165] on button "Скачать отчёт" at bounding box center [319, 158] width 66 height 19
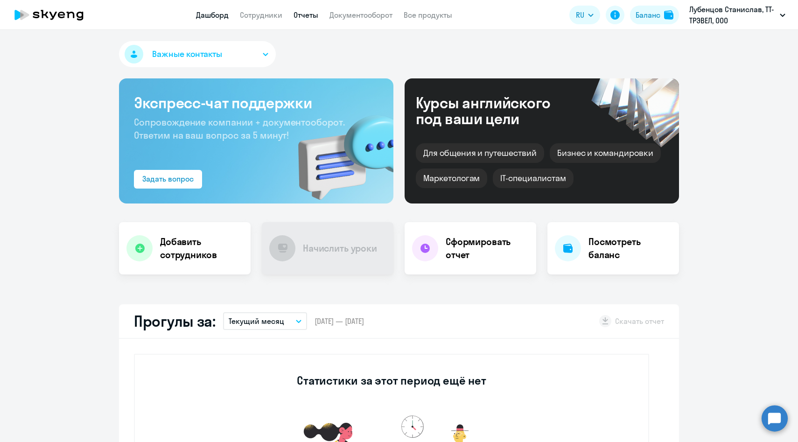
click at [299, 13] on link "Отчеты" at bounding box center [306, 14] width 25 height 9
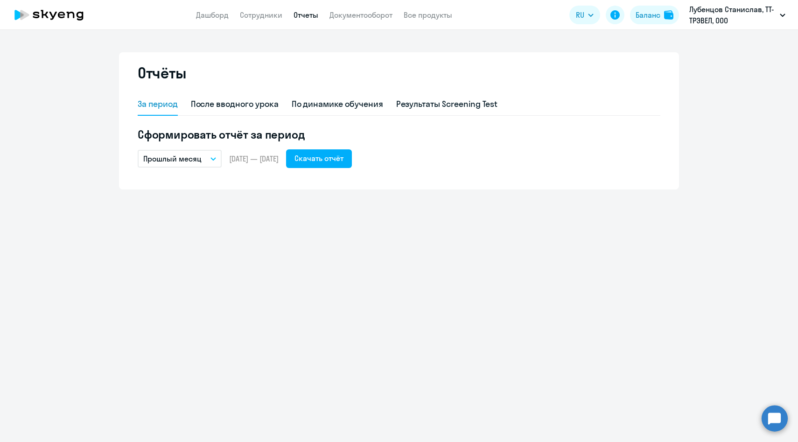
click at [194, 162] on p "Прошлый месяц" at bounding box center [172, 158] width 58 height 11
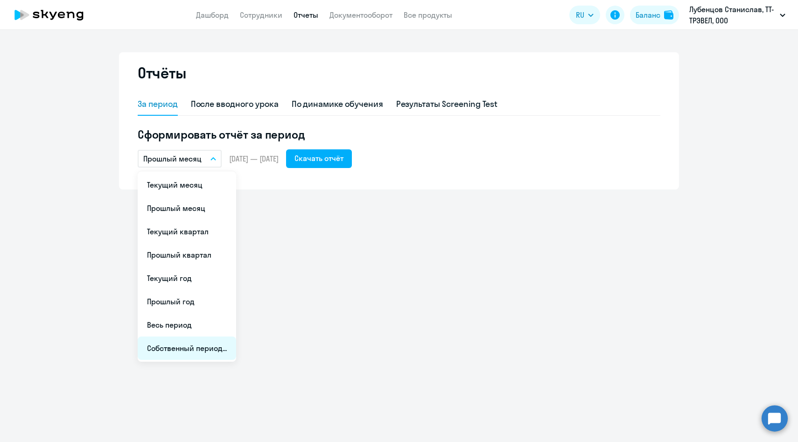
click at [184, 346] on li "Собственный период..." at bounding box center [187, 348] width 98 height 23
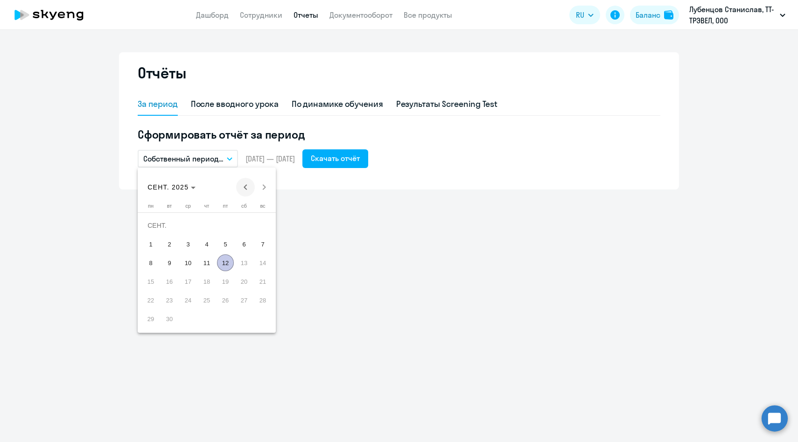
click at [244, 190] on span "Previous month" at bounding box center [245, 187] width 19 height 19
click at [174, 186] on span "АВГ. 2025" at bounding box center [165, 186] width 35 height 7
click at [248, 306] on span "2025" at bounding box center [255, 309] width 29 height 17
click at [166, 239] on span "ЯНВ." at bounding box center [157, 234] width 29 height 17
click at [188, 248] on span "1" at bounding box center [188, 244] width 17 height 17
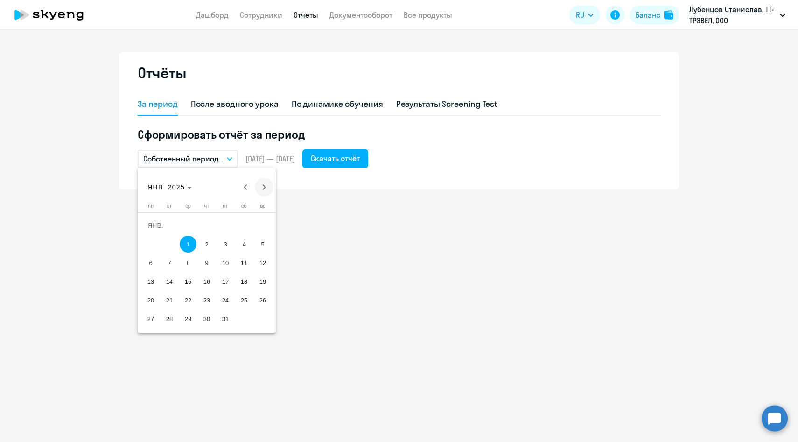
click at [265, 185] on span "Next month" at bounding box center [264, 187] width 19 height 19
click at [266, 189] on span "Next month" at bounding box center [264, 187] width 19 height 19
click at [156, 314] on span "31" at bounding box center [150, 318] width 17 height 17
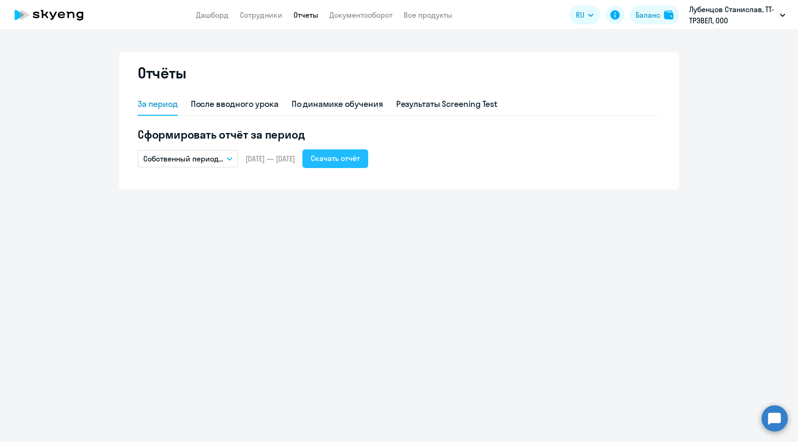
click at [345, 157] on div "Скачать отчёт" at bounding box center [335, 158] width 49 height 11
click at [222, 165] on button "Собственный период..." at bounding box center [188, 159] width 100 height 18
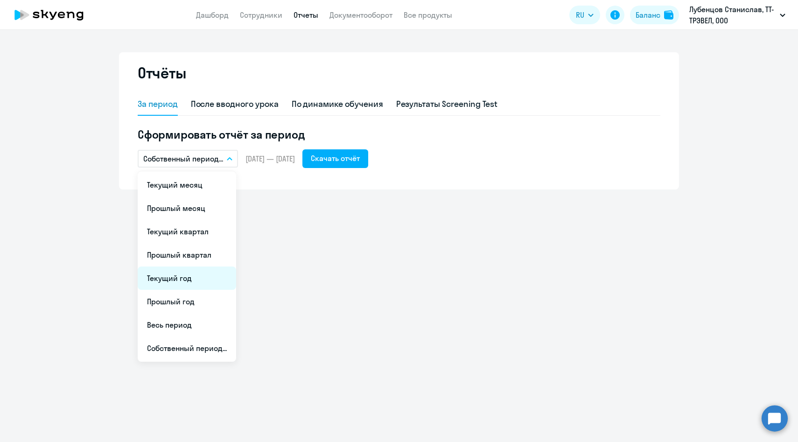
click at [204, 275] on li "Текущий год" at bounding box center [187, 278] width 98 height 23
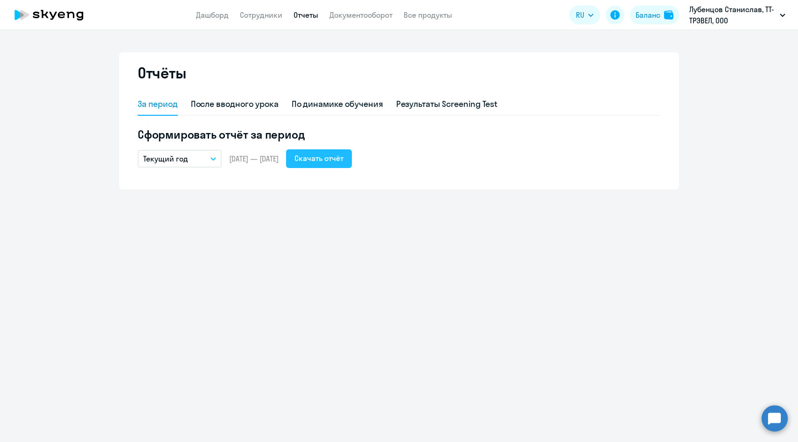
click at [344, 154] on div "Скачать отчёт" at bounding box center [319, 158] width 49 height 11
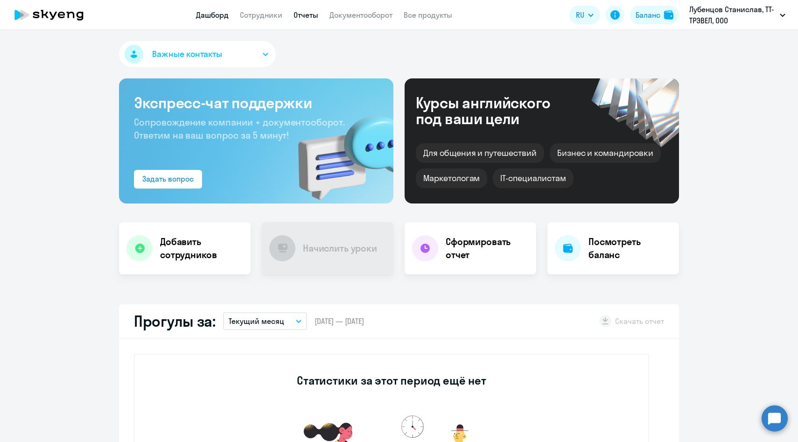
click at [300, 18] on link "Отчеты" at bounding box center [306, 14] width 25 height 9
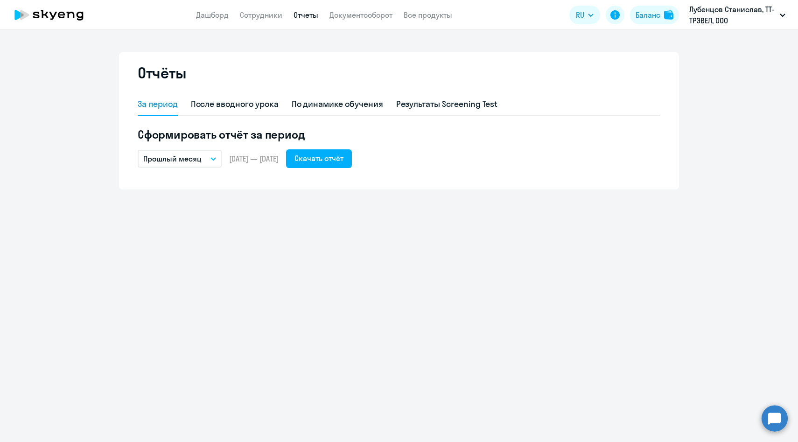
click at [197, 158] on p "Прошлый месяц" at bounding box center [172, 158] width 58 height 11
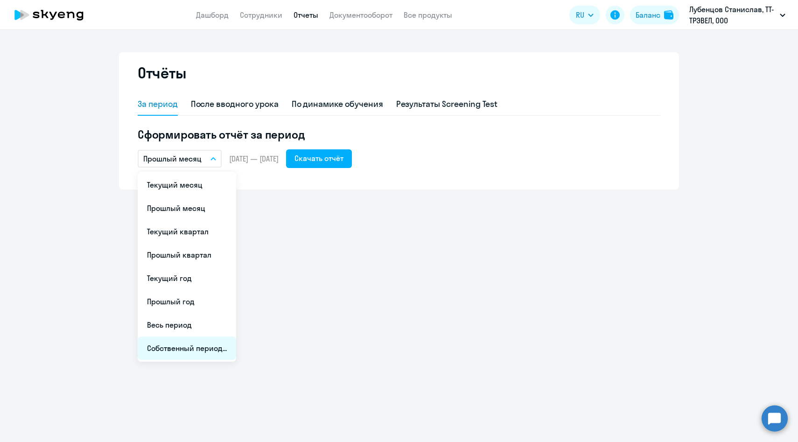
click at [190, 347] on li "Собственный период..." at bounding box center [187, 348] width 98 height 23
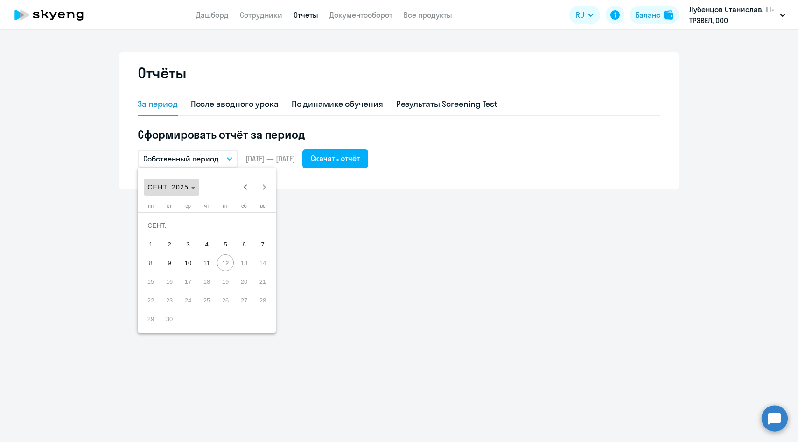
click at [194, 189] on icon "Choose month and year" at bounding box center [193, 188] width 5 height 2
click at [247, 309] on span "2025" at bounding box center [255, 309] width 29 height 17
click at [162, 236] on span "ЯНВ." at bounding box center [157, 234] width 29 height 17
click at [186, 249] on span "1" at bounding box center [188, 244] width 17 height 17
click at [264, 190] on span "Next month" at bounding box center [264, 187] width 19 height 19
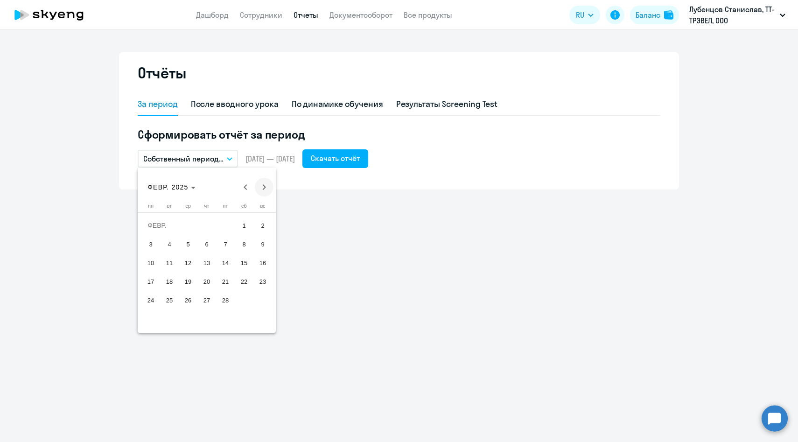
click at [264, 190] on span "Next month" at bounding box center [264, 187] width 19 height 19
click at [150, 319] on span "31" at bounding box center [150, 318] width 17 height 17
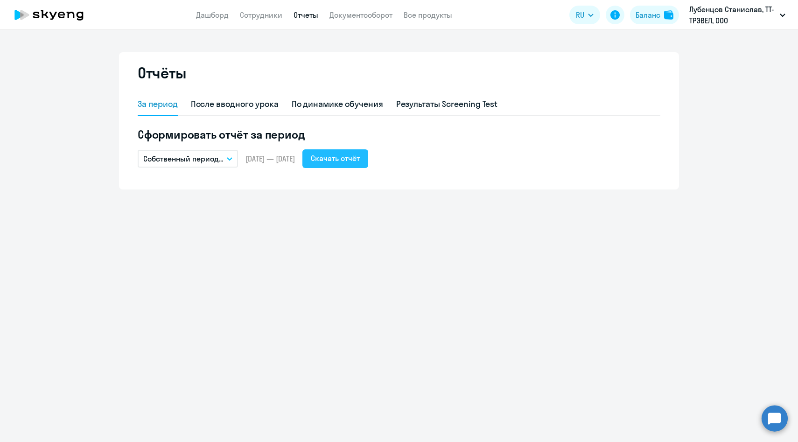
click at [345, 161] on div "Скачать отчёт" at bounding box center [335, 158] width 49 height 11
click at [207, 157] on p "Собственный период..." at bounding box center [183, 158] width 80 height 11
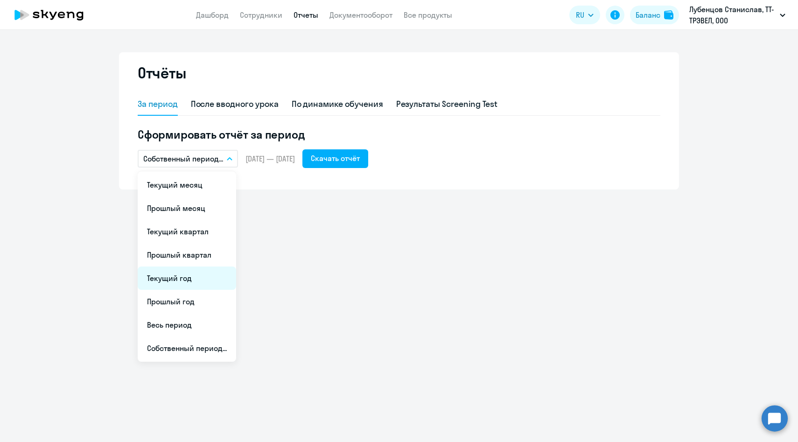
click at [170, 284] on li "Текущий год" at bounding box center [187, 278] width 98 height 23
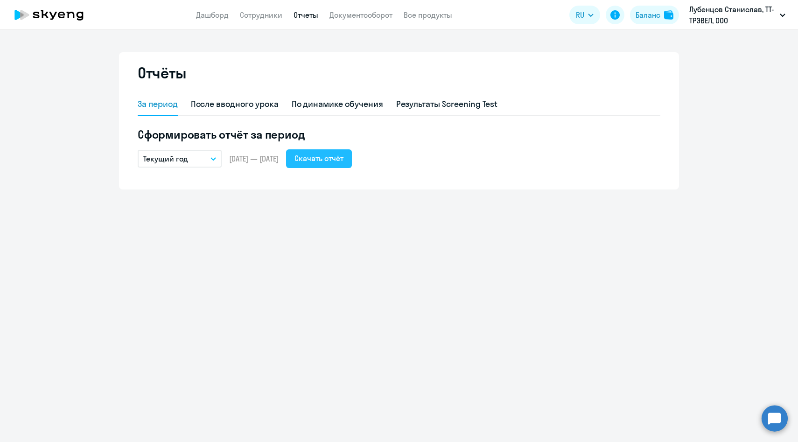
click at [344, 162] on div "Скачать отчёт" at bounding box center [319, 158] width 49 height 11
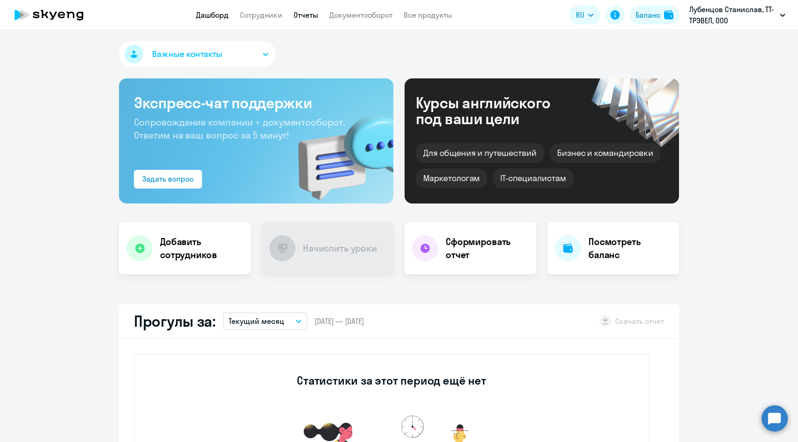
click at [301, 14] on link "Отчеты" at bounding box center [306, 14] width 25 height 9
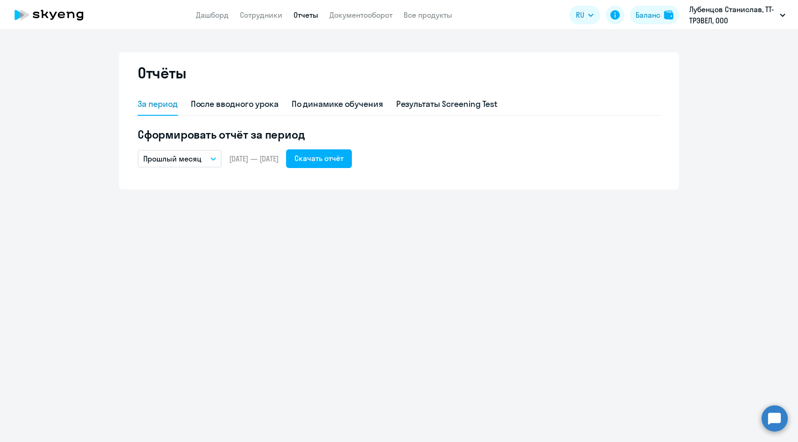
click at [185, 162] on p "Прошлый месяц" at bounding box center [172, 158] width 58 height 11
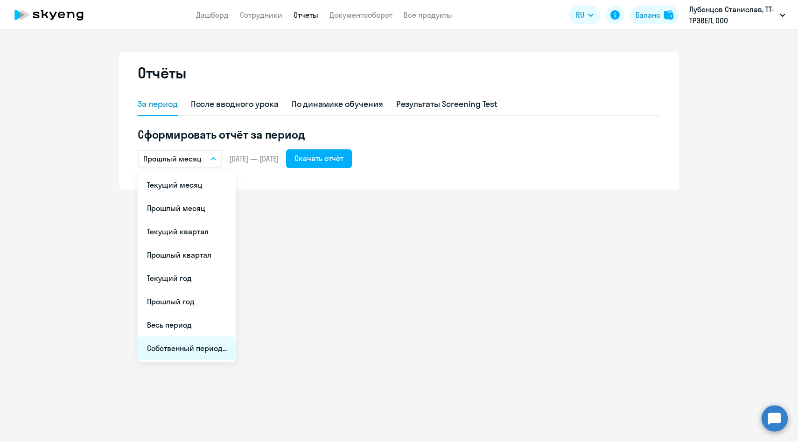
click at [187, 348] on li "Собственный период..." at bounding box center [187, 348] width 98 height 23
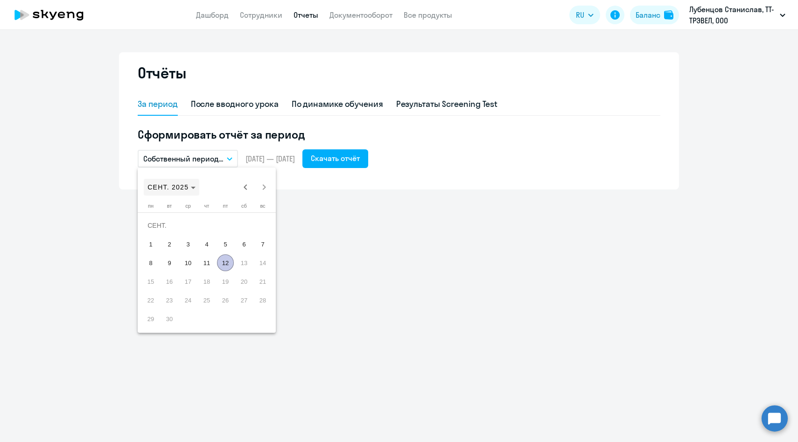
click at [193, 188] on polygon "Choose month and year" at bounding box center [193, 188] width 5 height 2
click at [260, 304] on span "2025" at bounding box center [255, 309] width 29 height 17
click at [170, 236] on span "ЯНВ." at bounding box center [157, 234] width 29 height 17
click at [188, 247] on span "1" at bounding box center [188, 244] width 17 height 17
click at [261, 185] on span "Next month" at bounding box center [264, 187] width 19 height 19
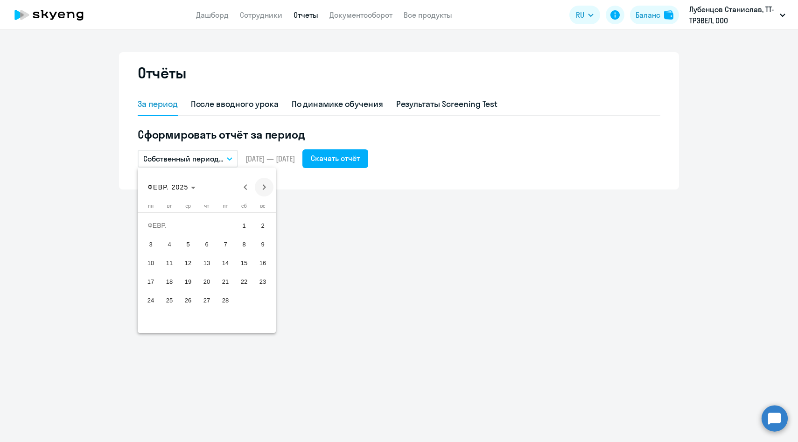
click at [261, 185] on span "Next month" at bounding box center [264, 187] width 19 height 19
click at [153, 319] on span "31" at bounding box center [150, 318] width 17 height 17
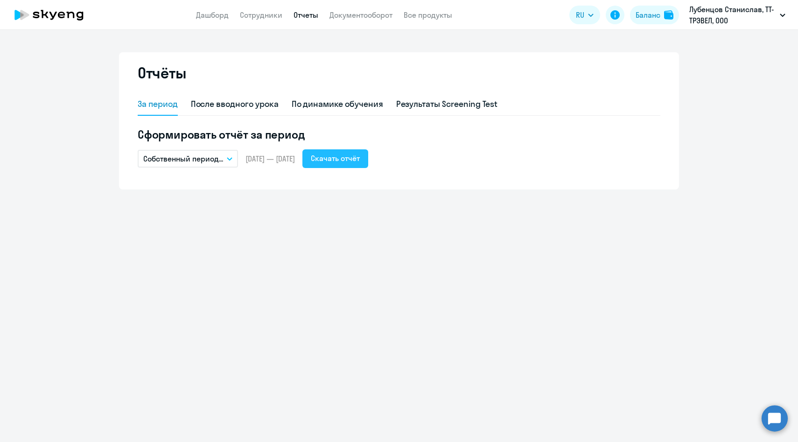
click at [361, 164] on button "Скачать отчёт" at bounding box center [335, 158] width 66 height 19
click at [213, 161] on p "Собственный период..." at bounding box center [183, 158] width 80 height 11
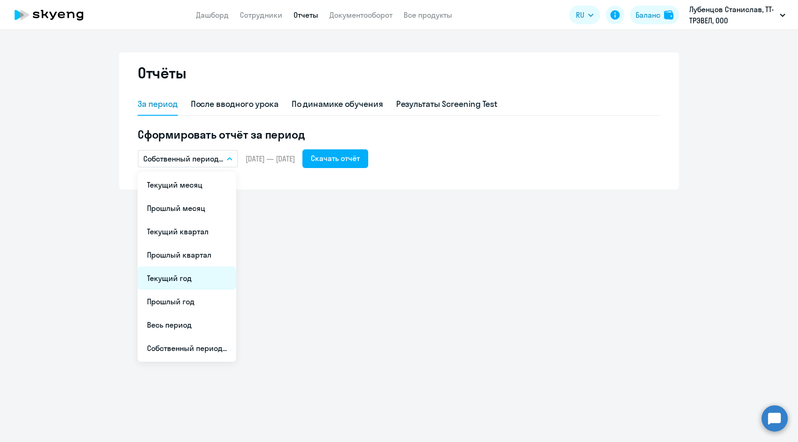
click at [176, 275] on li "Текущий год" at bounding box center [187, 278] width 98 height 23
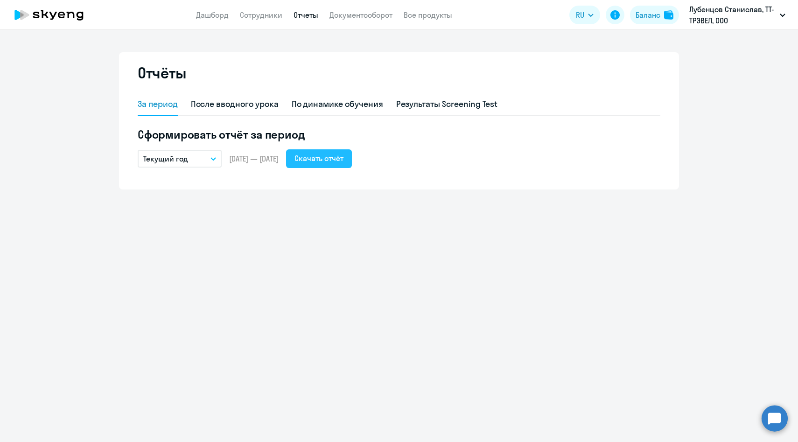
click at [344, 157] on div "Скачать отчёт" at bounding box center [319, 158] width 49 height 11
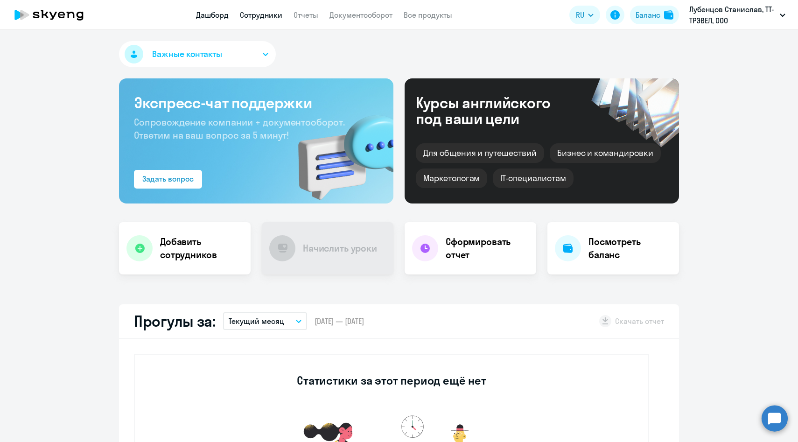
click at [267, 16] on link "Сотрудники" at bounding box center [261, 14] width 42 height 9
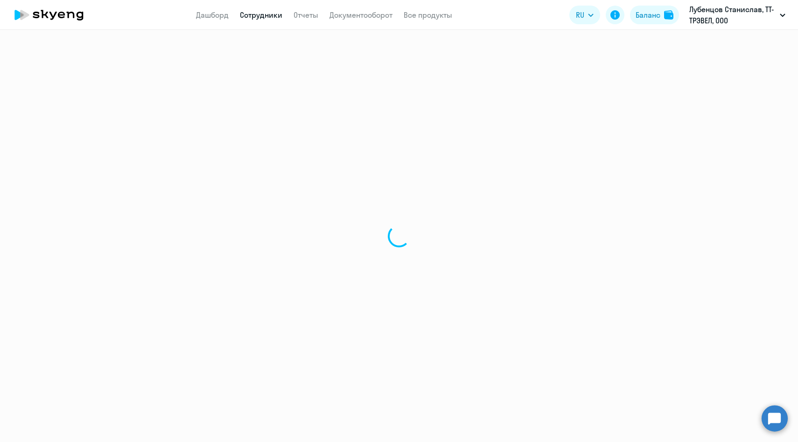
select select "30"
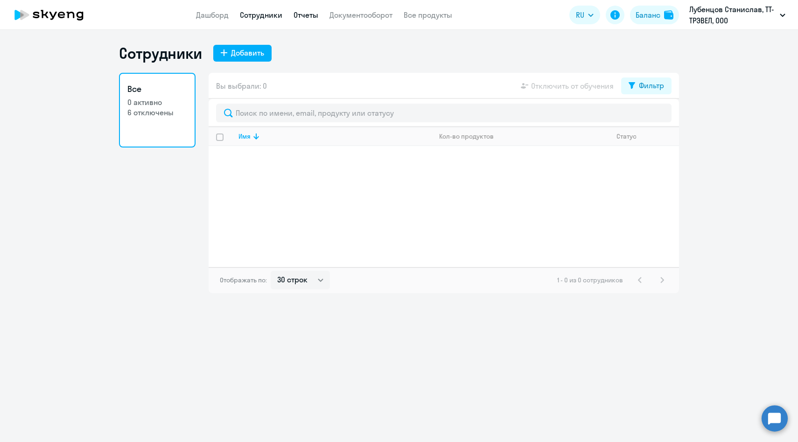
click at [301, 14] on link "Отчеты" at bounding box center [306, 14] width 25 height 9
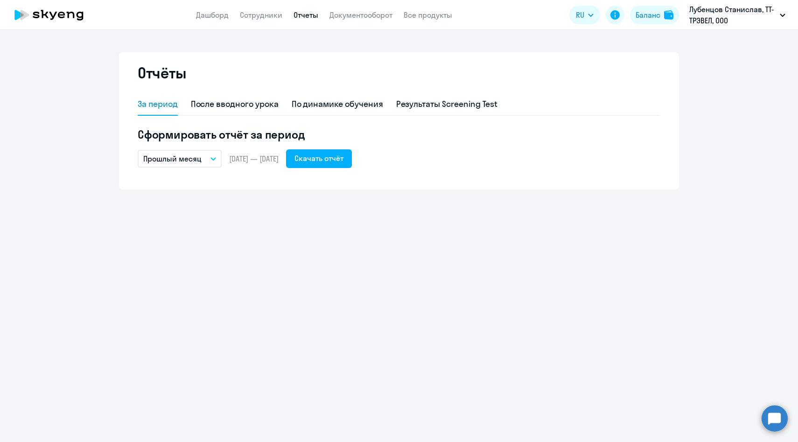
click at [196, 161] on p "Прошлый месяц" at bounding box center [172, 158] width 58 height 11
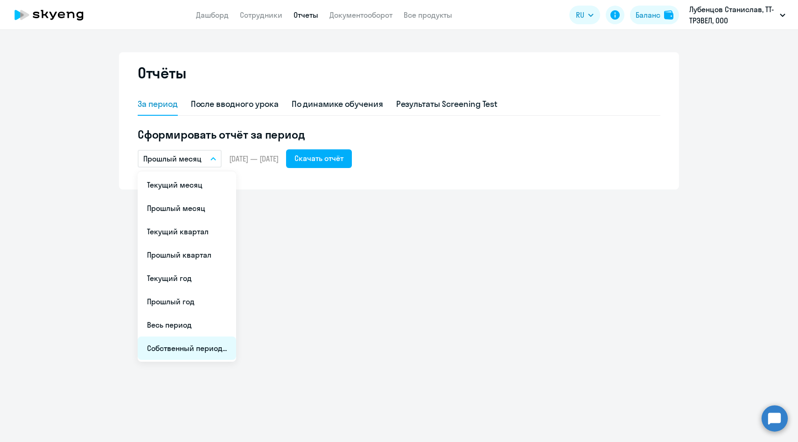
click at [190, 346] on li "Собственный период..." at bounding box center [187, 348] width 98 height 23
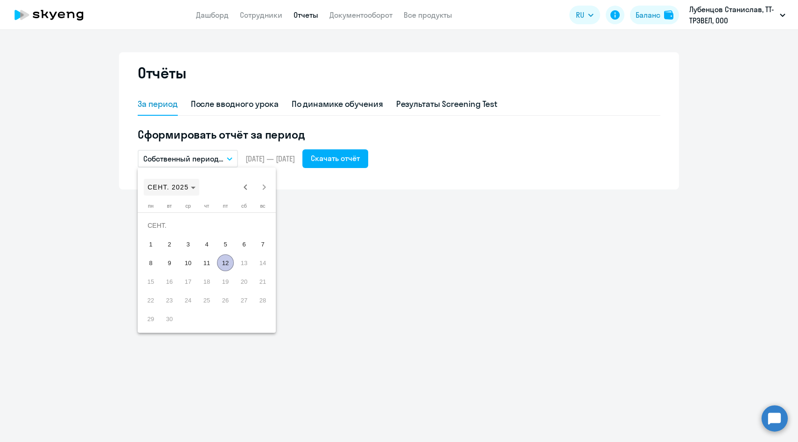
click at [186, 184] on span "СЕНТ. 2025" at bounding box center [168, 186] width 41 height 7
click at [251, 307] on span "2025" at bounding box center [255, 309] width 29 height 17
click at [251, 307] on mat-calendar "2025 2025 [DATE] ФЕВР. МАРТ АПР. МАЙ ИЮНЬ ИЮЛЬ АВГ. [GEOGRAPHIC_DATA]. ОКТ. НОЯ…" at bounding box center [207, 250] width 138 height 165
click at [161, 232] on span "ЯНВ." at bounding box center [157, 234] width 29 height 17
click at [190, 244] on span "1" at bounding box center [188, 244] width 17 height 17
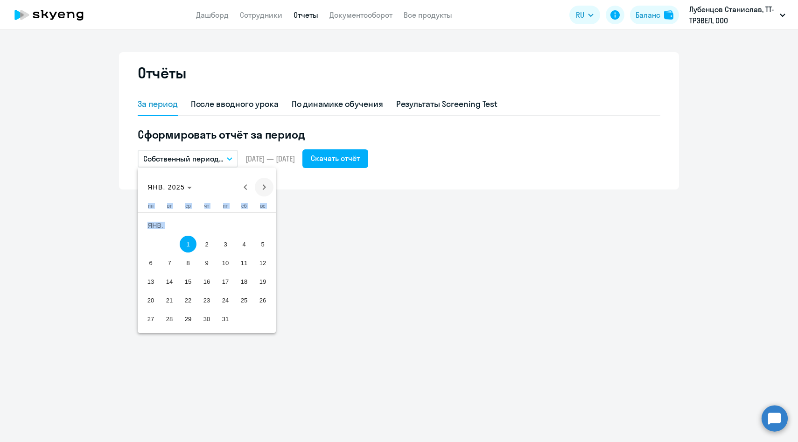
click at [270, 181] on span "Next month" at bounding box center [264, 187] width 19 height 19
click at [266, 185] on span "Next month" at bounding box center [264, 187] width 19 height 19
click at [155, 319] on span "31" at bounding box center [150, 318] width 17 height 17
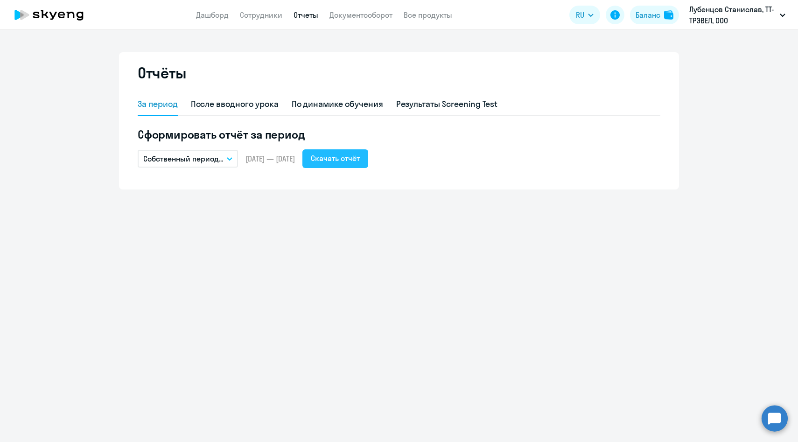
click at [358, 156] on div "Скачать отчёт" at bounding box center [335, 158] width 49 height 11
click at [223, 155] on p "Собственный период..." at bounding box center [183, 158] width 80 height 11
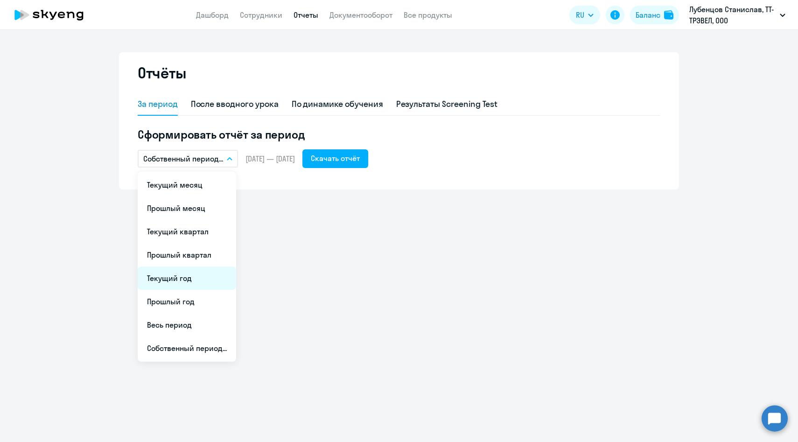
click at [192, 274] on li "Текущий год" at bounding box center [187, 278] width 98 height 23
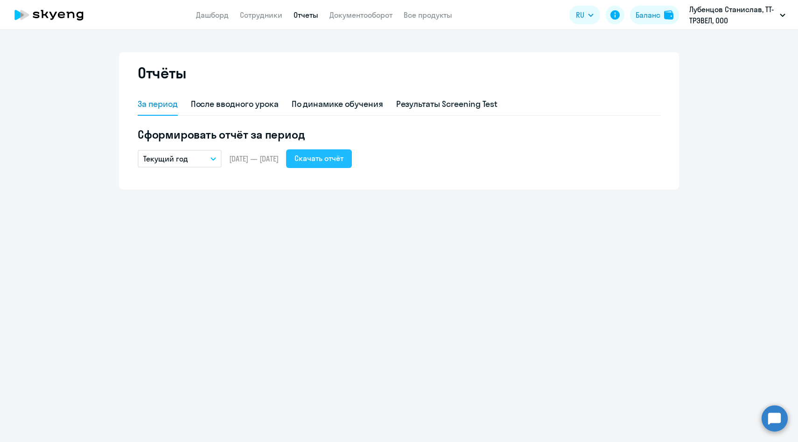
click at [327, 160] on div "Скачать отчёт" at bounding box center [319, 158] width 49 height 11
